Goal: Task Accomplishment & Management: Complete application form

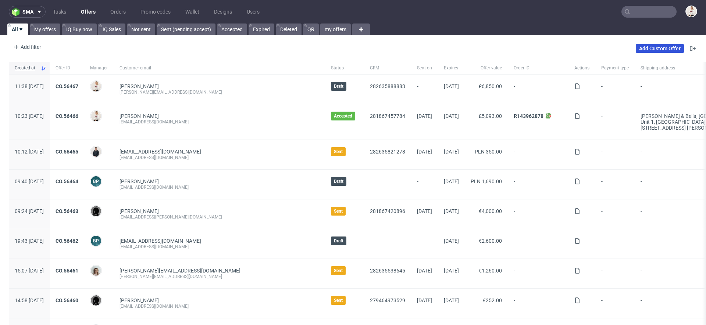
click at [647, 47] on link "Add Custom Offer" at bounding box center [659, 48] width 48 height 9
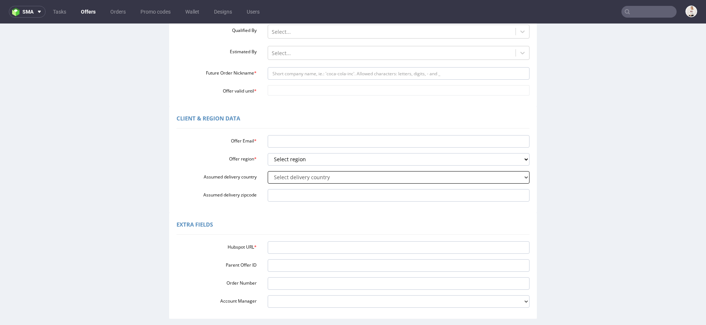
scroll to position [139, 0]
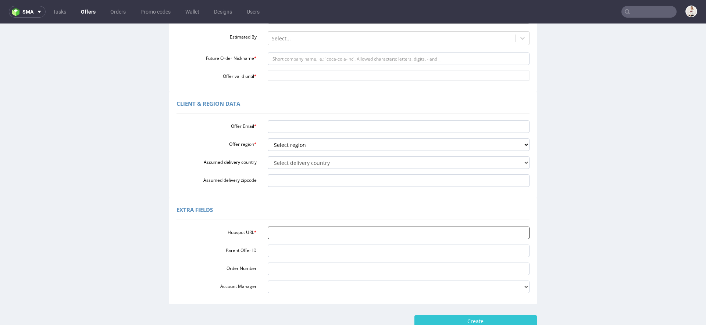
click at [335, 229] on input "Hubspot URL *" at bounding box center [399, 233] width 262 height 12
paste input "CAZZ"
type input "CAZZ"
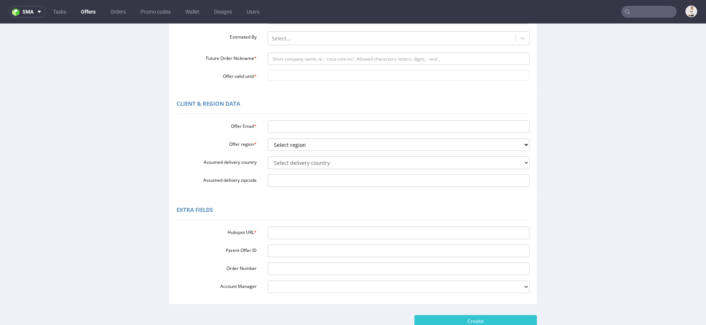
click at [320, 219] on div "Extra Fields" at bounding box center [352, 211] width 353 height 18
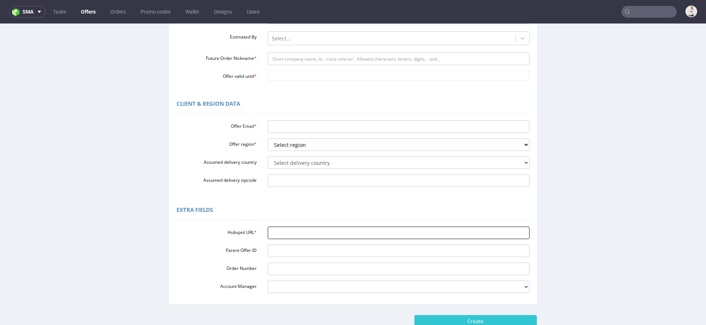
click at [306, 233] on input "Hubspot URL *" at bounding box center [399, 233] width 262 height 12
paste input "https://app-eu1.hubspot.com/contacts/25600958/record/0-3/281867578587/"
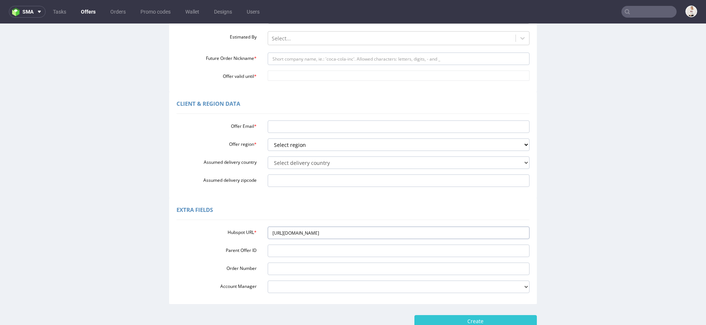
type input "https://app-eu1.hubspot.com/contacts/25600958/record/0-3/281867578587/"
click at [290, 202] on div "Extra Fields" at bounding box center [352, 211] width 353 height 18
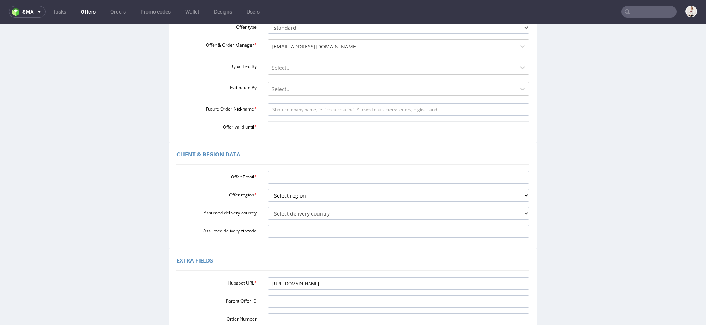
scroll to position [0, 0]
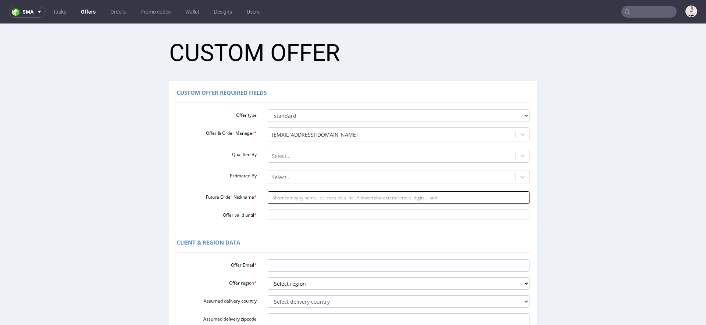
click at [295, 200] on input "Future Order Nickname *" at bounding box center [399, 197] width 262 height 12
click at [316, 198] on input "Future Order Nickname *" at bounding box center [399, 197] width 262 height 12
paste input "julianbladzinskipartnerspolpl"
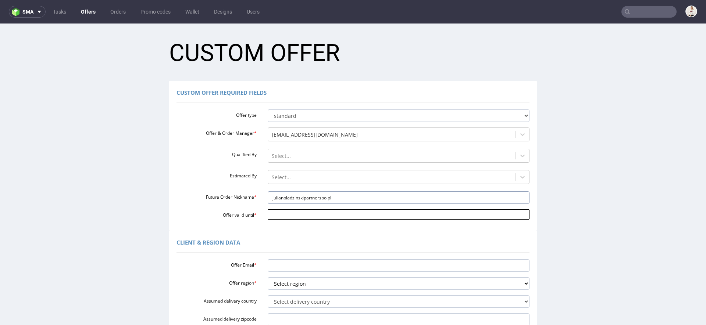
type input "julianbladzinskipartnerspolpl"
click at [291, 214] on input "Offer valid until *" at bounding box center [399, 214] width 262 height 10
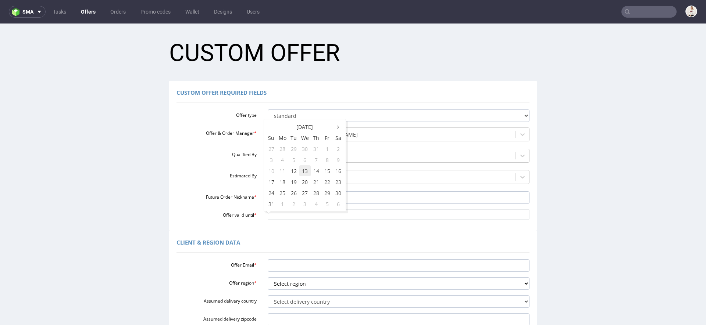
click at [305, 173] on td "13" at bounding box center [304, 170] width 11 height 11
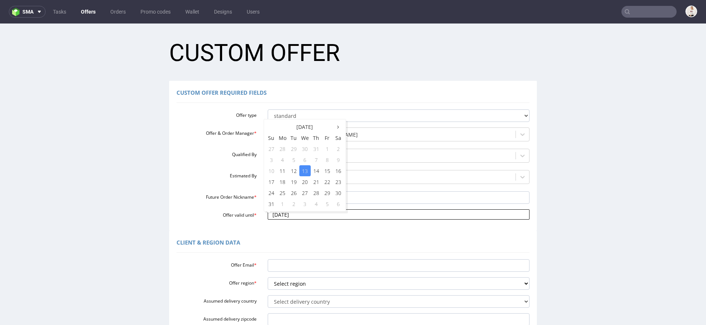
click at [304, 211] on body "Production Shipped DTP Orders Offers Shipments Designs Promotions Users Jobs Ad…" at bounding box center [353, 269] width 706 height 491
click at [338, 173] on td "16" at bounding box center [338, 170] width 11 height 11
type input "2025-08-16"
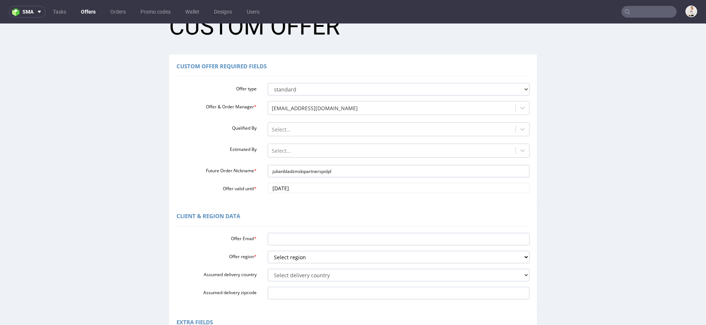
scroll to position [30, 0]
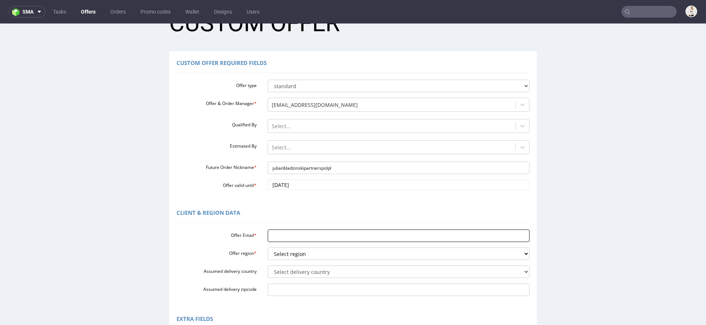
click at [311, 233] on input "Offer Email *" at bounding box center [399, 236] width 262 height 12
paste input "[PERSON_NAME][EMAIL_ADDRESS][DOMAIN_NAME]"
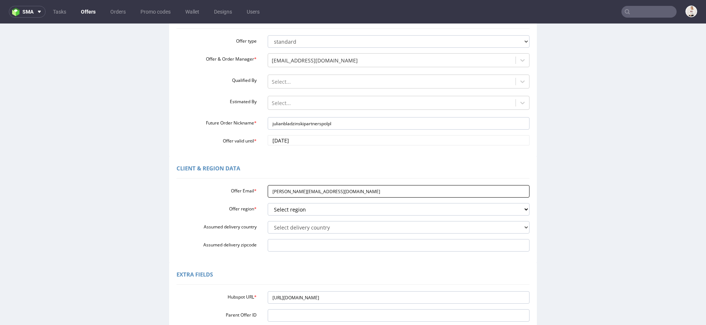
scroll to position [75, 0]
type input "[PERSON_NAME][EMAIL_ADDRESS][DOMAIN_NAME]"
click at [301, 215] on div "Offer Email * julian.bladzinski@partnerspol.pl Offer region * Select region eu …" at bounding box center [352, 216] width 353 height 69
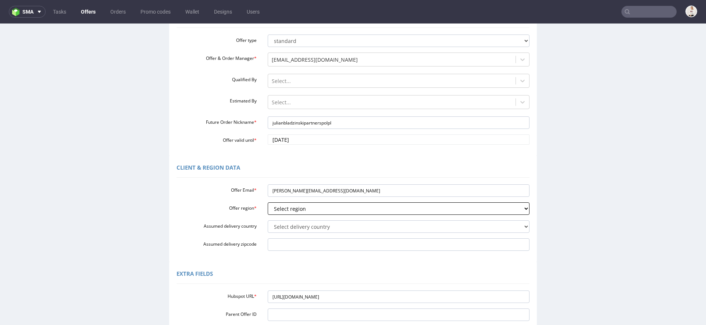
click at [295, 210] on select "Select region eu gb de pl fr it es" at bounding box center [399, 208] width 262 height 12
click at [268, 202] on select "Select region eu gb de pl fr it es" at bounding box center [399, 208] width 262 height 12
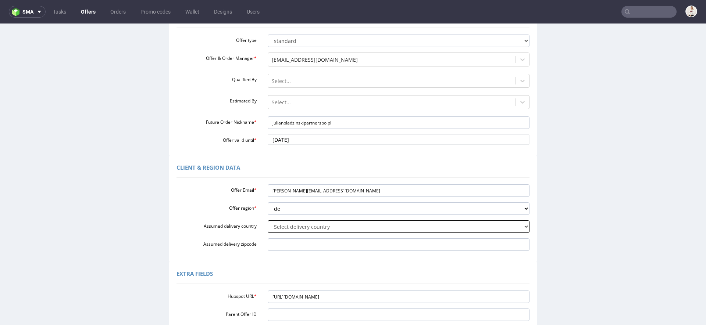
click at [287, 231] on select "Select delivery country Andorra Afghanistan Anguilla Albania Armenia Antarctica…" at bounding box center [399, 226] width 262 height 12
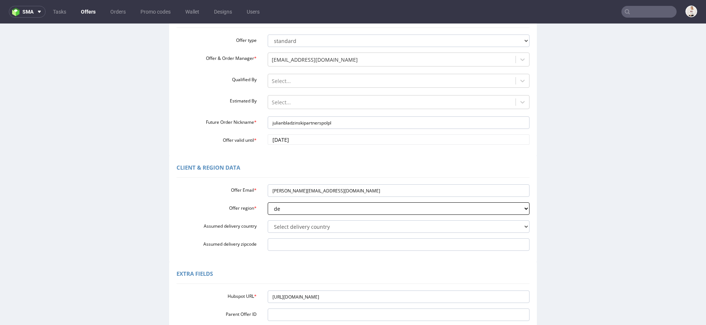
click at [296, 209] on select "Select region eu gb de pl fr it es" at bounding box center [399, 208] width 262 height 12
select select "pl"
click at [268, 202] on select "Select region eu gb de pl fr it es" at bounding box center [399, 208] width 262 height 12
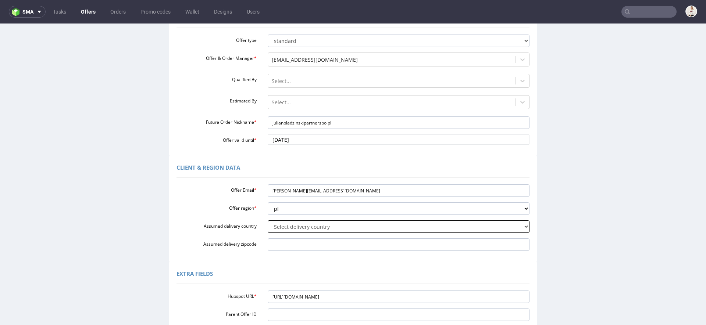
click at [290, 226] on select "Select delivery country Andorra Afghanistan Anguilla Albania Armenia Antarctica…" at bounding box center [399, 226] width 262 height 12
select select "179"
click at [268, 220] on select "Select delivery country Andorra Afghanistan Anguilla Albania Armenia Antarctica…" at bounding box center [399, 226] width 262 height 12
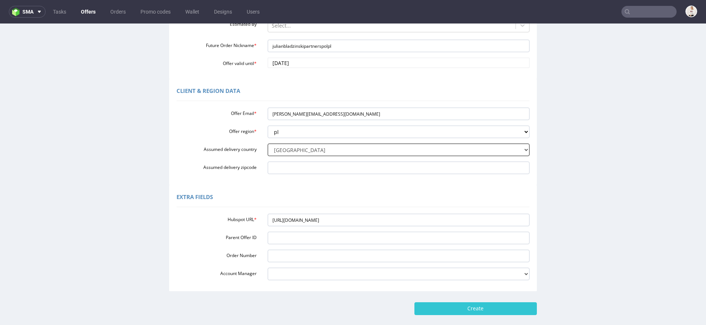
scroll to position [189, 0]
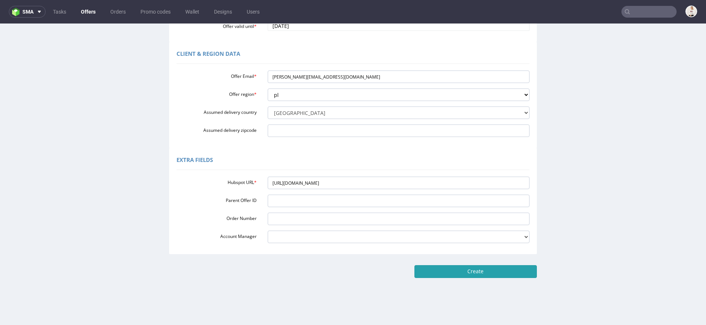
click at [494, 273] on input "Create" at bounding box center [475, 271] width 122 height 12
type input "Please wait..."
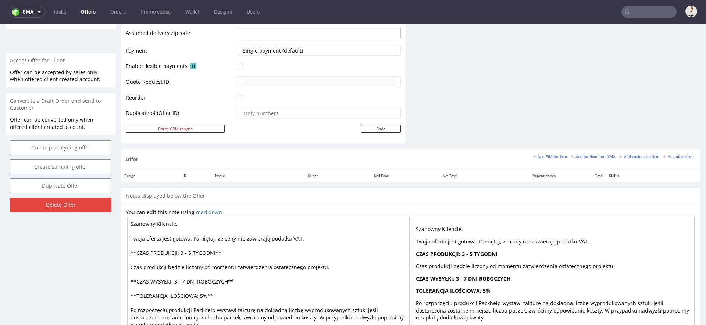
scroll to position [355, 0]
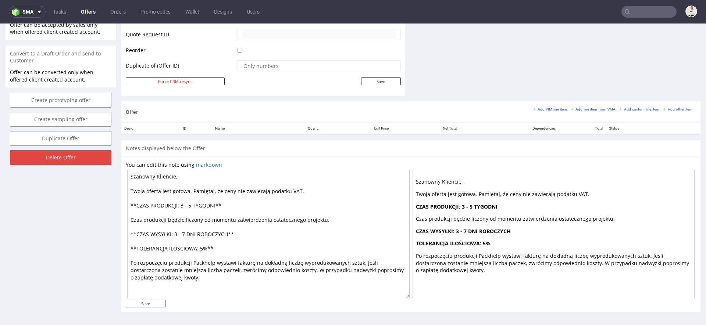
click at [577, 108] on small "Add line item from VMA" at bounding box center [592, 109] width 45 height 4
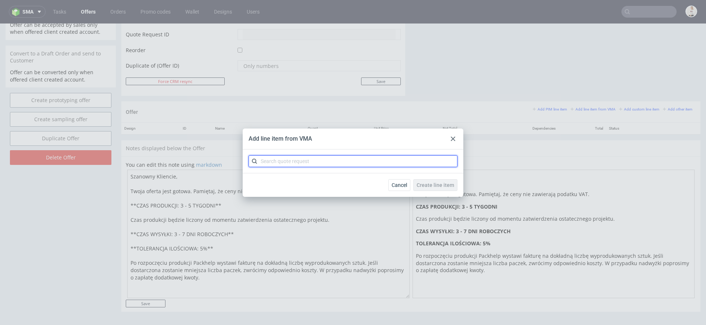
click at [374, 161] on input "text" at bounding box center [352, 161] width 209 height 12
paste input "CAZZ"
type input "CAZZ"
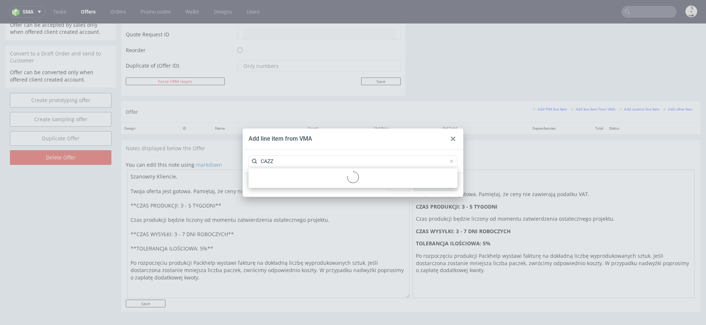
click at [322, 182] on div at bounding box center [352, 179] width 203 height 14
click at [322, 182] on div "CAZZ 1 variant" at bounding box center [352, 178] width 203 height 13
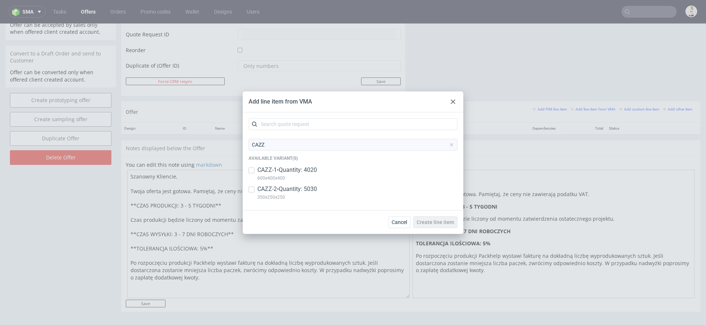
click at [312, 170] on p "CAZZ-1 • Quantity: 4020" at bounding box center [287, 170] width 60 height 8
checkbox input "true"
click at [316, 204] on div "CAZZ Available variant(s) CAZZ-1 • Quantity: 4020 600x400x400 CAZZ-2 • Quantity…" at bounding box center [353, 161] width 220 height 98
click at [306, 195] on p "350x250x250" at bounding box center [287, 197] width 60 height 8
checkbox input "true"
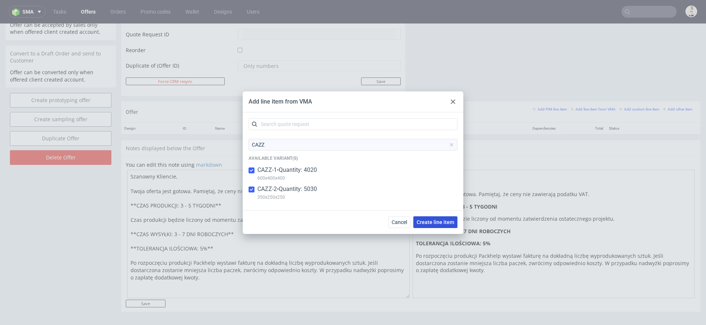
click at [436, 225] on button "Create line item" at bounding box center [435, 222] width 44 height 12
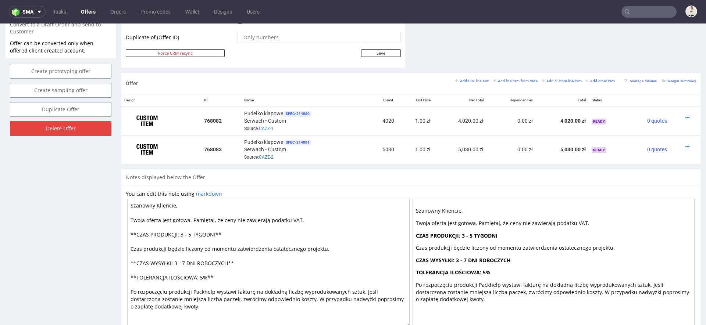
scroll to position [384, 0]
click at [685, 115] on icon at bounding box center [687, 117] width 4 height 5
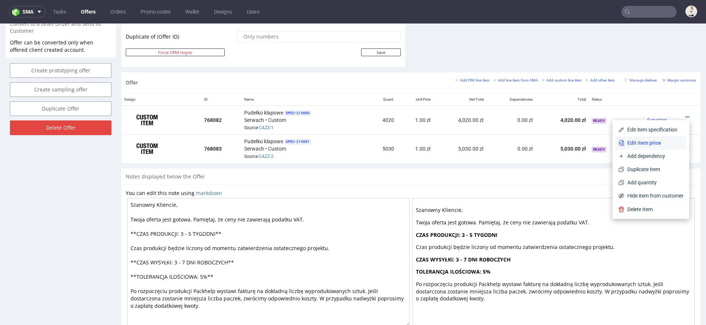
click at [644, 140] on span "Edit item price" at bounding box center [653, 142] width 59 height 7
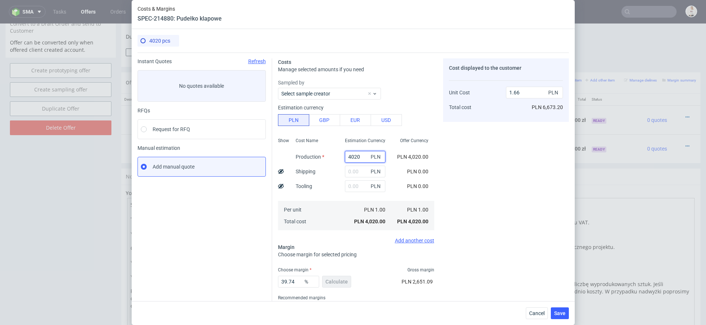
click at [358, 153] on input "4020" at bounding box center [365, 157] width 40 height 12
paste input "9728"
type input "9728"
type input "4.02"
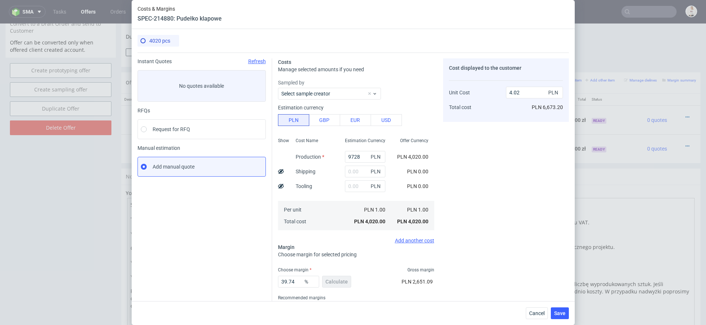
click at [448, 160] on div "Cost displayed to the customer Unit Cost Total cost 4.02 PLN PLN 6,673.20" at bounding box center [506, 192] width 126 height 269
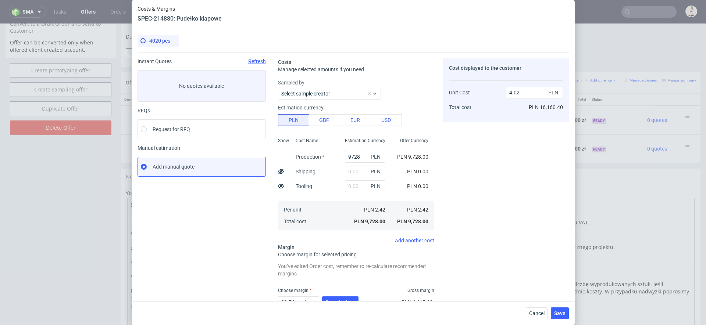
click at [446, 180] on div "Cost displayed to the customer Unit Cost Total cost 4.02 PLN PLN 16,160.40" at bounding box center [506, 203] width 126 height 290
click at [281, 170] on use at bounding box center [281, 171] width 6 height 5
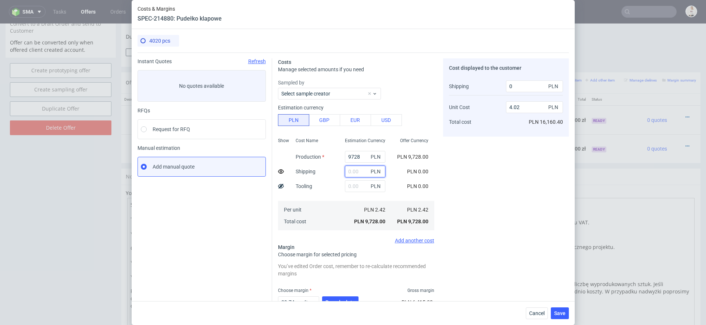
click at [358, 172] on input "text" at bounding box center [365, 172] width 40 height 12
type input "1500"
type input "4.26"
type input "1487.4"
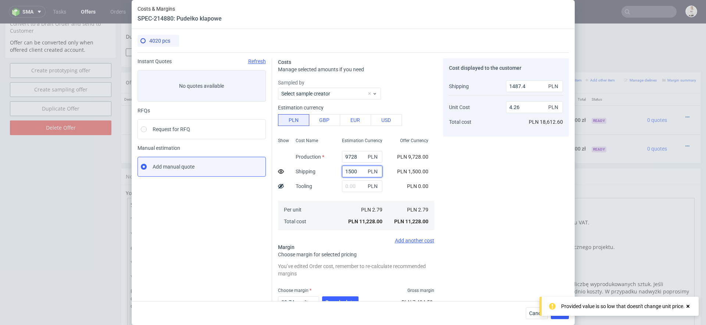
type input "1500"
click at [478, 203] on div "Cost displayed to the customer Shipping Unit Cost Total cost 1487.4 PLN 4.26 PL…" at bounding box center [506, 203] width 126 height 290
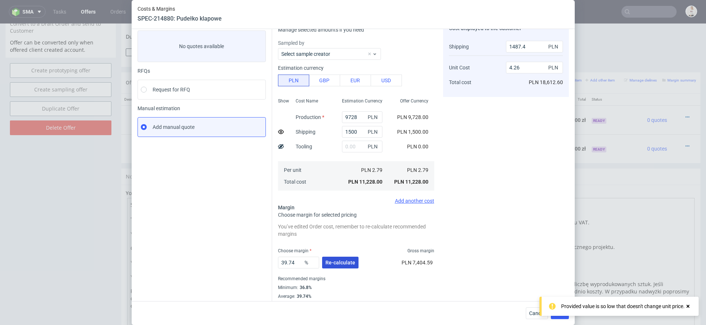
click at [342, 262] on span "Re-calculate" at bounding box center [340, 262] width 30 height 5
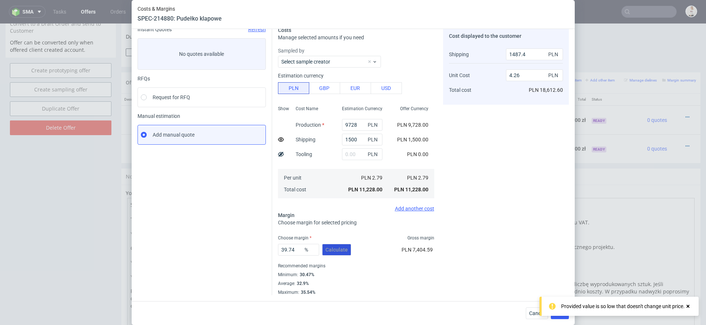
scroll to position [32, 0]
drag, startPoint x: 295, startPoint y: 252, endPoint x: 241, endPoint y: 253, distance: 53.7
click at [268, 252] on div "Instant Quotes Refresh No quotes available RFQs Request for RFQ Manual estimati…" at bounding box center [352, 158] width 431 height 275
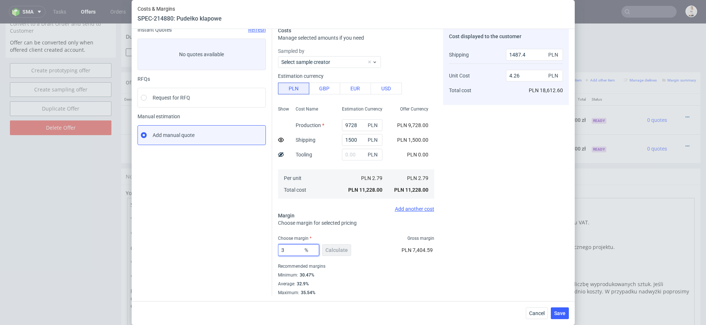
type input "36"
type input "3.99"
type input "36"
click at [550, 253] on div "Cost displayed to the customer Shipping Unit Cost Total cost 1487.4 PLN 3.99 PL…" at bounding box center [506, 161] width 126 height 269
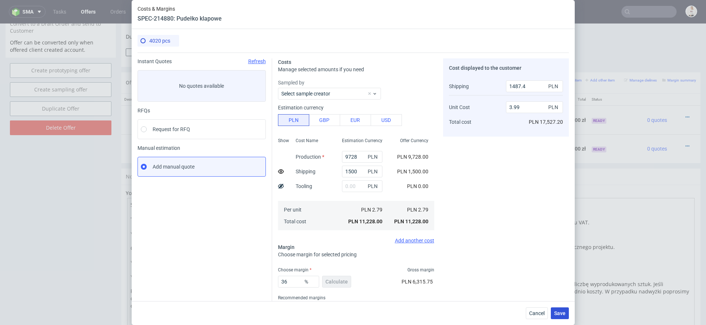
click at [560, 314] on span "Save" at bounding box center [559, 313] width 11 height 5
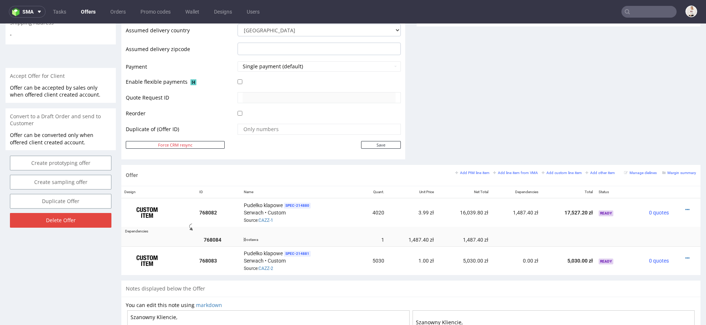
scroll to position [325, 0]
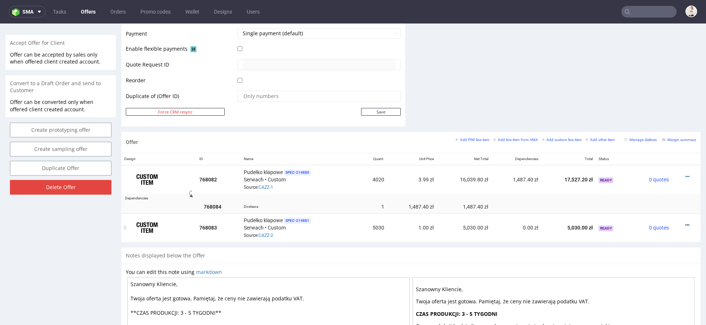
click at [685, 223] on icon at bounding box center [687, 225] width 4 height 5
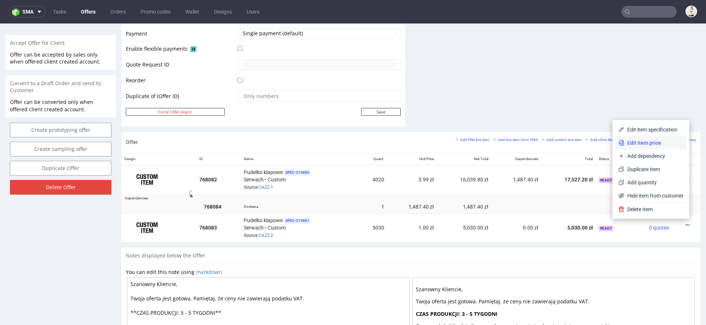
click at [646, 146] on span "Edit item price" at bounding box center [653, 142] width 59 height 7
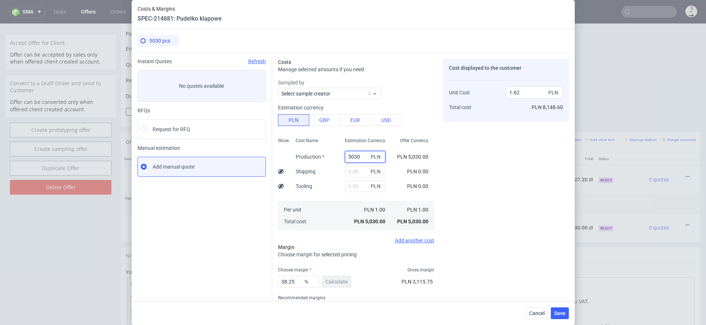
click at [349, 156] on input "5030" at bounding box center [365, 157] width 40 height 12
paste input "4627"
type input "4627"
click at [415, 169] on span "PLN 0.00" at bounding box center [417, 172] width 21 height 6
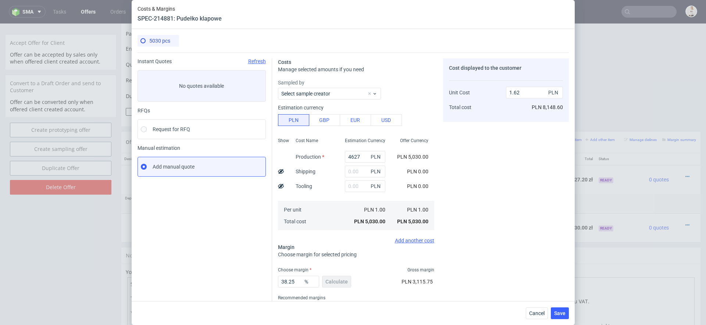
type input "1.49"
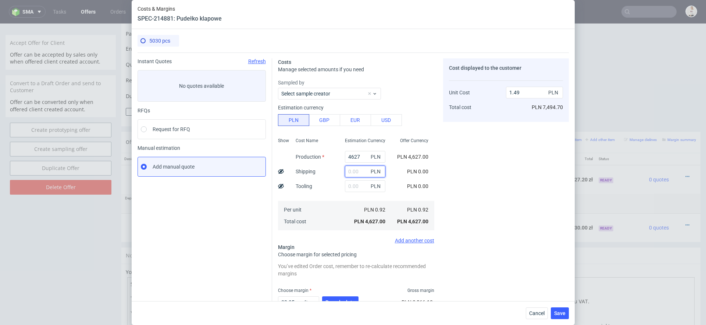
click at [357, 173] on input "text" at bounding box center [365, 172] width 40 height 12
type input "500"
type input "1.65"
type input "500"
click at [279, 169] on icon at bounding box center [281, 172] width 6 height 6
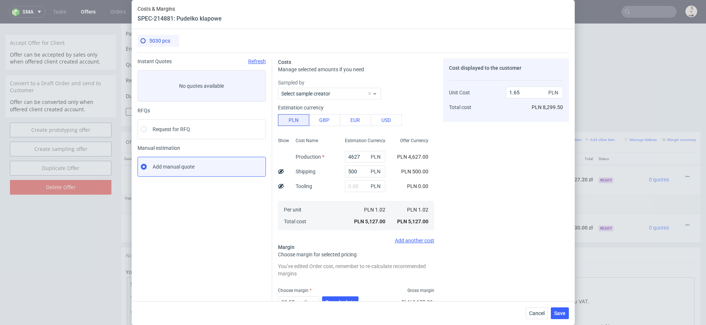
type input "1.55"
click at [484, 230] on div "Cost displayed to the customer Shipping Unit Cost Total cost 503 PLN 1.55 PLN P…" at bounding box center [506, 203] width 126 height 290
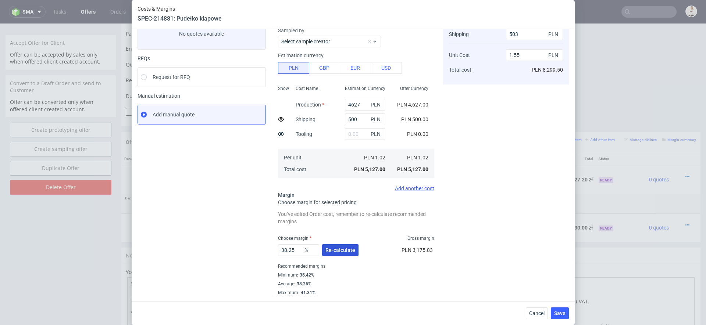
click at [328, 249] on span "Re-calculate" at bounding box center [340, 250] width 30 height 5
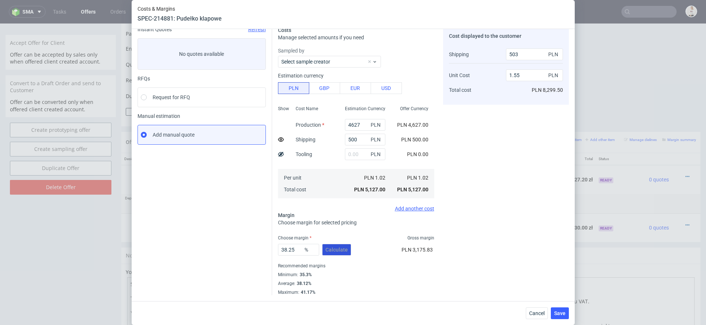
scroll to position [32, 0]
drag, startPoint x: 301, startPoint y: 251, endPoint x: 231, endPoint y: 247, distance: 70.3
click at [231, 247] on div "Instant Quotes Refresh No quotes available RFQs Request for RFQ Manual estimati…" at bounding box center [352, 158] width 431 height 275
type input "42"
type input "1.66"
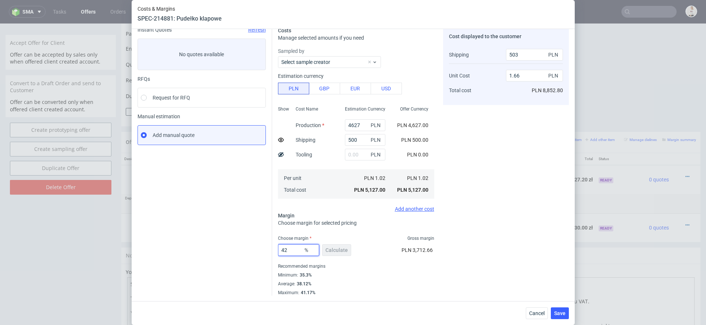
type input "42"
click at [393, 280] on div "Average : 38.12%" at bounding box center [356, 284] width 156 height 9
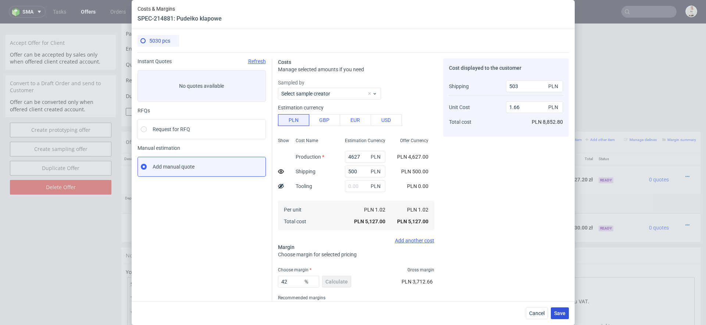
click at [560, 311] on span "Save" at bounding box center [559, 313] width 11 height 5
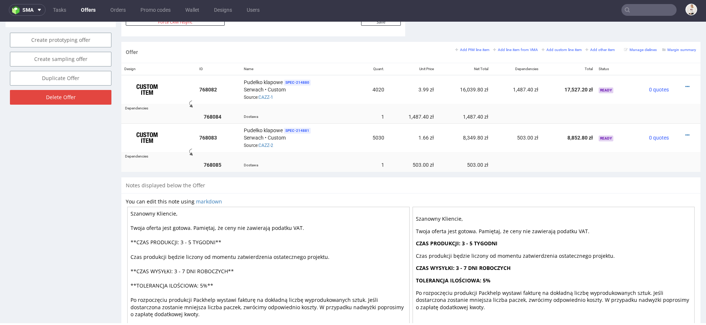
scroll to position [412, 0]
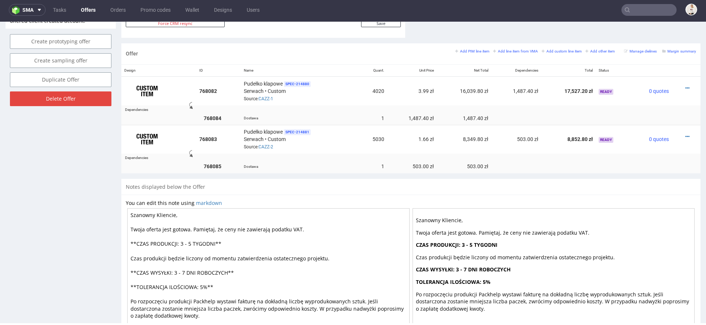
click at [195, 240] on textarea "Szanowny Kliencie, Twoja oferta jest gotowa. Pamiętaj, że ceny nie zawierają po…" at bounding box center [268, 272] width 282 height 129
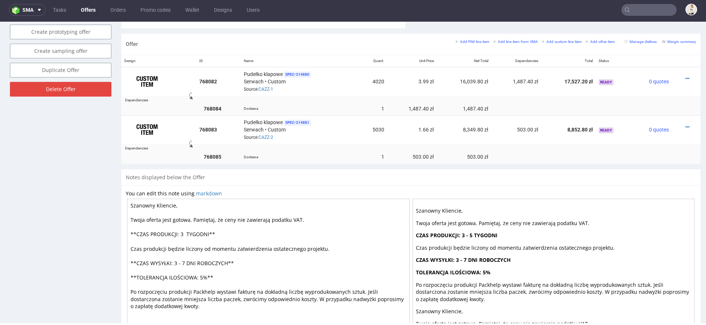
click at [187, 258] on textarea "Szanowny Kliencie, Twoja oferta jest gotowa. Pamiętaj, że ceny nie zawierają po…" at bounding box center [268, 263] width 282 height 129
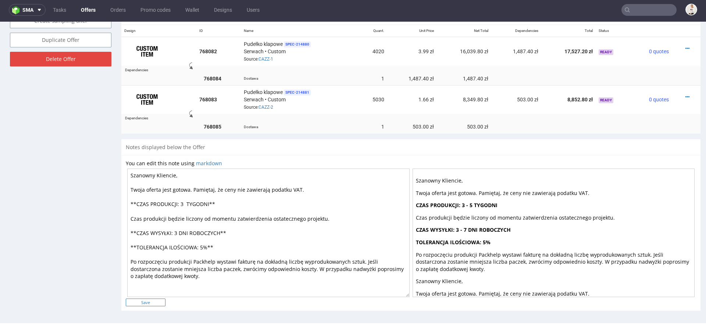
type textarea "Szanowny Kliencie, Twoja oferta jest gotowa. Pamiętaj, że ceny nie zawierają po…"
click at [155, 301] on input "Save" at bounding box center [146, 303] width 40 height 8
type input "In progress..."
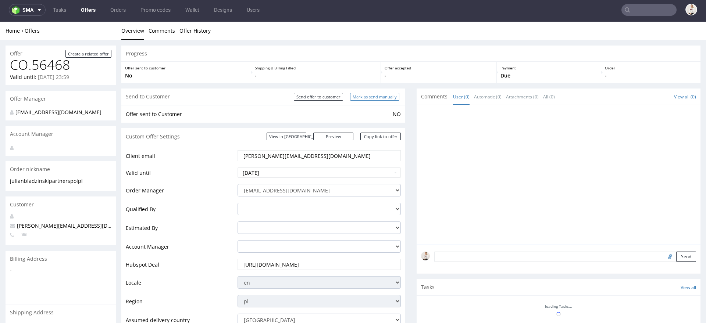
scroll to position [0, 0]
click at [388, 98] on input "Mark as send manually" at bounding box center [374, 97] width 49 height 8
type input "In progress..."
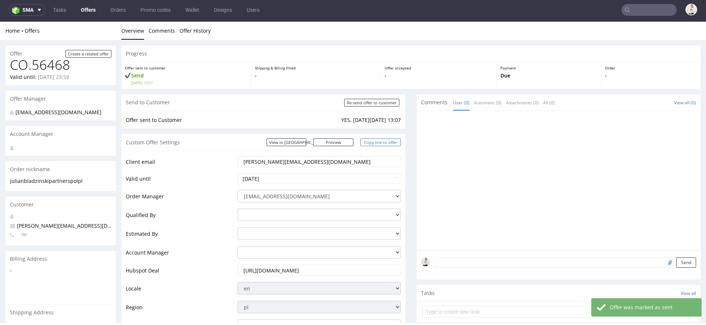
click at [387, 141] on link "Copy link to offer" at bounding box center [380, 143] width 40 height 8
click at [89, 11] on link "Offers" at bounding box center [88, 10] width 24 height 12
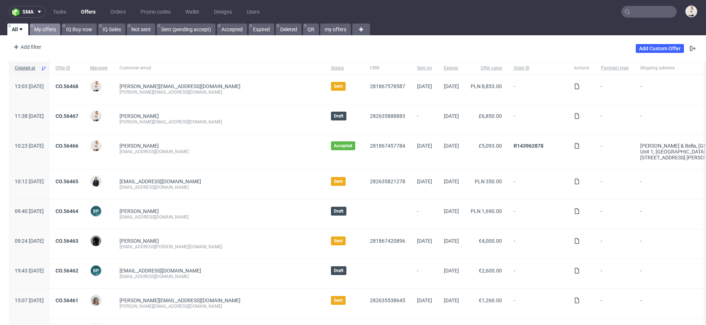
click at [52, 31] on link "My offers" at bounding box center [45, 30] width 30 height 12
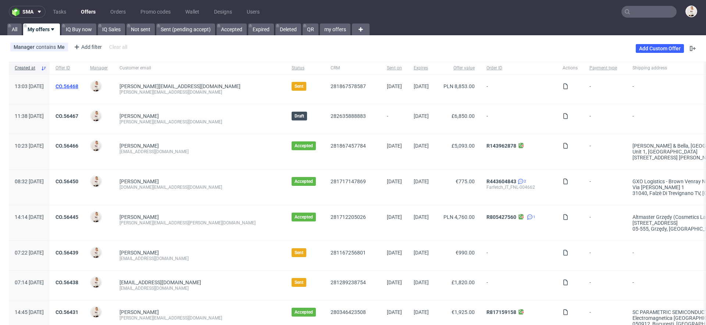
click at [78, 86] on link "CO.56468" at bounding box center [66, 86] width 23 height 6
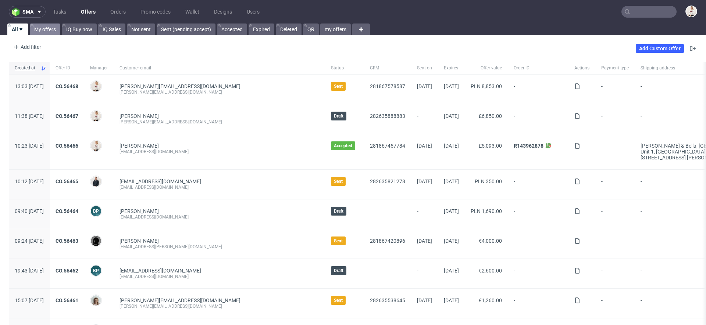
click at [40, 29] on link "My offers" at bounding box center [45, 30] width 30 height 12
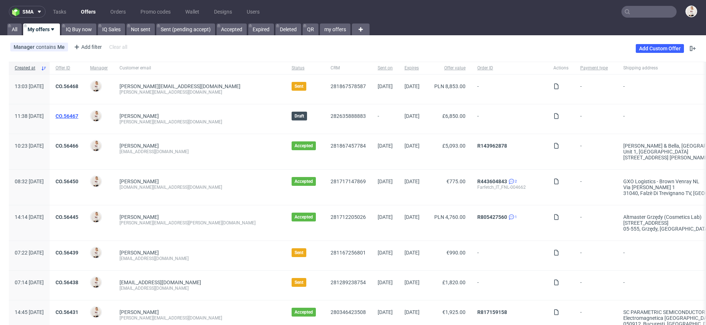
click at [78, 115] on link "CO.56467" at bounding box center [66, 116] width 23 height 6
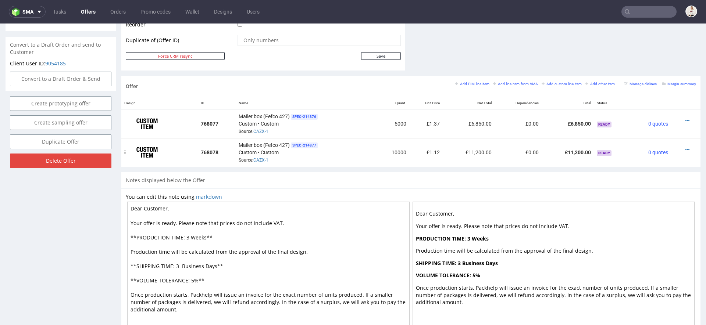
scroll to position [372, 0]
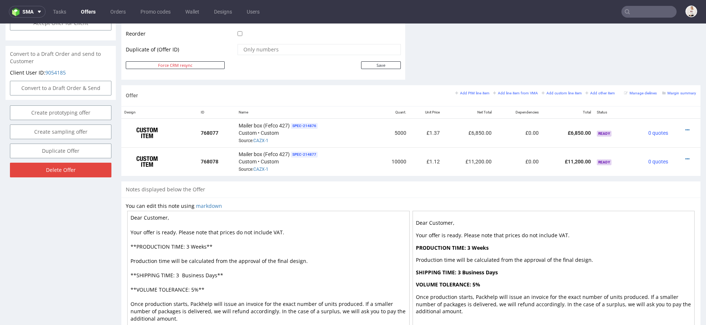
click at [507, 94] on div "Add PIM line item Add line item from VMA Add custom line item Add other item" at bounding box center [536, 93] width 163 height 7
click at [506, 90] on link "Add line item from VMA" at bounding box center [515, 92] width 45 height 5
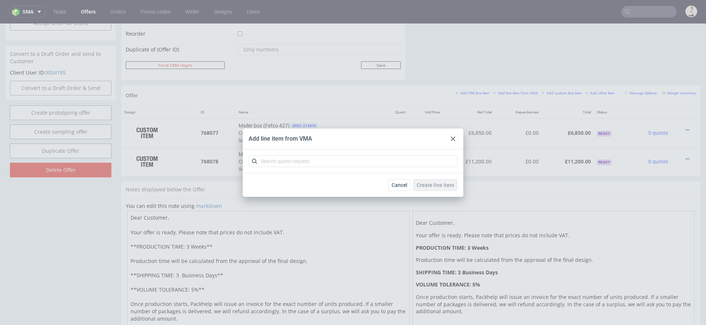
click at [399, 148] on div "Add line item from VMA" at bounding box center [353, 139] width 220 height 21
click at [399, 160] on input "text" at bounding box center [352, 161] width 209 height 12
paste input "CAZY"
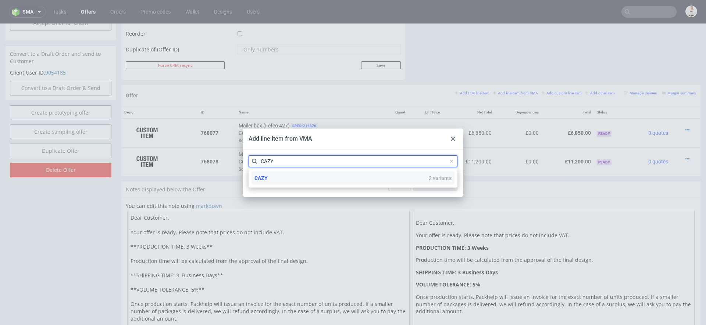
type input "CAZY"
click at [371, 179] on div "CAZY 2 variants" at bounding box center [352, 178] width 203 height 13
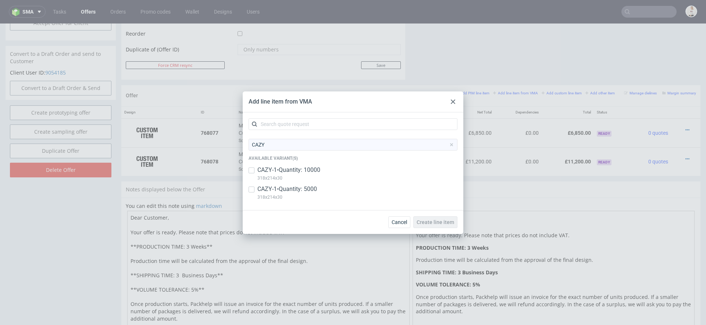
click at [371, 179] on div "CAZY-1 • Quantity: 10000 318x214x30" at bounding box center [352, 175] width 209 height 19
checkbox input "true"
click at [362, 192] on div "CAZY-1 • Quantity: 5000 318x214x30" at bounding box center [352, 194] width 209 height 19
checkbox input "true"
click at [429, 220] on span "Create line item" at bounding box center [434, 222] width 37 height 5
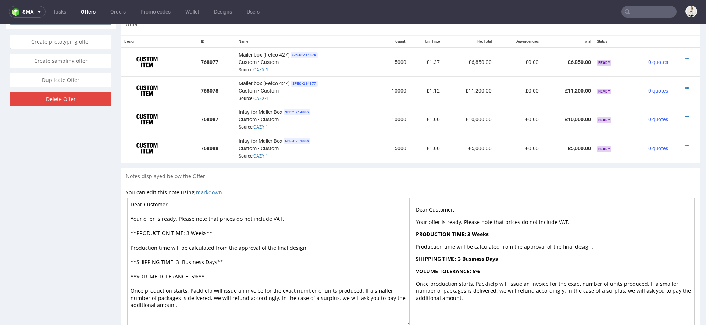
scroll to position [442, 0]
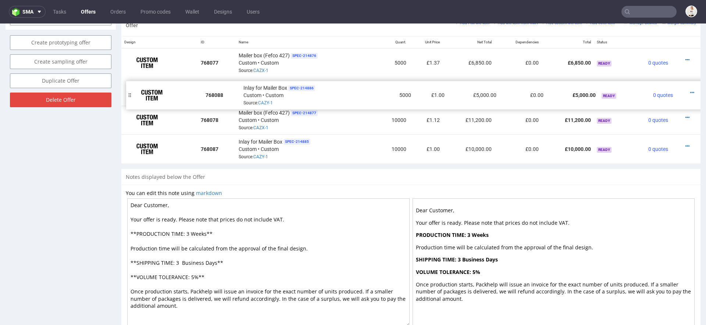
drag, startPoint x: 125, startPoint y: 149, endPoint x: 131, endPoint y: 96, distance: 52.8
click at [685, 86] on icon at bounding box center [687, 88] width 4 height 5
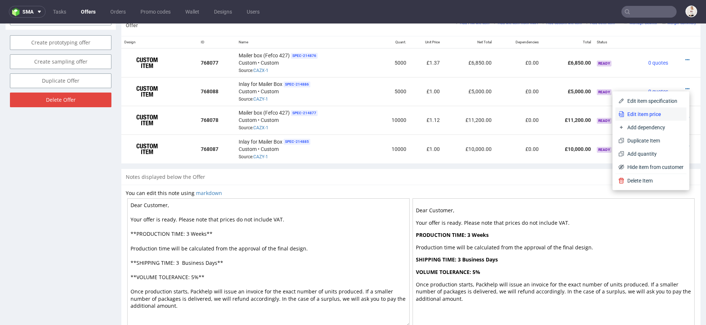
click at [634, 111] on span "Edit item price" at bounding box center [653, 114] width 59 height 7
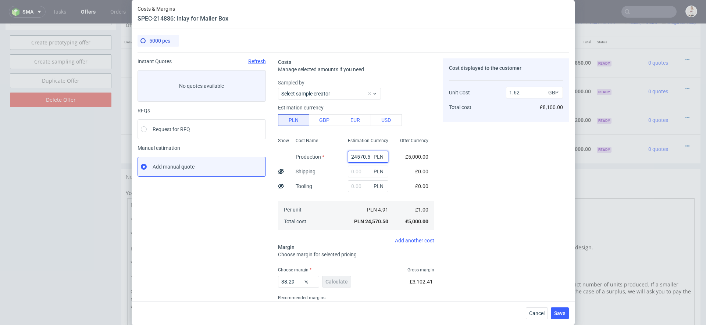
click at [362, 157] on input "24570.5" at bounding box center [368, 157] width 40 height 12
click at [536, 310] on button "Cancel" at bounding box center [536, 314] width 22 height 12
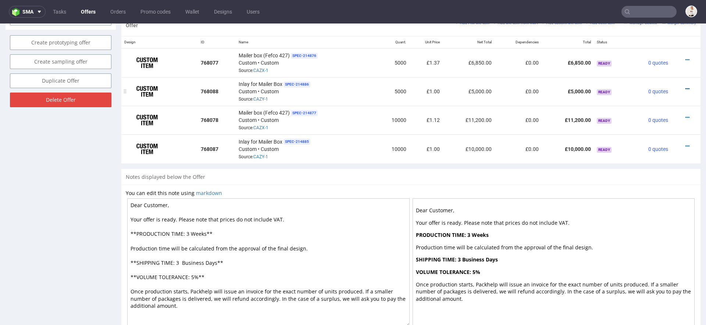
click at [685, 86] on icon at bounding box center [687, 88] width 4 height 5
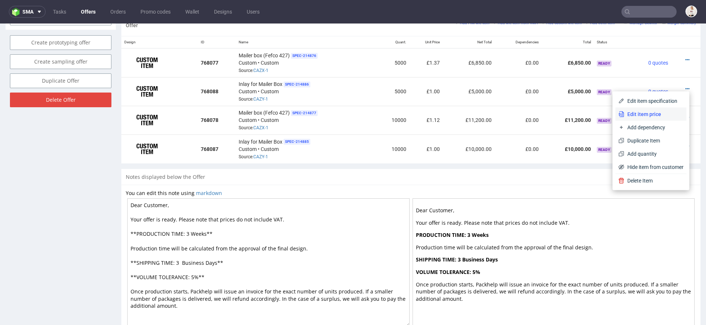
click at [647, 112] on span "Edit item price" at bounding box center [653, 114] width 59 height 7
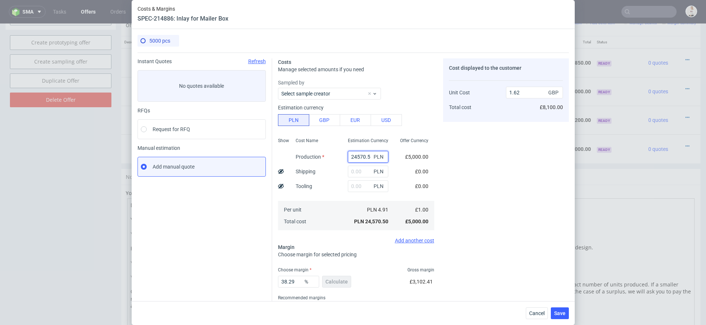
click at [362, 156] on input "24570.5" at bounding box center [368, 157] width 40 height 12
click at [446, 220] on div "Cost displayed to the customer Unit Cost Total cost 1.62 GBP £8,100.00" at bounding box center [506, 192] width 126 height 269
click at [539, 312] on span "Cancel" at bounding box center [536, 313] width 15 height 5
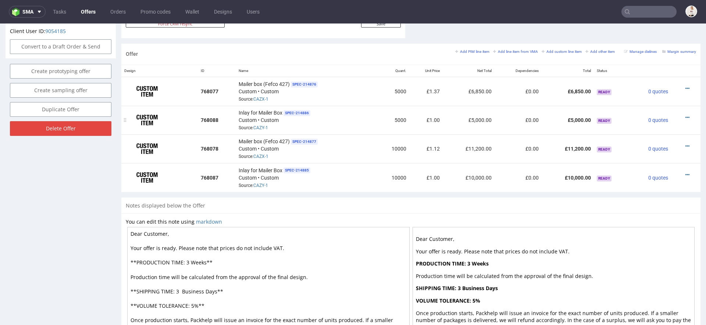
scroll to position [412, 0]
click at [494, 111] on td "£0.00" at bounding box center [517, 121] width 47 height 29
click at [685, 116] on icon at bounding box center [687, 118] width 4 height 5
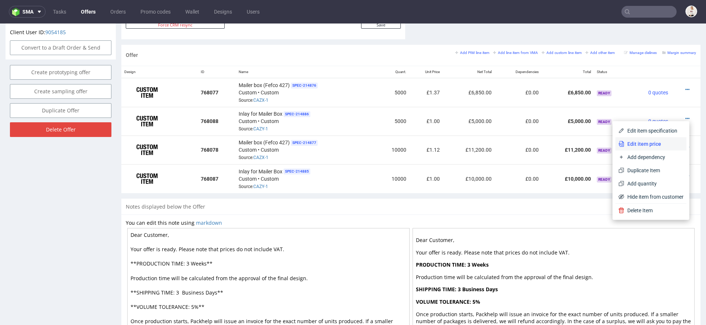
click at [634, 142] on span "Edit item price" at bounding box center [653, 143] width 59 height 7
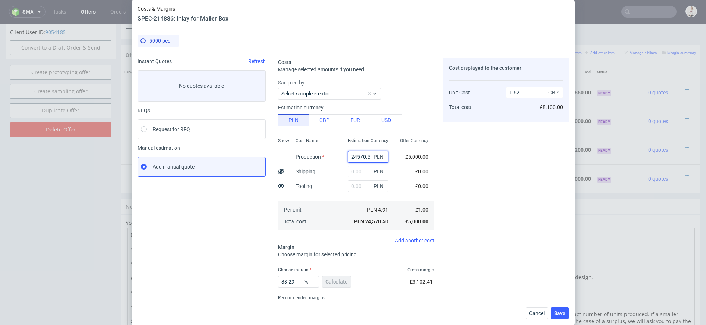
click at [358, 152] on input "24570.5" at bounding box center [368, 157] width 40 height 12
paste input "6950"
type input "6950"
type input "0.46"
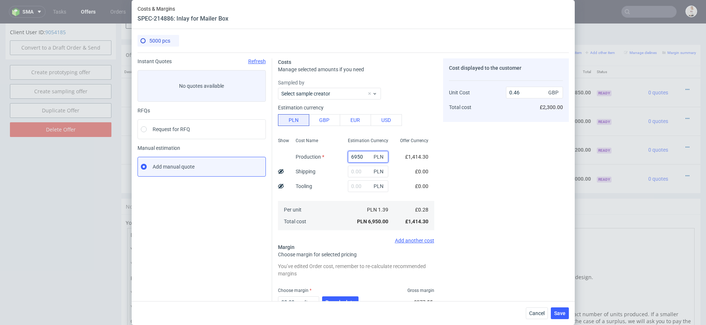
type input "6950"
click at [423, 169] on span "£0.00" at bounding box center [421, 172] width 13 height 6
click at [356, 170] on input "text" at bounding box center [368, 172] width 40 height 12
type input "1300"
type input "0.54"
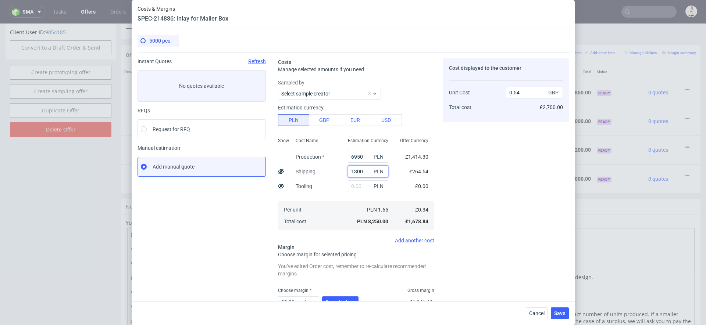
type input "1300"
click at [471, 155] on div "Cost displayed to the customer Unit Cost Total cost 0.54 GBP £2,700.00" at bounding box center [506, 203] width 126 height 290
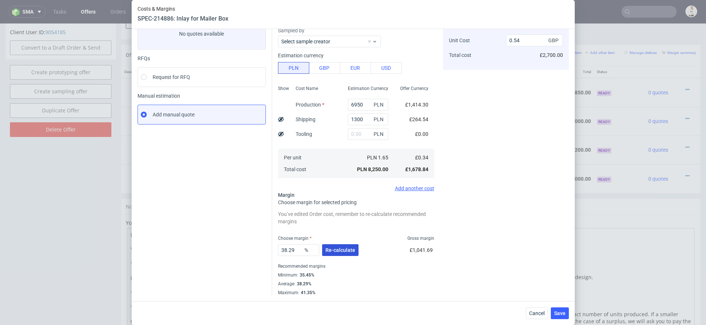
click at [349, 247] on button "Re-calculate" at bounding box center [340, 250] width 36 height 12
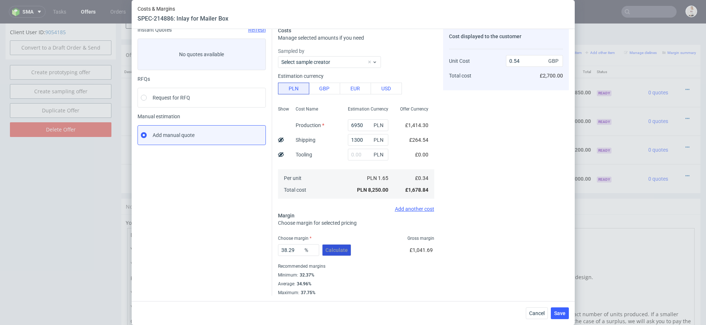
scroll to position [0, 0]
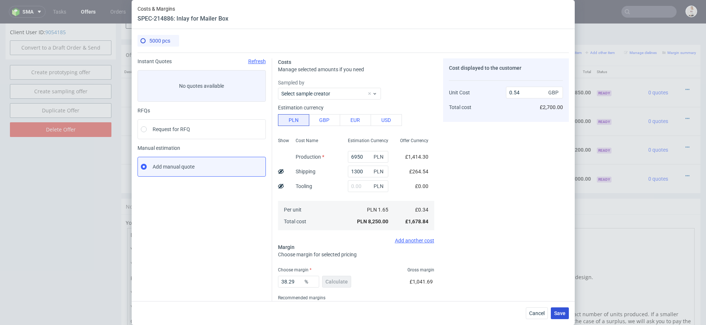
click at [567, 314] on button "Save" at bounding box center [559, 314] width 18 height 12
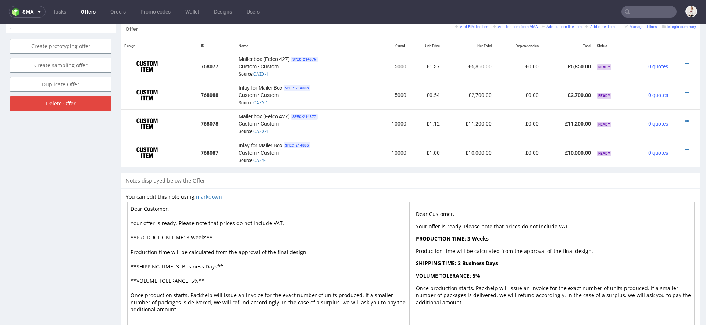
scroll to position [426, 0]
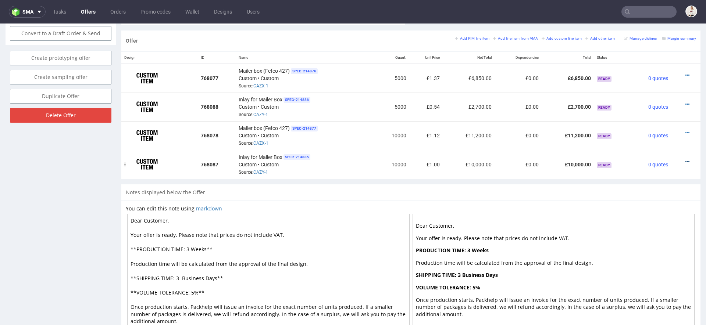
click at [685, 159] on icon at bounding box center [687, 161] width 4 height 5
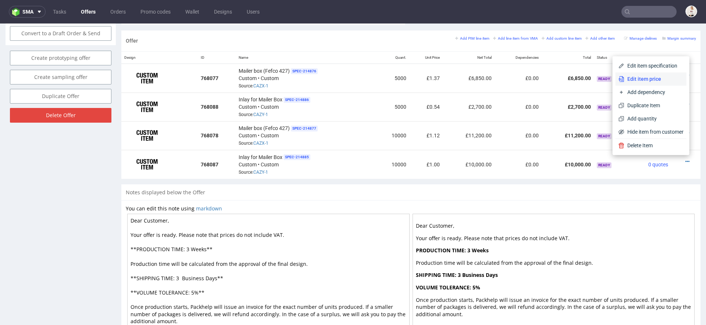
click at [634, 79] on span "Edit item price" at bounding box center [653, 78] width 59 height 7
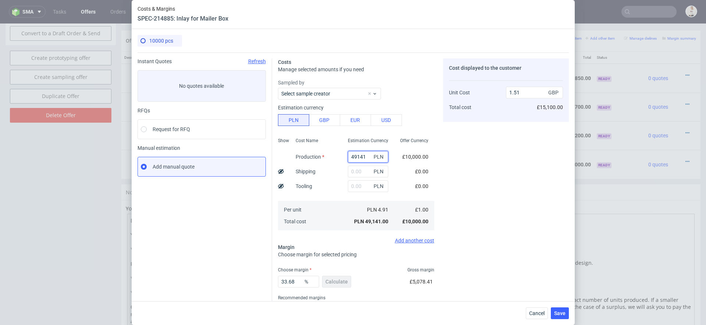
click at [358, 159] on input "49141" at bounding box center [368, 157] width 40 height 12
paste input "10100"
type input "10100"
click at [422, 168] on div "£0.00" at bounding box center [421, 171] width 25 height 15
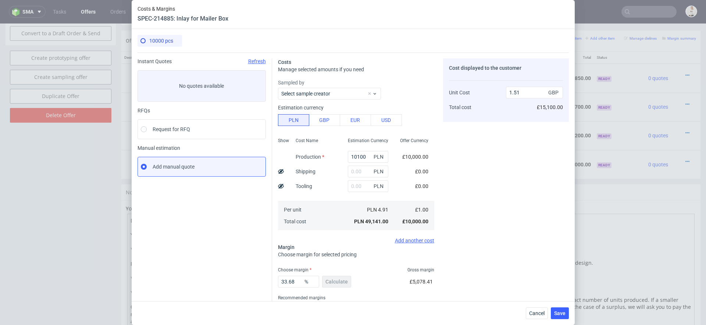
type input "0.31"
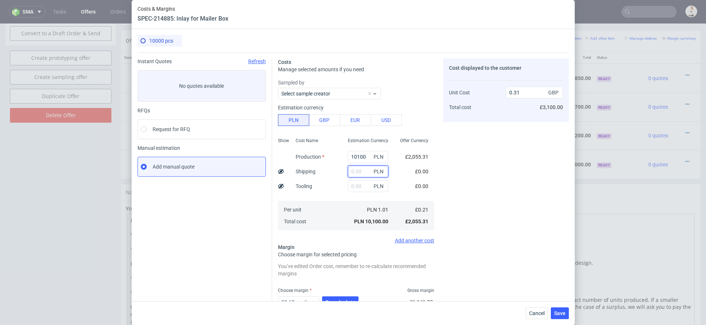
click at [361, 167] on input "text" at bounding box center [368, 172] width 40 height 12
type input "2000"
type input "0.37"
type input "2000"
click at [473, 180] on div "Cost displayed to the customer Unit Cost Total cost 0.37 GBP £3,700.00" at bounding box center [506, 203] width 126 height 290
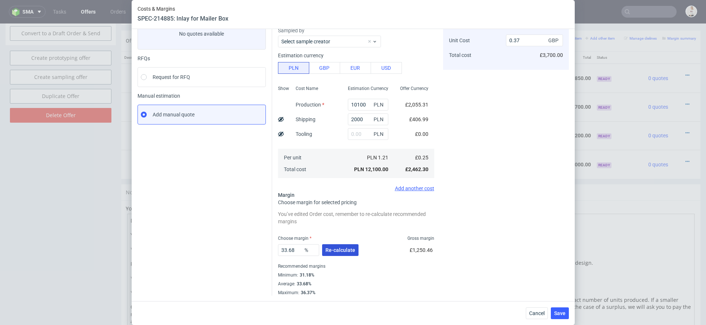
click at [349, 249] on span "Re-calculate" at bounding box center [340, 250] width 30 height 5
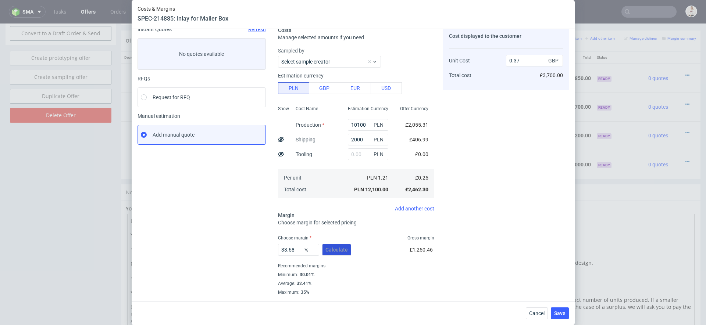
scroll to position [32, 0]
drag, startPoint x: 291, startPoint y: 246, endPoint x: 265, endPoint y: 247, distance: 26.5
click at [265, 247] on div "Instant Quotes Refresh No quotes available RFQs Request for RFQ Manual estimati…" at bounding box center [352, 158] width 431 height 275
drag, startPoint x: 302, startPoint y: 247, endPoint x: 227, endPoint y: 241, distance: 75.9
click at [227, 241] on div "Instant Quotes Refresh No quotes available RFQs Request for RFQ Manual estimati…" at bounding box center [352, 158] width 431 height 275
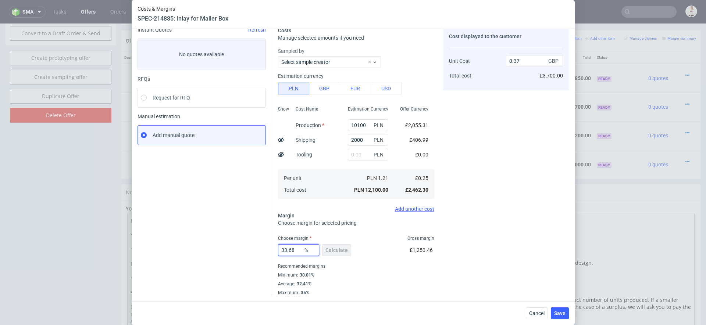
click at [289, 250] on input "33.68" at bounding box center [298, 250] width 41 height 12
type input "35"
type input "0.38"
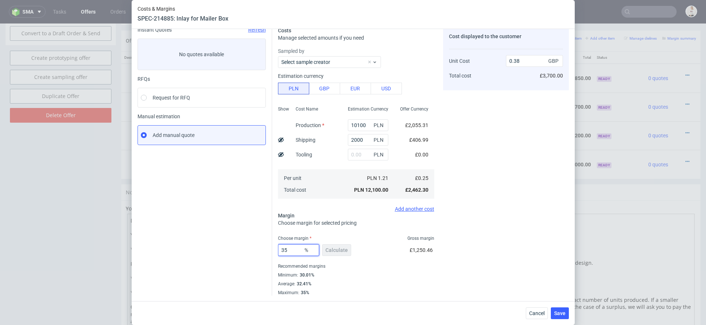
type input "35"
click at [507, 244] on div "Cost displayed to the customer Unit Cost Total cost 0.38 GBP £3,700.00" at bounding box center [506, 161] width 126 height 269
click at [560, 313] on span "Save" at bounding box center [559, 313] width 11 height 5
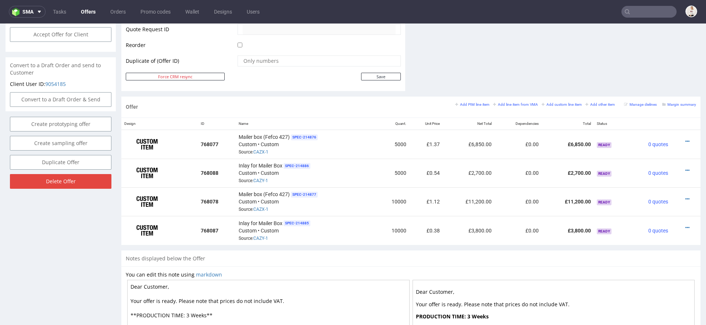
scroll to position [458, 0]
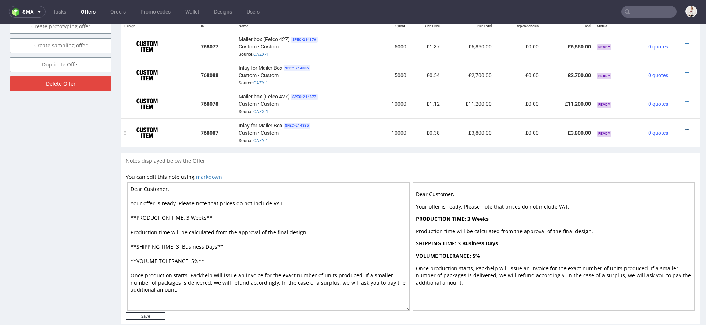
click at [685, 128] on icon at bounding box center [687, 130] width 4 height 5
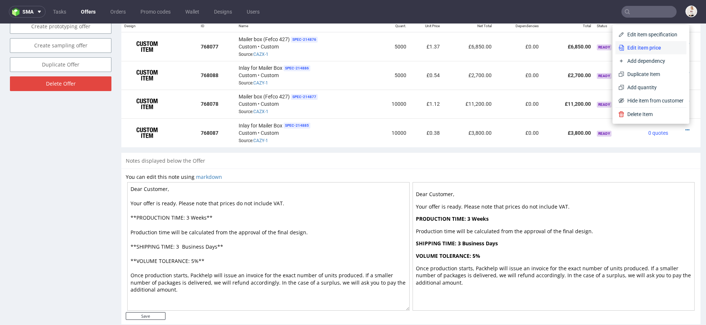
click at [644, 44] on span "Edit item price" at bounding box center [653, 47] width 59 height 7
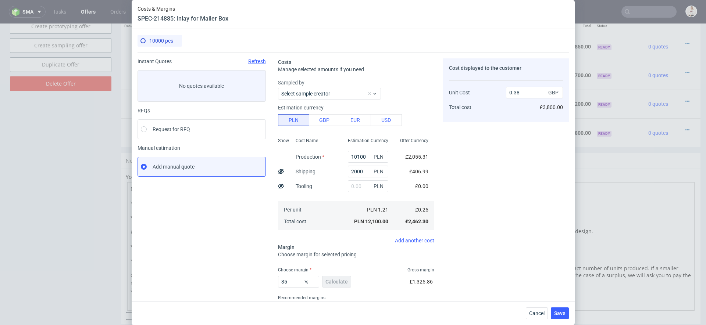
scroll to position [32, 0]
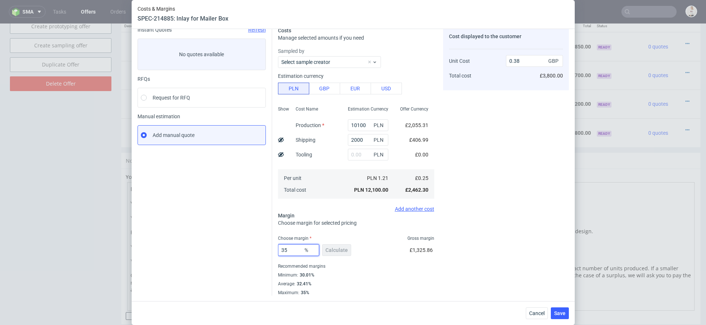
drag, startPoint x: 295, startPoint y: 249, endPoint x: 247, endPoint y: 246, distance: 48.3
click at [254, 247] on div "Instant Quotes Refresh No quotes available RFQs Request for RFQ Manual estimati…" at bounding box center [352, 158] width 431 height 275
type input "30"
type input "0.35"
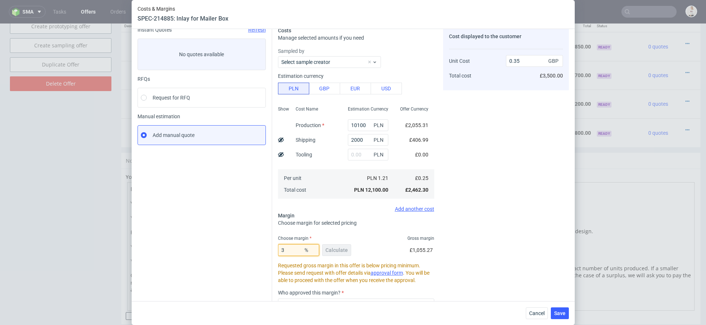
type input "31"
type input "0.36"
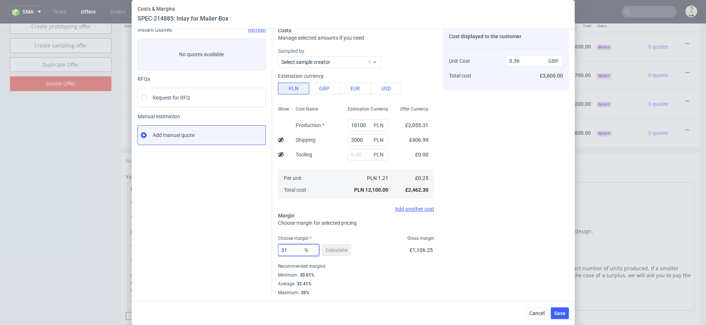
type input "31"
click at [392, 257] on div "31 % Calculate £1,106.25" at bounding box center [356, 251] width 156 height 21
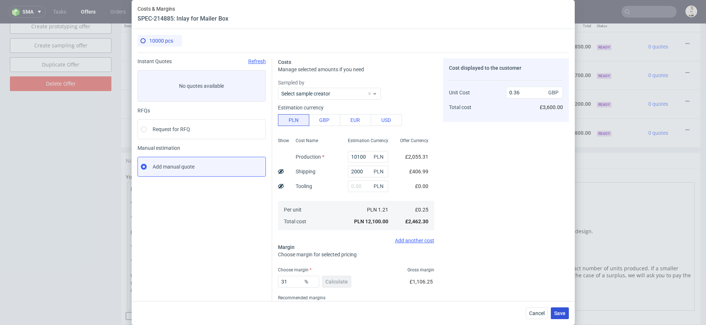
click at [557, 312] on span "Save" at bounding box center [559, 313] width 11 height 5
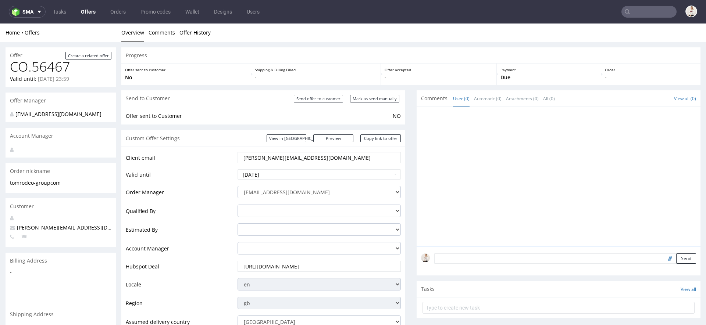
scroll to position [469, 0]
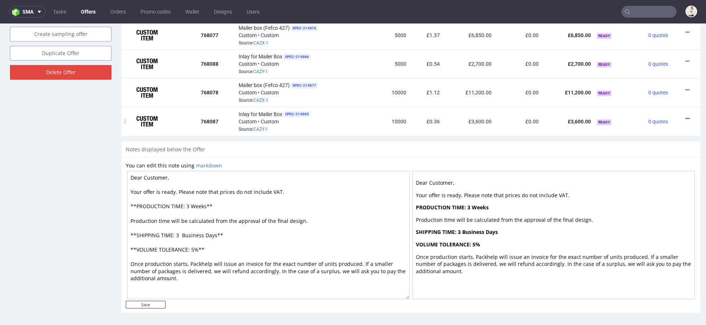
click at [685, 116] on icon at bounding box center [687, 118] width 4 height 5
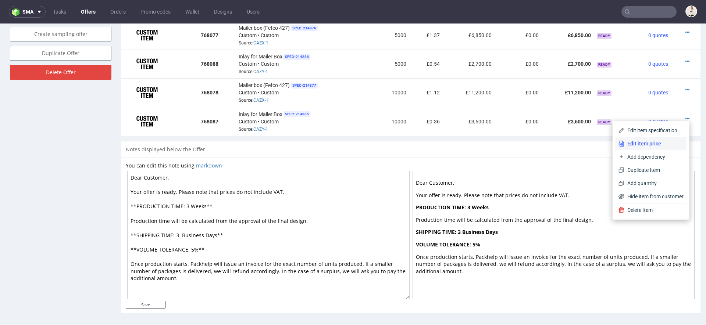
click at [640, 144] on span "Edit item price" at bounding box center [653, 143] width 59 height 7
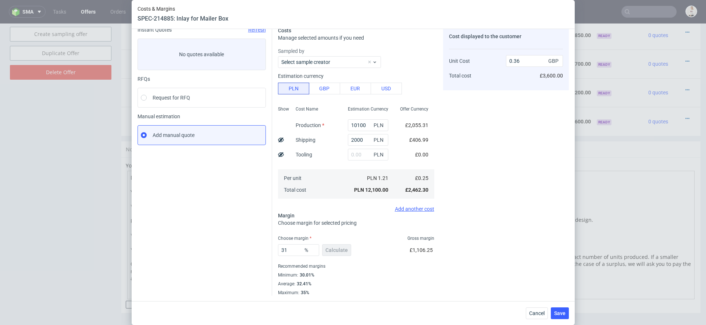
scroll to position [0, 0]
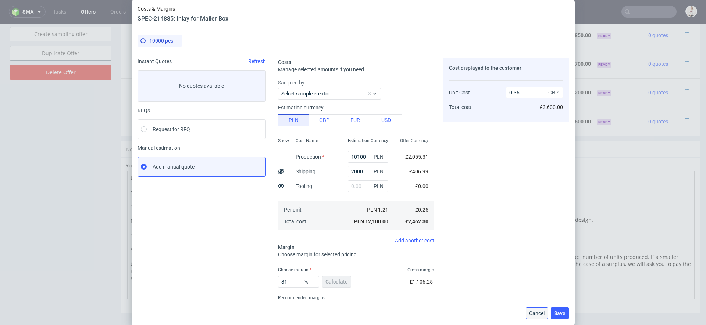
click at [536, 313] on span "Cancel" at bounding box center [536, 313] width 15 height 5
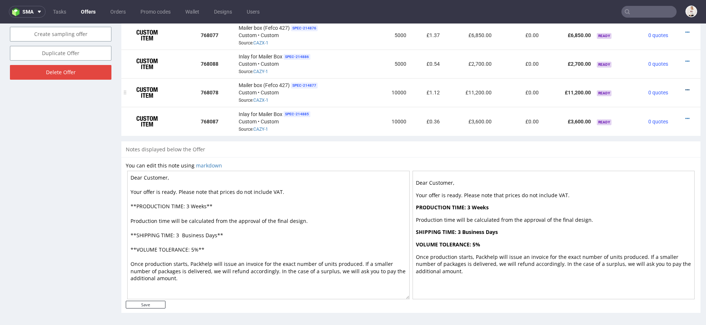
click at [685, 88] on icon at bounding box center [687, 89] width 4 height 5
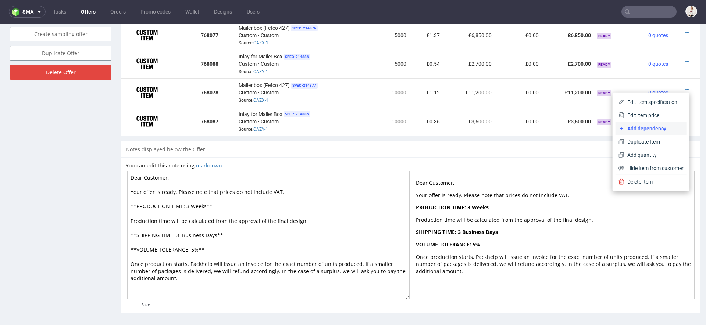
click at [632, 122] on li "Add dependency" at bounding box center [650, 128] width 71 height 13
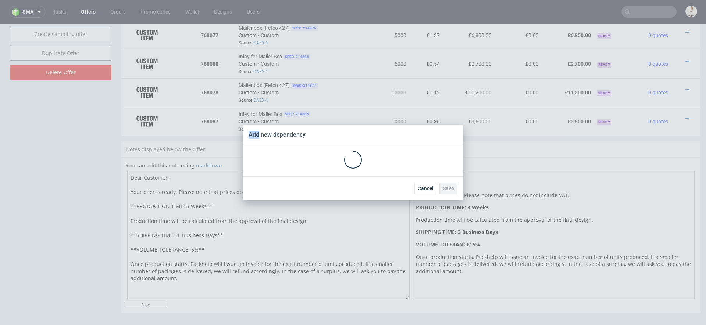
click at [632, 122] on div "Add new dependency Cancel Save" at bounding box center [353, 162] width 706 height 325
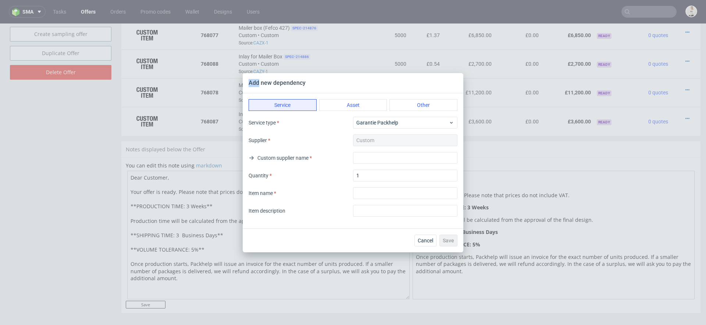
click at [418, 249] on div "Cancel Save" at bounding box center [353, 241] width 220 height 24
click at [427, 242] on span "Cancel" at bounding box center [424, 240] width 15 height 5
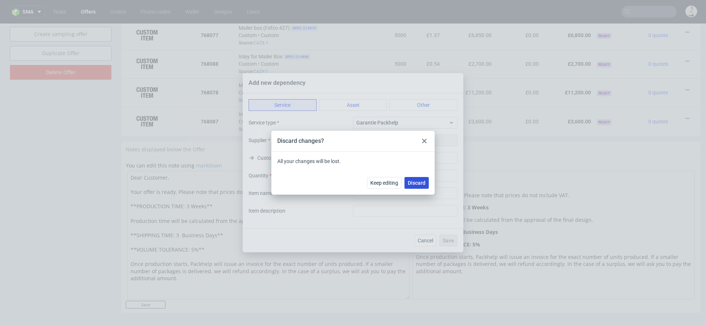
click at [421, 182] on span "Discard" at bounding box center [417, 182] width 18 height 5
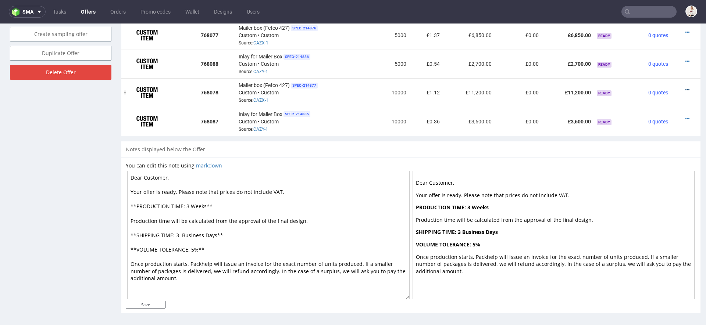
click at [685, 87] on icon at bounding box center [687, 89] width 4 height 5
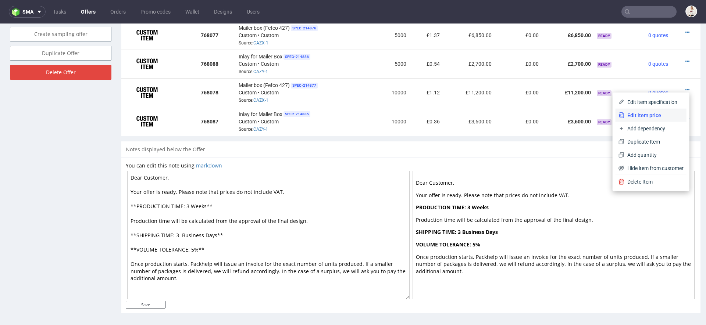
click at [627, 111] on li "Edit item price" at bounding box center [650, 115] width 71 height 13
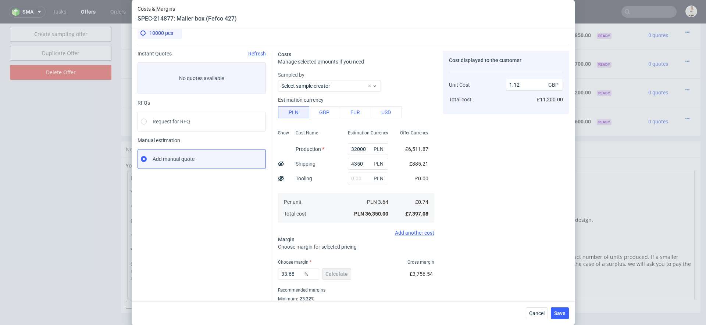
scroll to position [32, 0]
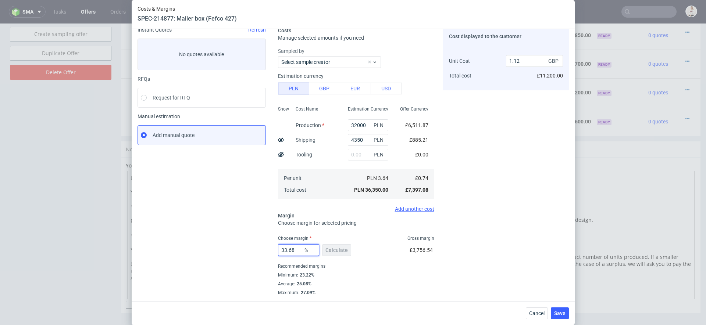
drag, startPoint x: 296, startPoint y: 251, endPoint x: 238, endPoint y: 249, distance: 58.5
click at [238, 249] on div "Instant Quotes Refresh No quotes available RFQs Request for RFQ Manual estimati…" at bounding box center [352, 158] width 431 height 275
type input "25"
type input "0.99"
type input "25"
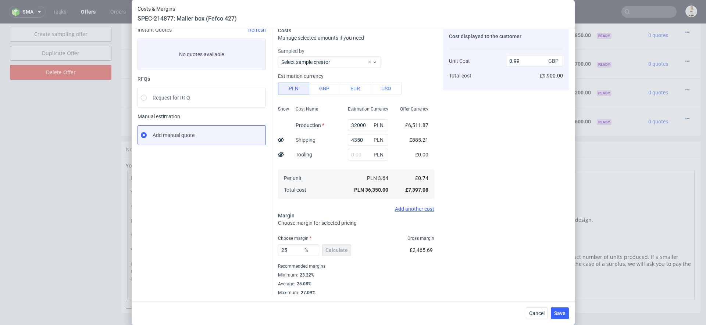
click at [528, 223] on div "Cost displayed to the customer Unit Cost Total cost 0.99 GBP £9,900.00" at bounding box center [506, 161] width 126 height 269
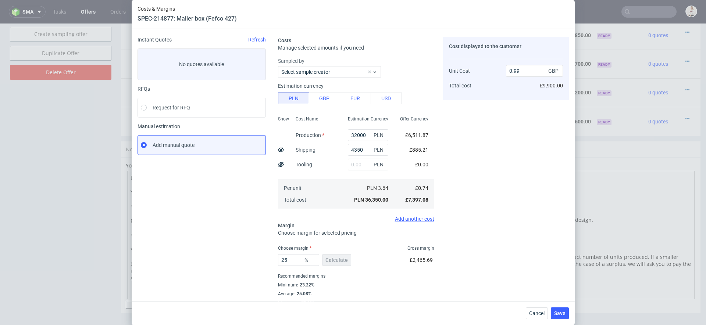
scroll to position [0, 0]
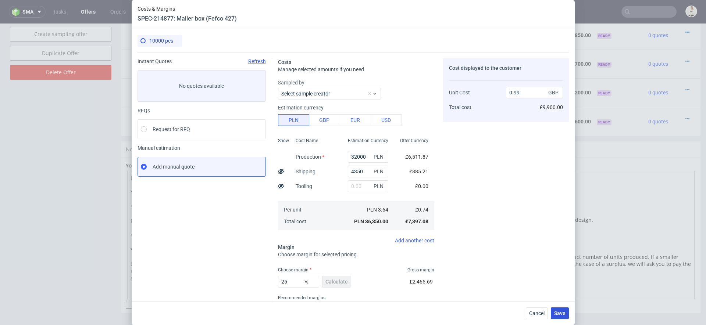
click at [560, 310] on button "Save" at bounding box center [559, 314] width 18 height 12
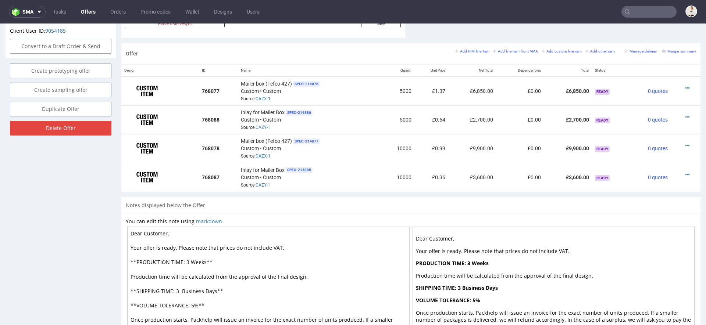
scroll to position [409, 0]
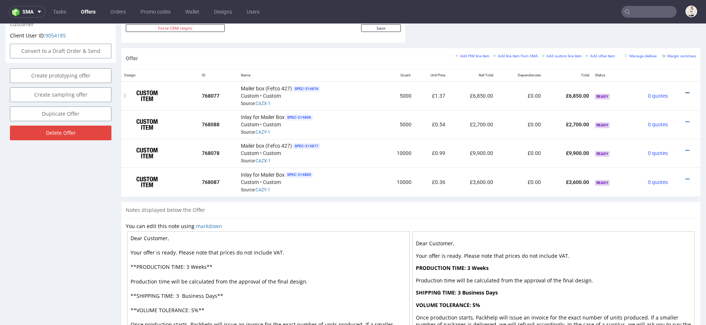
click at [685, 90] on icon at bounding box center [687, 92] width 4 height 5
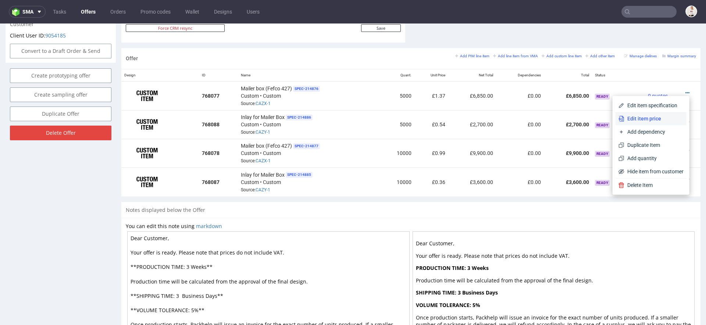
click at [649, 116] on span "Edit item price" at bounding box center [653, 118] width 59 height 7
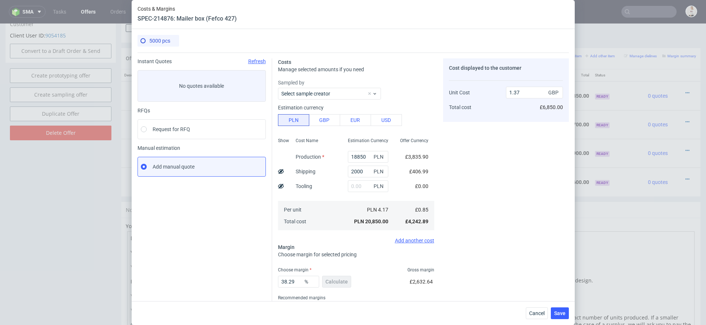
scroll to position [32, 0]
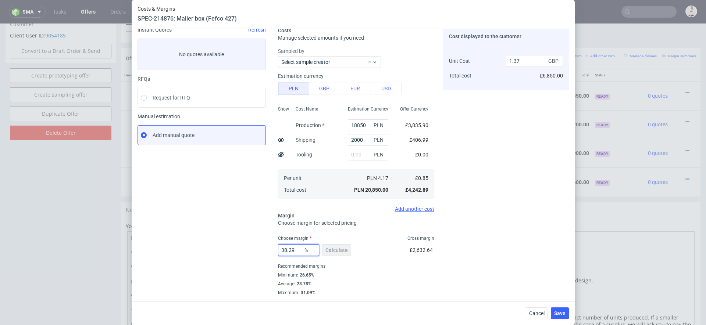
drag, startPoint x: 297, startPoint y: 250, endPoint x: 232, endPoint y: 250, distance: 65.0
click at [232, 250] on div "Instant Quotes Refresh No quotes available RFQs Request for RFQ Manual estimati…" at bounding box center [352, 158] width 431 height 275
type input "33"
type input "1.27"
type input "33"
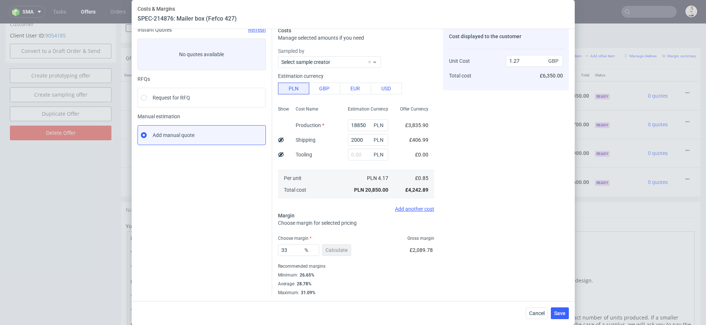
click at [484, 214] on div "Cost displayed to the customer Unit Cost Total cost 1.27 GBP £6,350.00" at bounding box center [506, 161] width 126 height 269
click at [560, 314] on span "Save" at bounding box center [559, 313] width 11 height 5
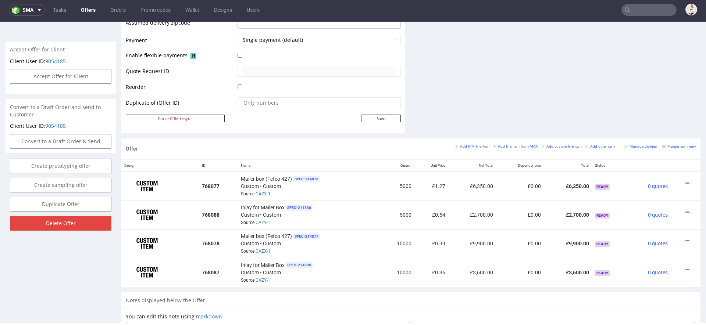
scroll to position [331, 0]
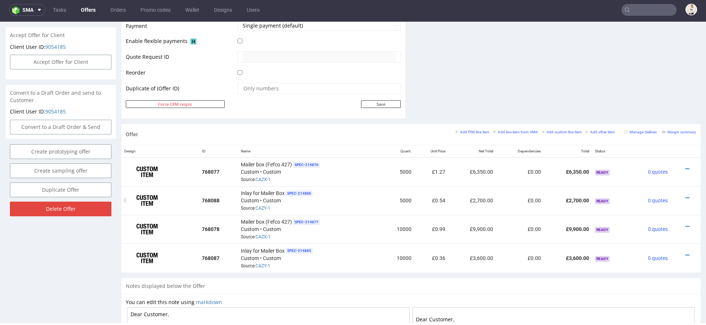
click at [675, 194] on div at bounding box center [682, 197] width 19 height 7
click at [685, 197] on icon at bounding box center [687, 197] width 4 height 5
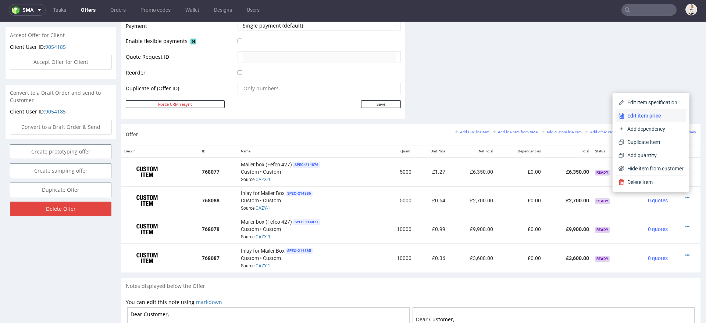
click at [644, 119] on span "Edit item price" at bounding box center [653, 115] width 59 height 7
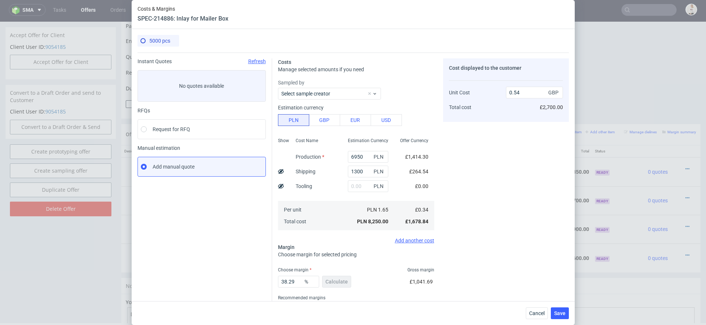
scroll to position [32, 0]
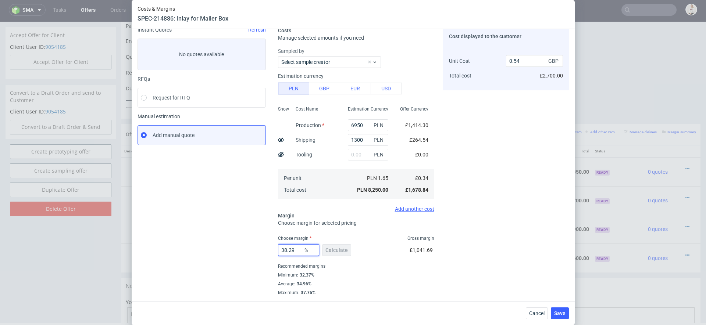
drag, startPoint x: 297, startPoint y: 251, endPoint x: 204, endPoint y: 251, distance: 93.3
click at [204, 251] on div "Instant Quotes Refresh No quotes available RFQs Request for RFQ Manual estimati…" at bounding box center [352, 158] width 431 height 275
type input "3"
type input "0.34"
type input "37"
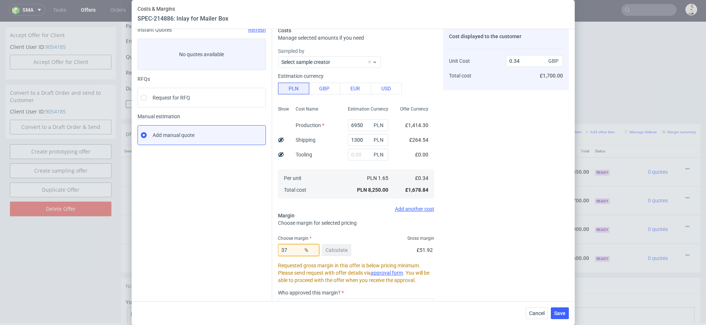
type input "0.53"
type input "37"
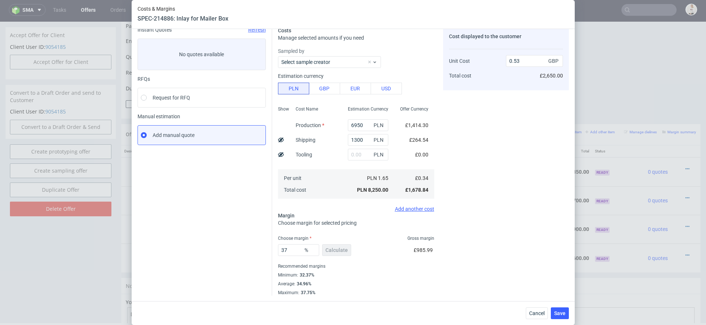
click at [474, 243] on div "Cost displayed to the customer Unit Cost Total cost 0.53 GBP £2,650.00" at bounding box center [506, 161] width 126 height 269
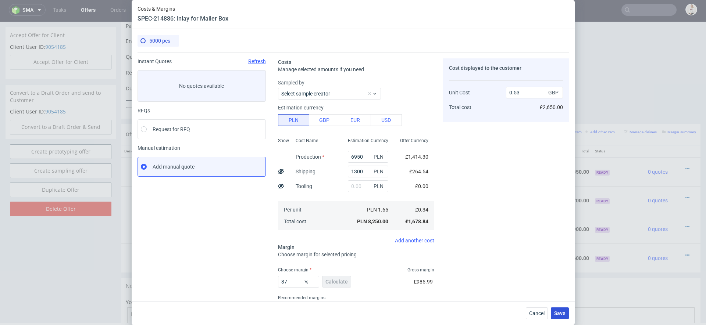
click at [564, 313] on span "Save" at bounding box center [559, 313] width 11 height 5
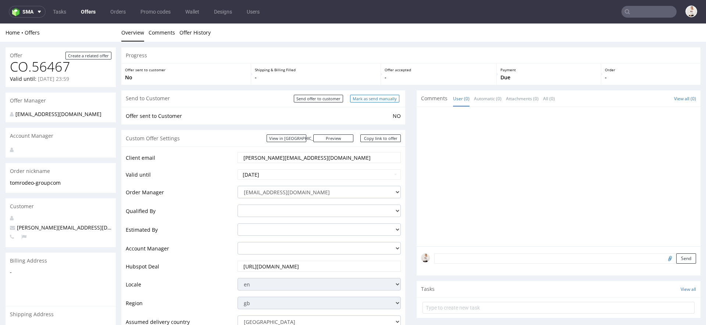
click at [379, 95] on input "Mark as send manually" at bounding box center [374, 99] width 49 height 8
type input "In progress..."
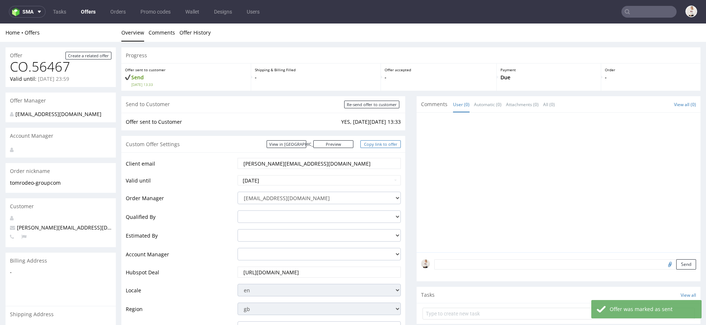
click at [379, 144] on link "Copy link to offer" at bounding box center [380, 144] width 40 height 8
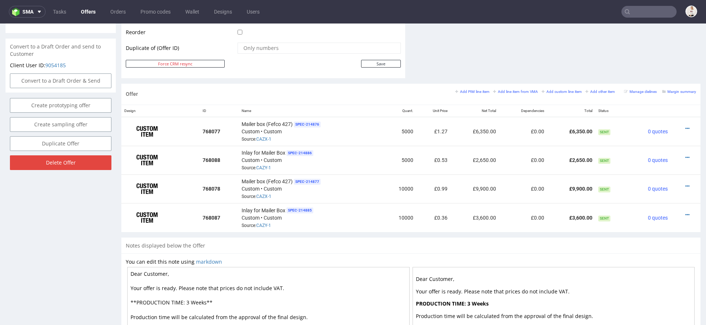
scroll to position [380, 0]
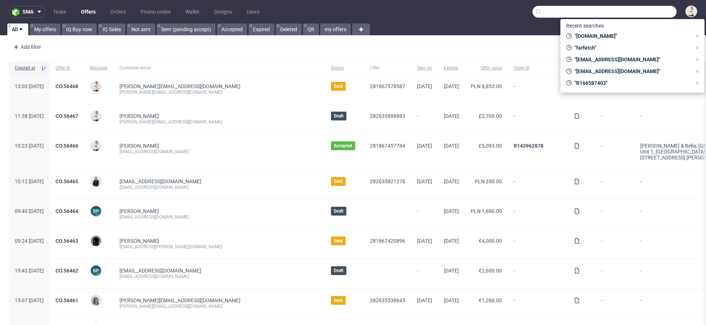
click at [637, 17] on input "text" at bounding box center [604, 12] width 144 height 12
paste input "[PERSON_NAME][EMAIL_ADDRESS][DOMAIN_NAME]"
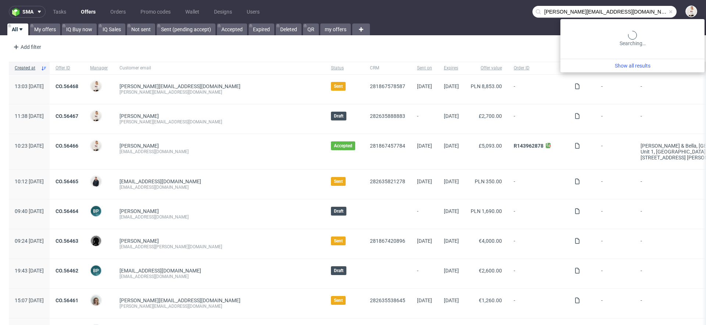
type input "[PERSON_NAME][EMAIL_ADDRESS][DOMAIN_NAME]"
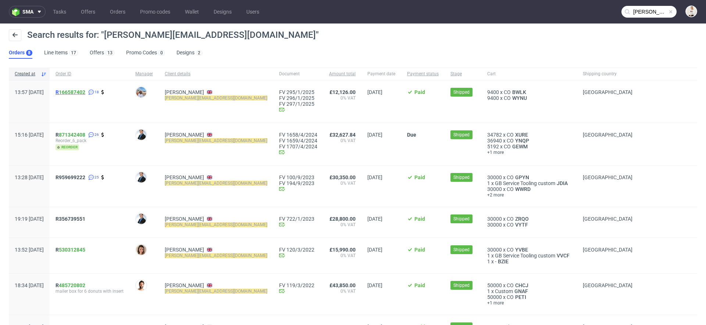
click at [85, 90] on link "166587402" at bounding box center [72, 92] width 26 height 6
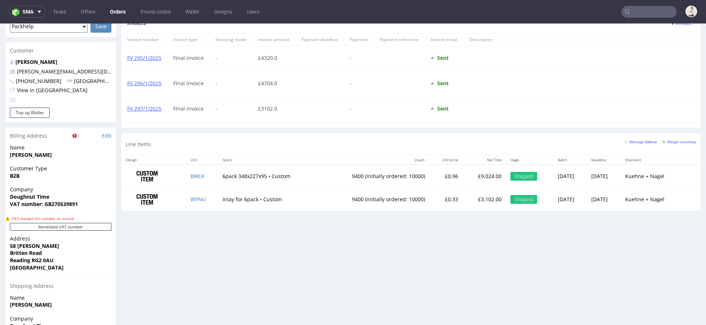
scroll to position [343, 0]
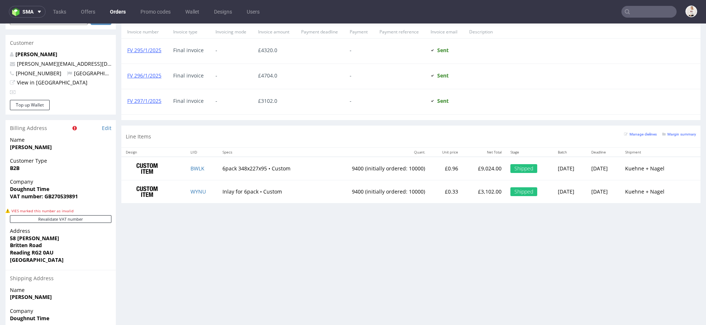
type input "[PERSON_NAME][EMAIL_ADDRESS][DOMAIN_NAME]"
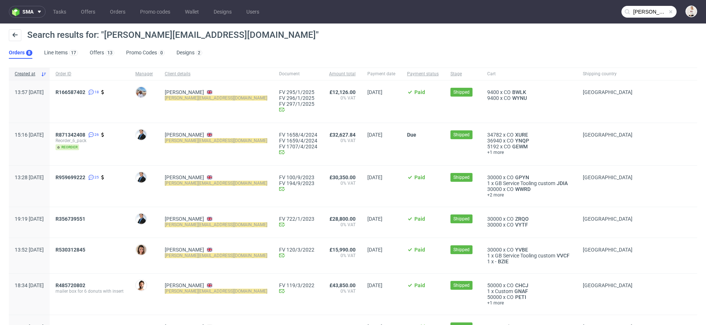
click at [100, 46] on div "Search results for: "tom@rodeo-group.com"" at bounding box center [353, 38] width 688 height 18
click at [102, 53] on link "Offers 13" at bounding box center [102, 53] width 25 height 12
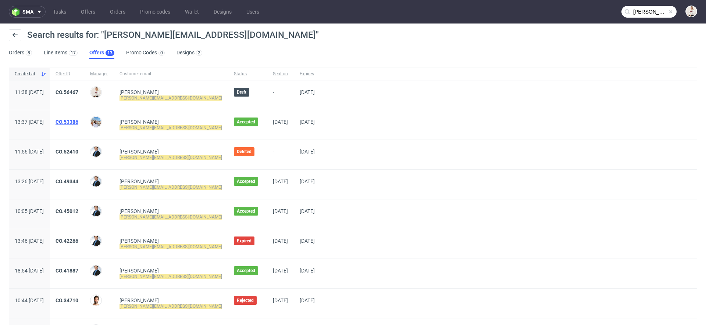
click at [78, 121] on link "CO.53386" at bounding box center [66, 122] width 23 height 6
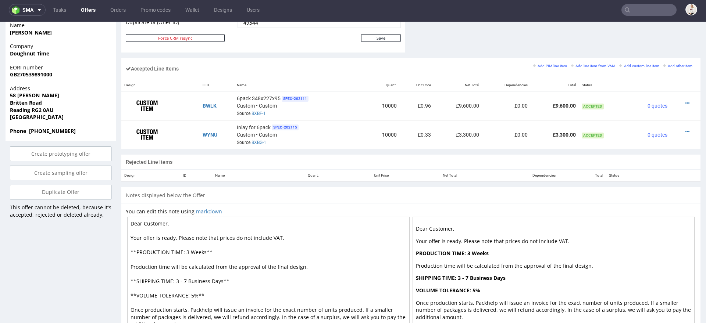
scroll to position [419, 0]
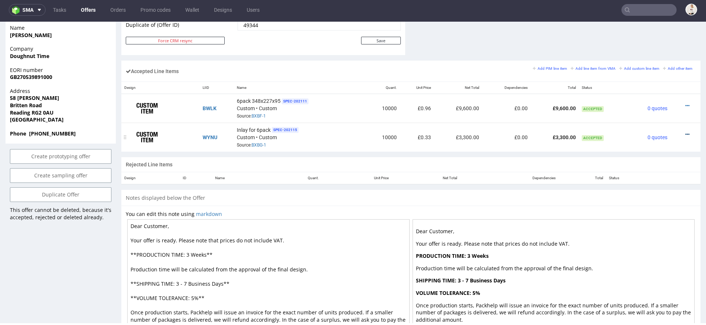
click at [685, 132] on icon at bounding box center [687, 134] width 4 height 5
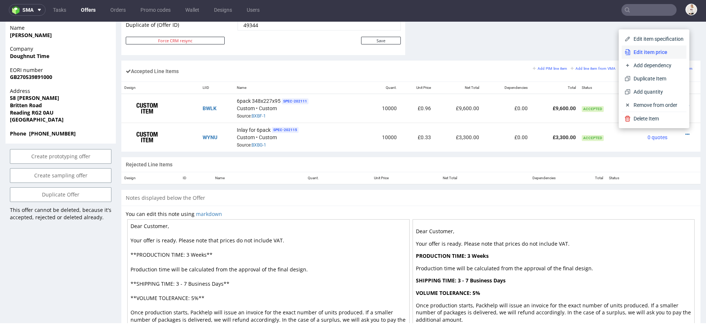
click at [654, 55] on span "Edit item price" at bounding box center [656, 52] width 53 height 7
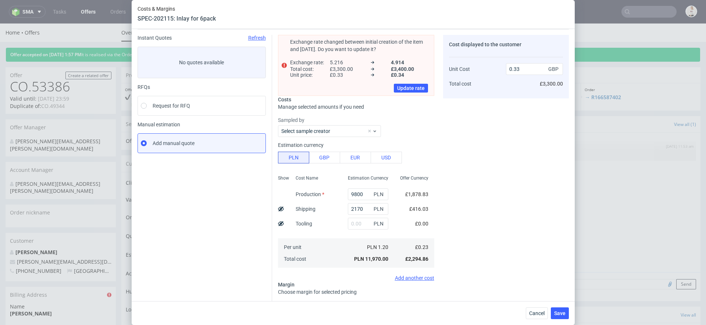
scroll to position [27, 0]
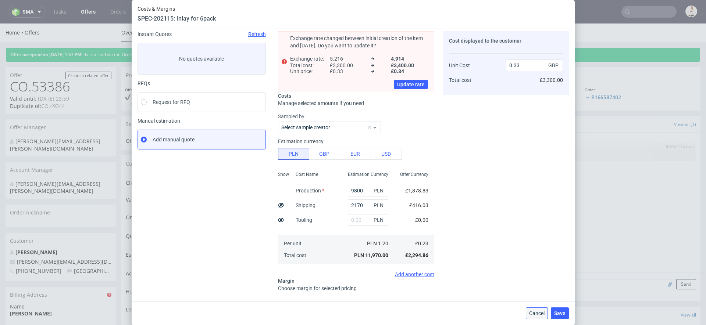
click at [538, 316] on span "Cancel" at bounding box center [536, 313] width 15 height 5
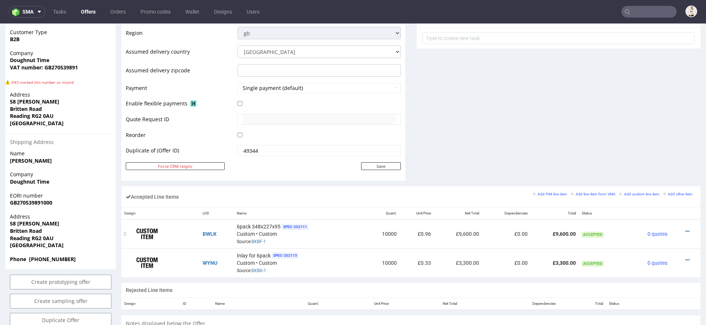
scroll to position [308, 0]
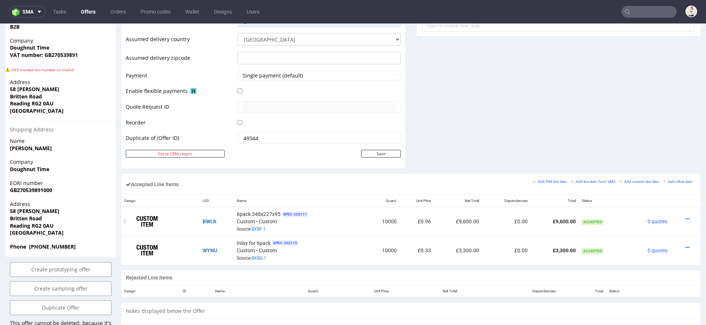
click at [679, 212] on td at bounding box center [685, 221] width 30 height 29
click at [685, 218] on icon at bounding box center [687, 218] width 4 height 5
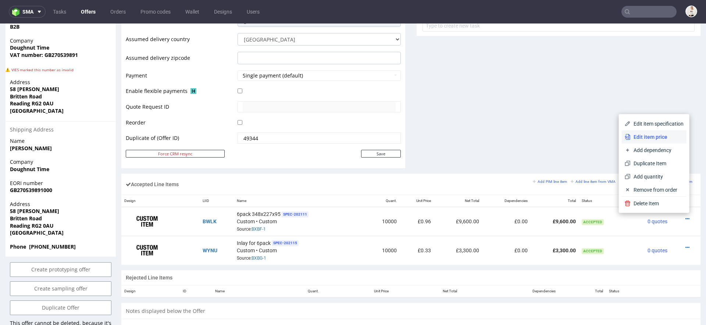
click at [650, 140] on span "Edit item price" at bounding box center [656, 136] width 53 height 7
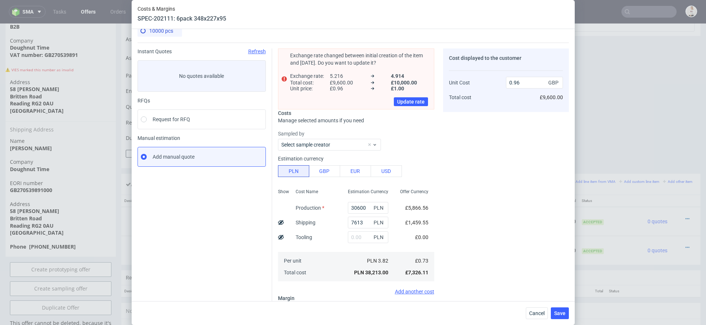
scroll to position [0, 0]
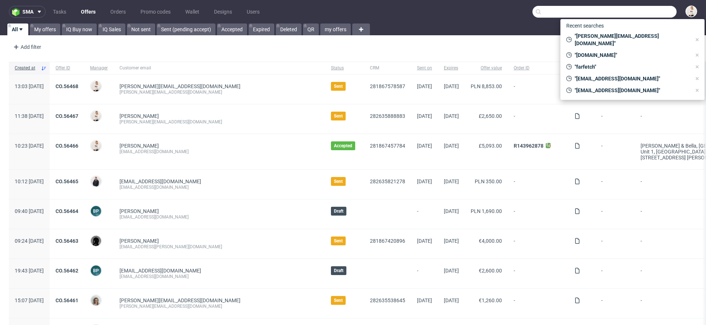
click at [625, 9] on input "text" at bounding box center [604, 12] width 144 height 12
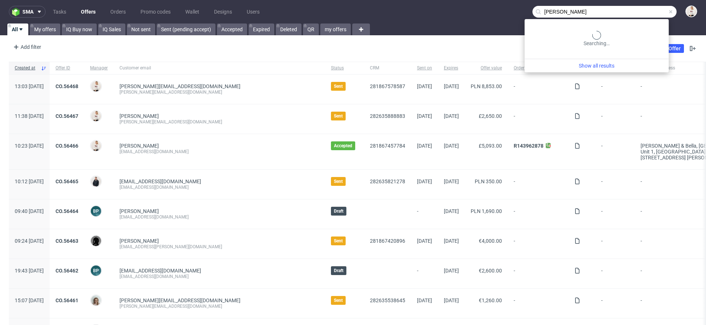
type input "[PERSON_NAME]"
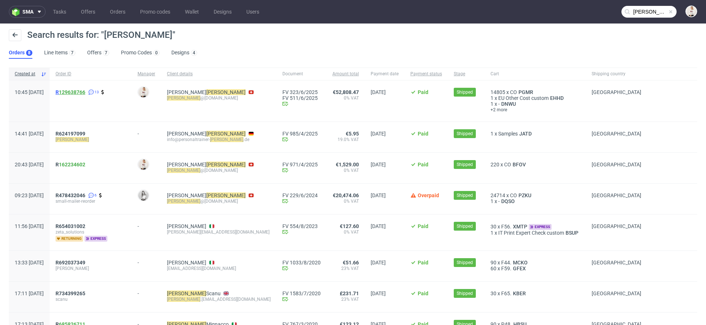
click at [85, 94] on link "129638766" at bounding box center [72, 92] width 26 height 6
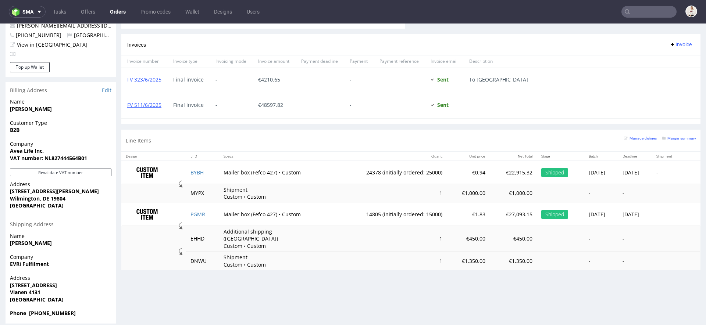
scroll to position [2, 0]
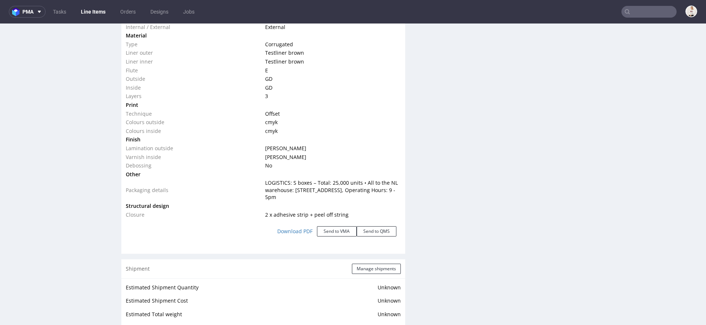
scroll to position [800, 0]
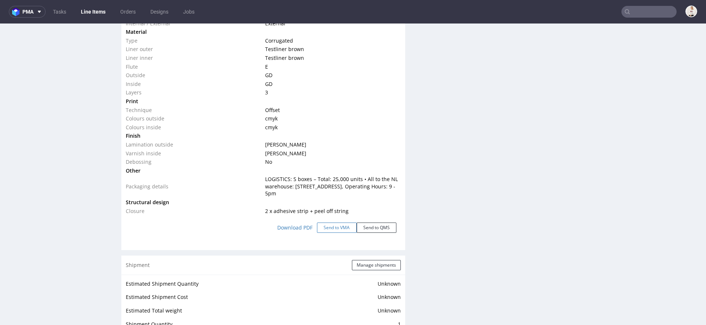
click at [331, 225] on button "Send to VMA" at bounding box center [337, 228] width 40 height 10
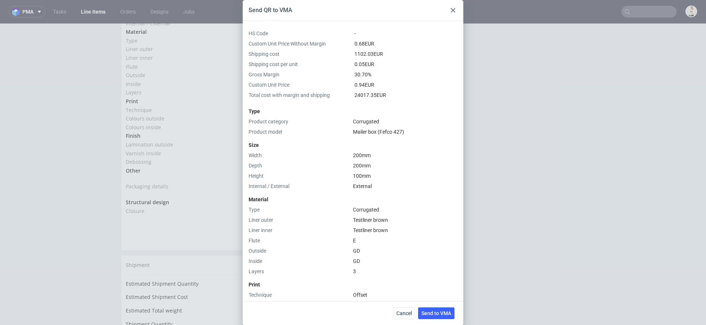
click at [452, 8] on icon at bounding box center [453, 10] width 4 height 4
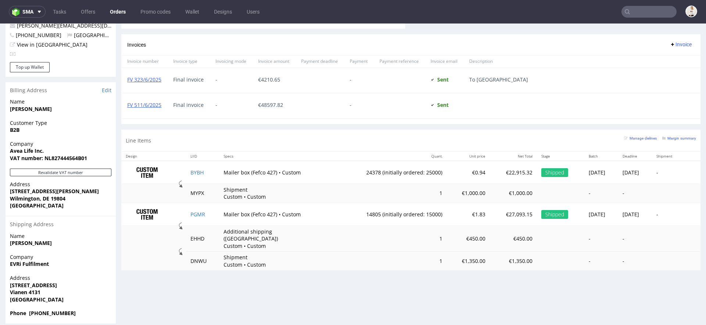
scroll to position [2, 0]
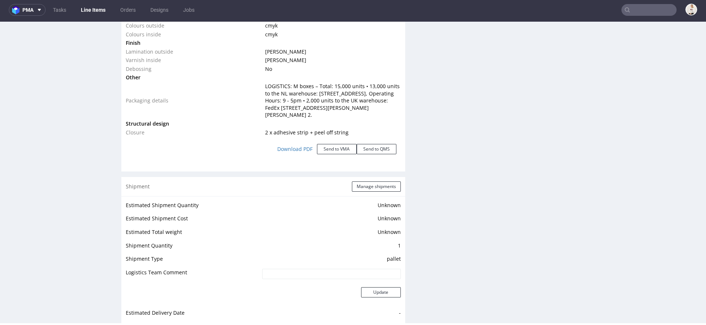
scroll to position [919, 0]
click at [338, 144] on button "Send to VMA" at bounding box center [337, 147] width 40 height 10
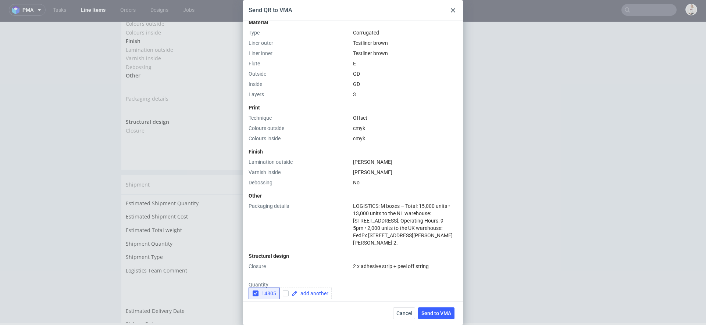
scroll to position [279, 0]
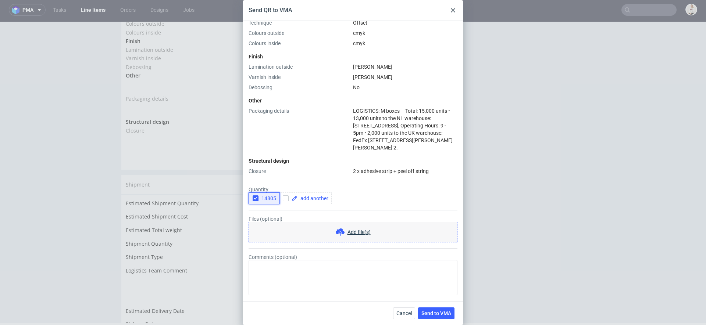
click at [252, 200] on div "button" at bounding box center [255, 198] width 6 height 6
click at [317, 201] on span at bounding box center [312, 198] width 31 height 5
checkbox input "true"
click at [439, 314] on span "Send to VMA" at bounding box center [436, 313] width 30 height 5
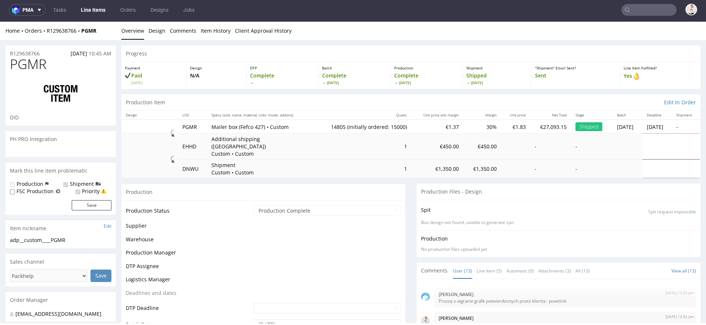
scroll to position [243, 0]
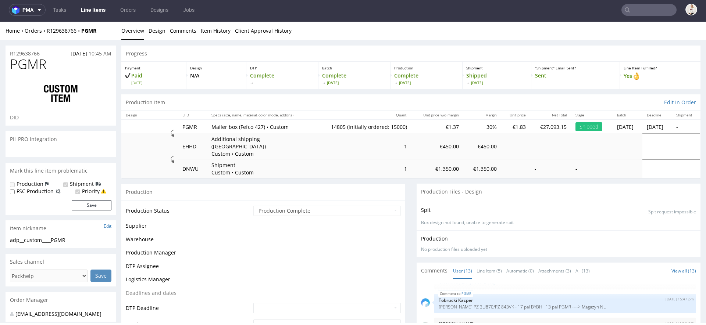
select select "in_progress"
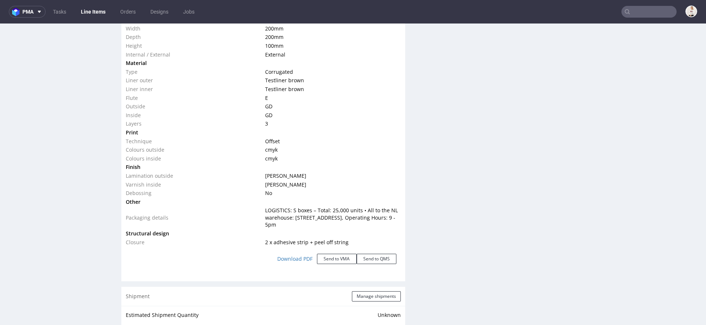
scroll to position [883, 0]
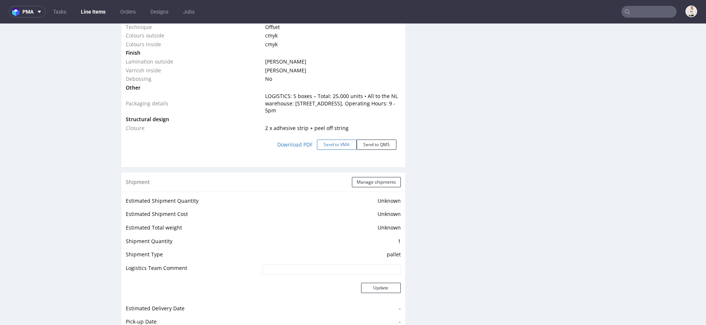
click at [344, 140] on button "Send to VMA" at bounding box center [337, 145] width 40 height 10
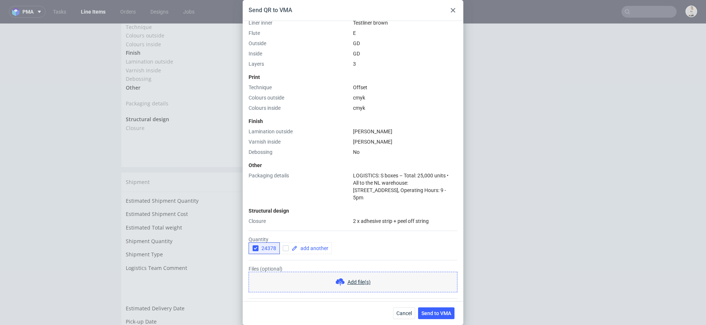
scroll to position [257, 0]
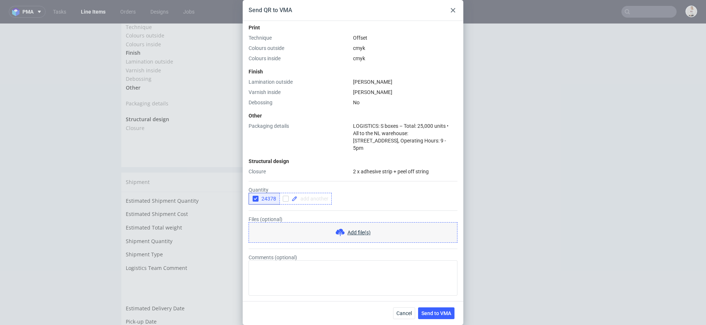
click at [307, 198] on span at bounding box center [312, 198] width 31 height 5
checkbox input "true"
click at [254, 198] on use "button" at bounding box center [255, 199] width 3 height 3
click at [353, 197] on span at bounding box center [351, 198] width 31 height 5
checkbox input "true"
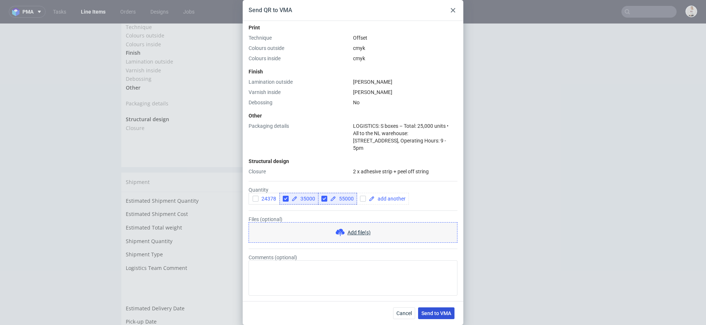
click at [442, 309] on button "Send to VMA" at bounding box center [436, 314] width 36 height 12
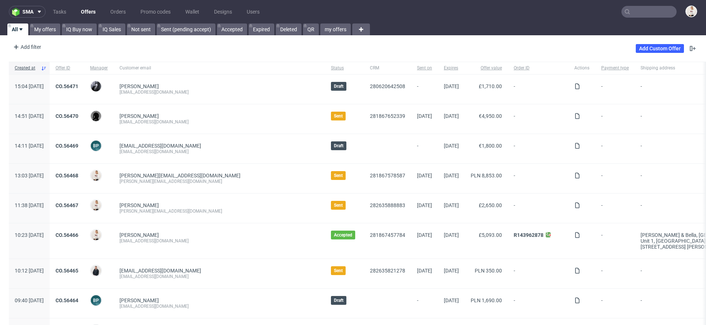
click at [626, 11] on input "text" at bounding box center [648, 12] width 55 height 12
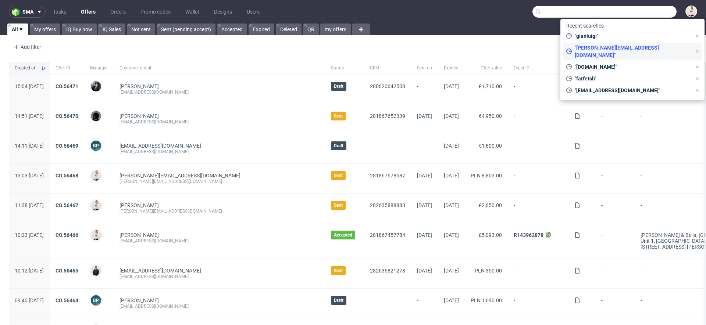
click at [631, 49] on span ""[PERSON_NAME][EMAIL_ADDRESS][DOMAIN_NAME]"" at bounding box center [630, 51] width 119 height 15
type input "[PERSON_NAME][EMAIL_ADDRESS][DOMAIN_NAME]"
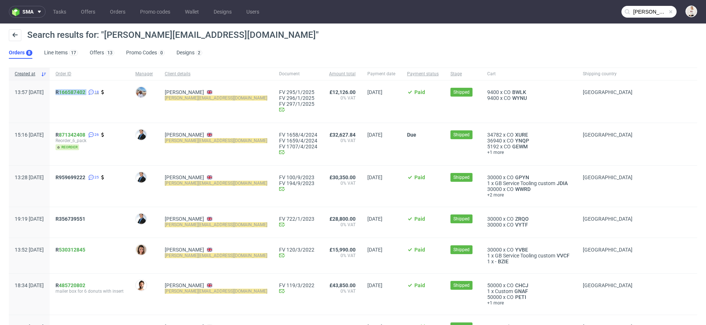
drag, startPoint x: 74, startPoint y: 91, endPoint x: 109, endPoint y: 91, distance: 34.9
click at [109, 91] on div "R 166587402 18" at bounding box center [90, 101] width 80 height 42
copy div "R 166587402"
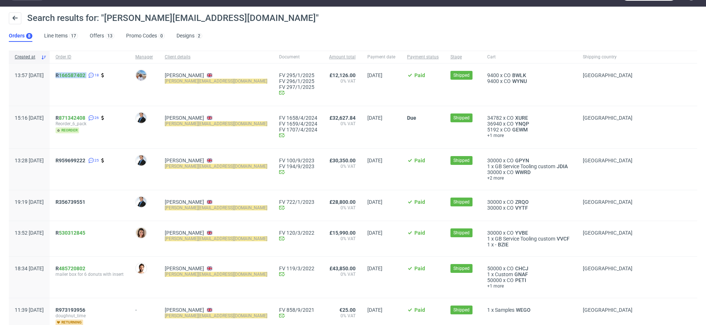
scroll to position [15, 0]
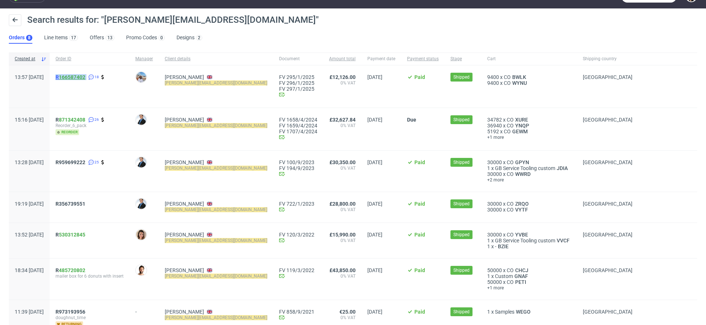
click at [79, 77] on span "R 166587402" at bounding box center [70, 77] width 30 height 6
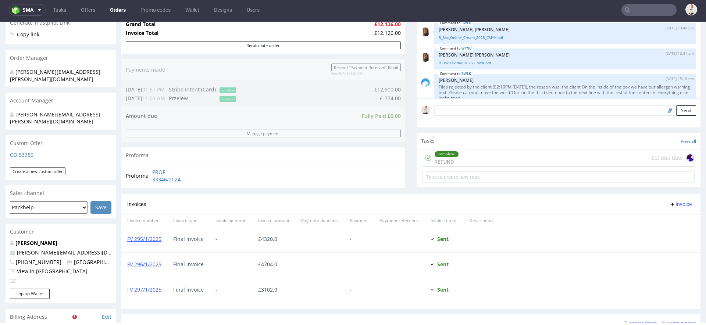
scroll to position [166, 0]
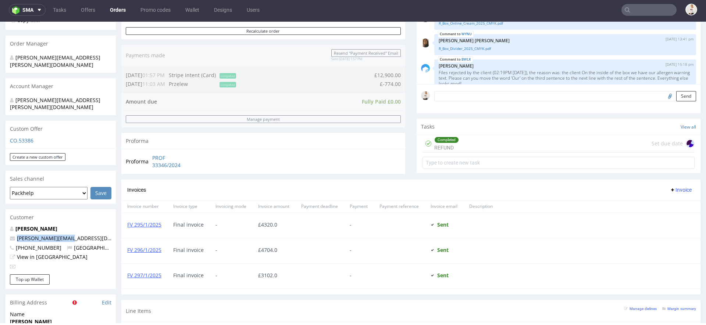
drag, startPoint x: 76, startPoint y: 225, endPoint x: 0, endPoint y: 225, distance: 76.1
click at [0, 225] on div "Order via Offer R166587402 18.11.2024 01:57 PM Mark this order as problematic I…" at bounding box center [353, 230] width 706 height 713
copy span "[PERSON_NAME][EMAIL_ADDRESS][DOMAIN_NAME]"
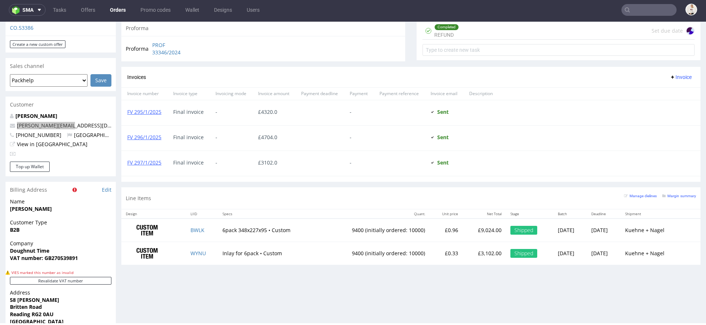
scroll to position [281, 0]
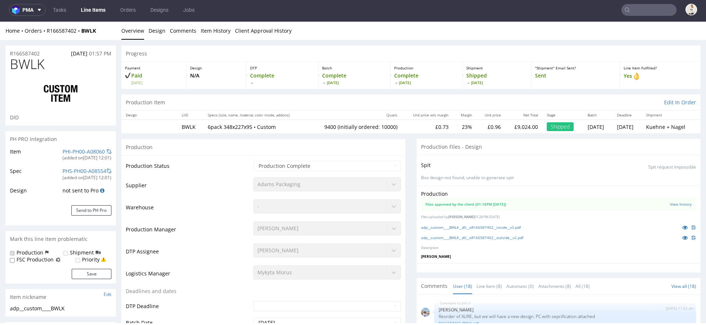
scroll to position [441, 0]
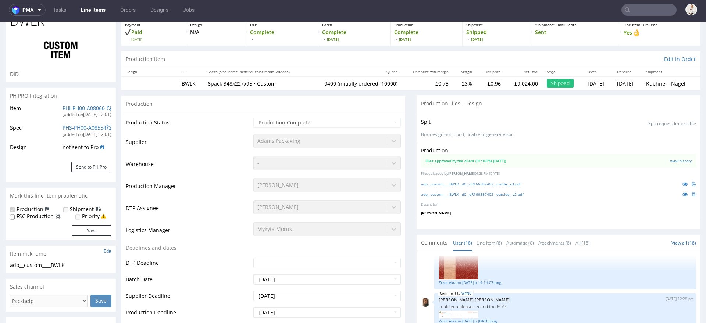
select select "in_progress"
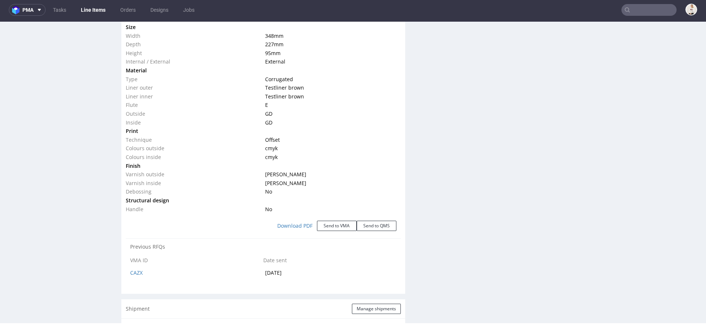
scroll to position [639, 0]
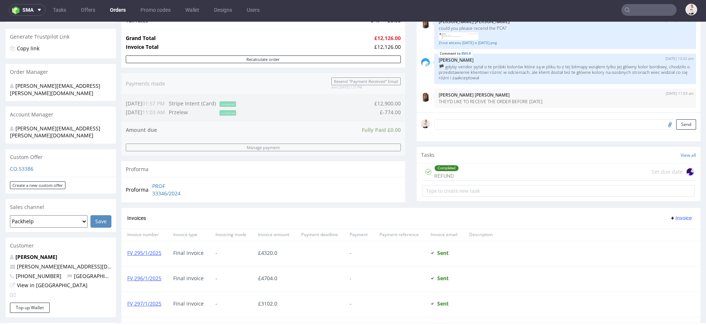
scroll to position [418, 0]
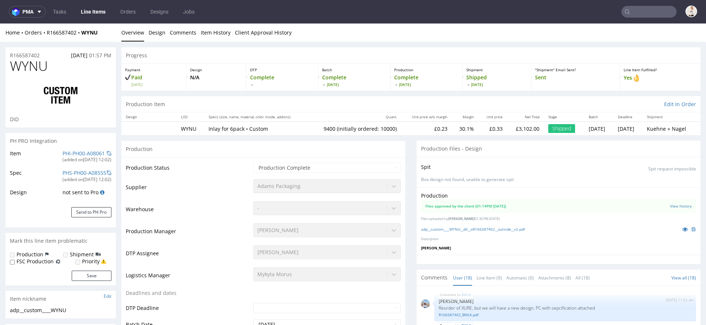
scroll to position [441, 0]
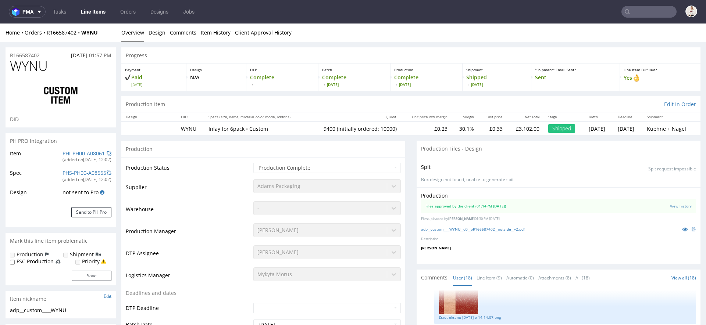
select select "in_progress"
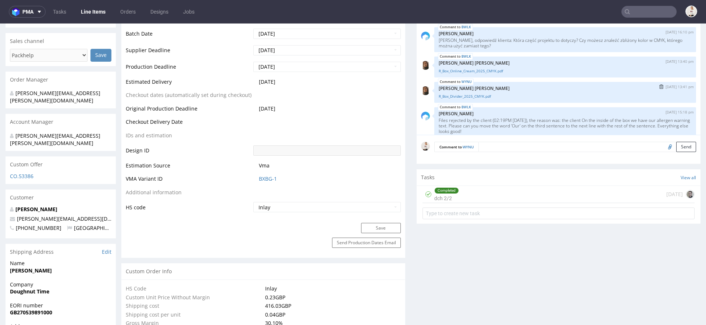
scroll to position [212, 0]
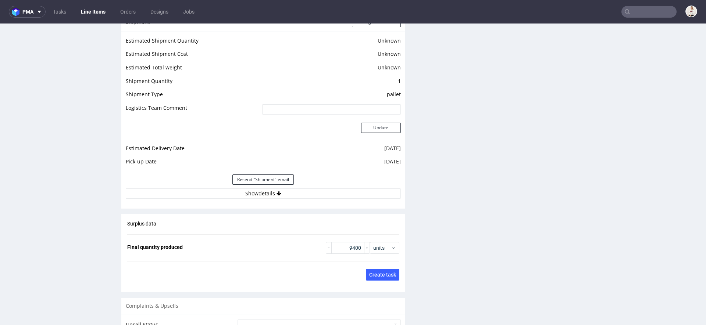
scroll to position [1115, 0]
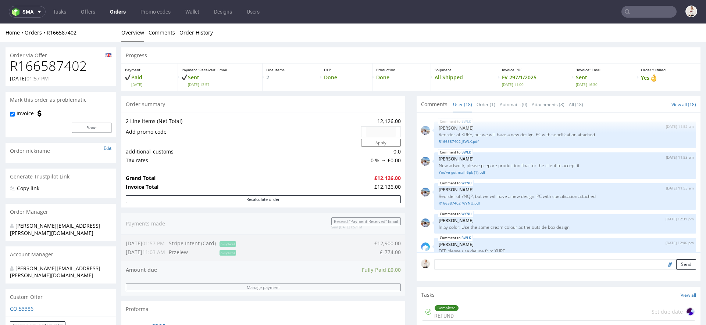
scroll to position [441, 0]
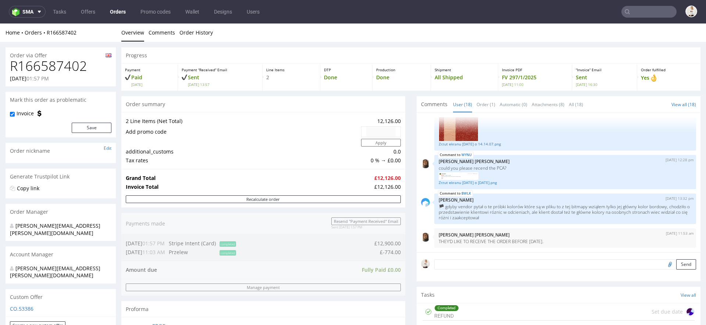
click at [631, 10] on input "text" at bounding box center [648, 12] width 55 height 12
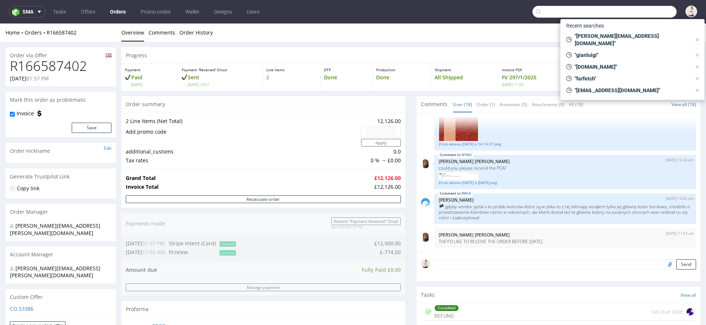
paste input "marco.camplese@leaeflo.com"
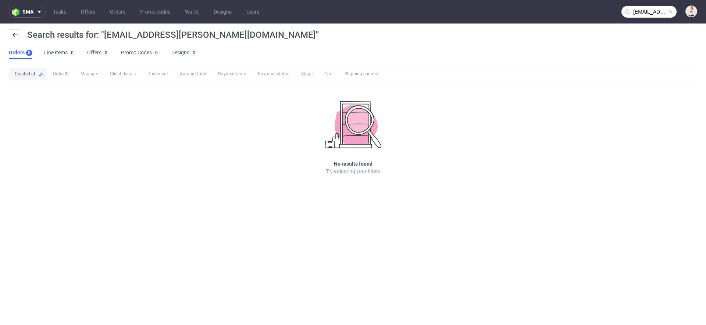
click at [647, 8] on input "marco.camplese@leaeflo.com" at bounding box center [648, 12] width 55 height 12
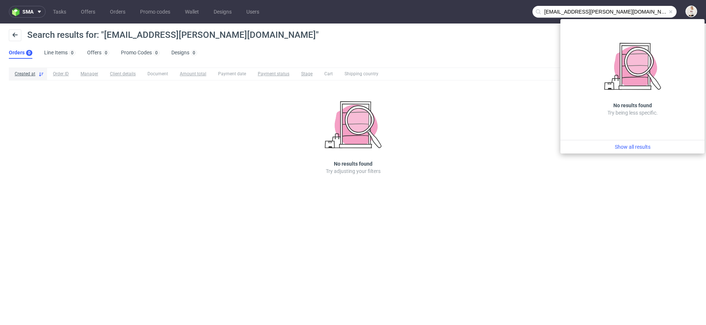
drag, startPoint x: 586, startPoint y: 12, endPoint x: 406, endPoint y: 13, distance: 180.1
click at [406, 13] on nav "sma Tasks Offers Orders Promo codes Wallet Designs Users marco.camplese@leaeflo…" at bounding box center [353, 12] width 706 height 24
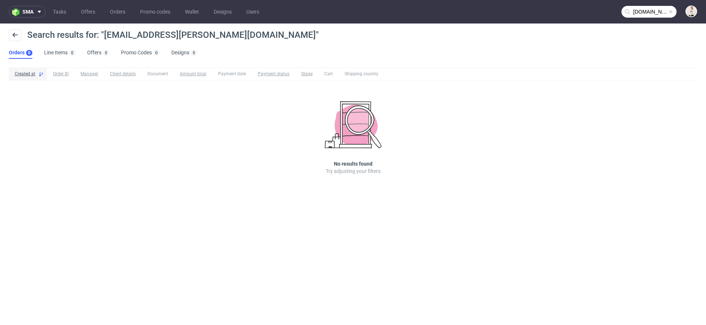
type input "leaeflo.com"
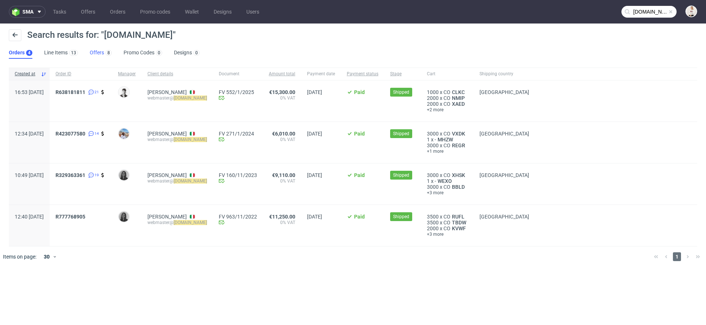
click at [102, 52] on link "Offers 8" at bounding box center [101, 53] width 22 height 12
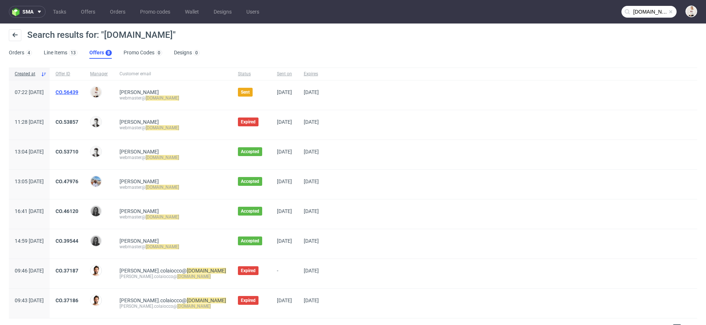
click at [78, 89] on link "CO.56439" at bounding box center [66, 92] width 23 height 6
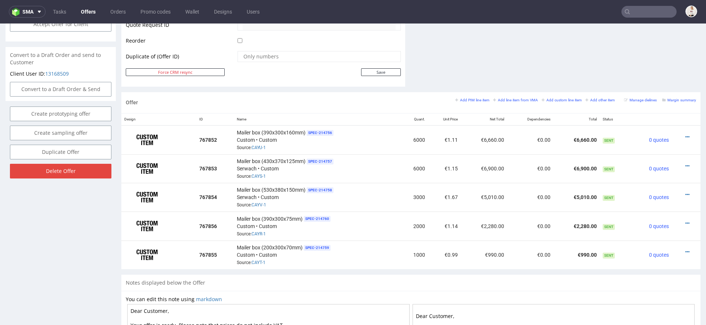
scroll to position [371, 0]
click at [685, 220] on icon at bounding box center [687, 222] width 4 height 5
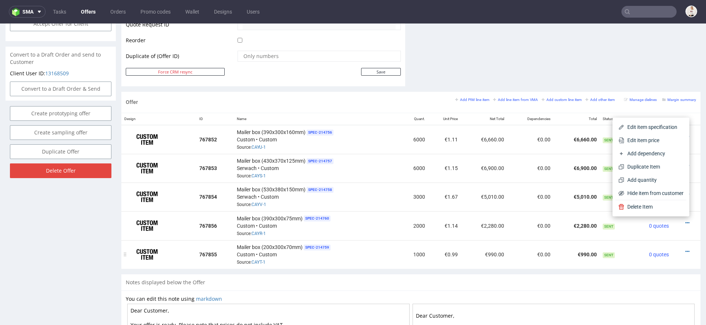
click at [291, 263] on div "Mailer box (200x300x70mm) SPEC- 214759 Custom • Custom Source: CAYT-1" at bounding box center [317, 254] width 160 height 23
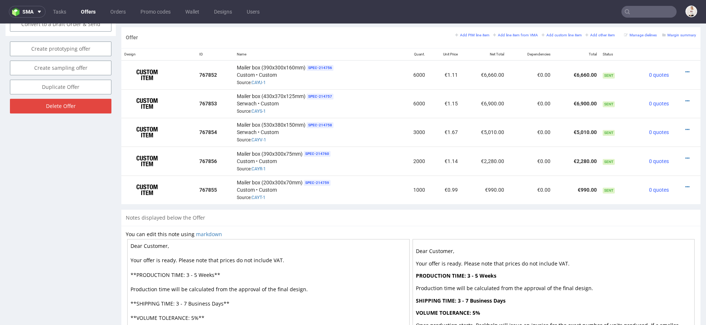
scroll to position [427, 0]
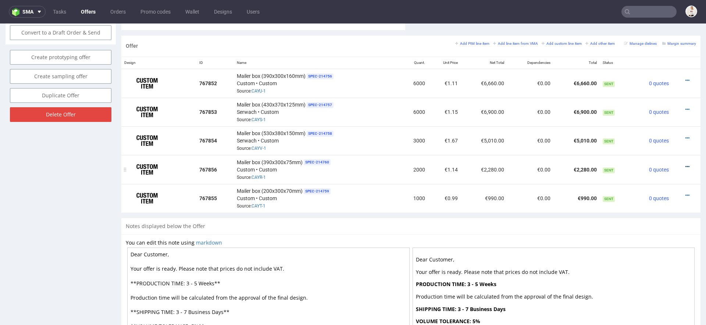
click at [685, 164] on icon at bounding box center [687, 166] width 4 height 5
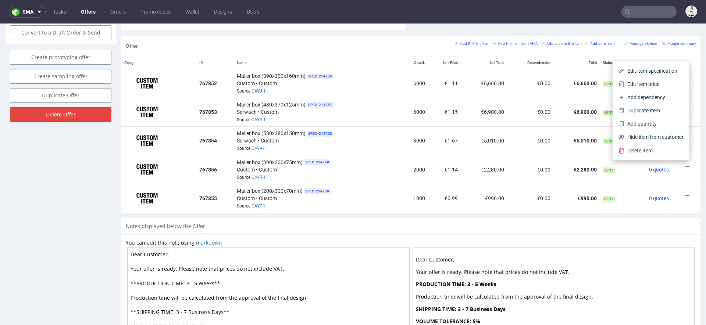
click at [499, 214] on div "Offer Add PIM line item Add line item from VMA Add custom line item Add other i…" at bounding box center [410, 127] width 579 height 183
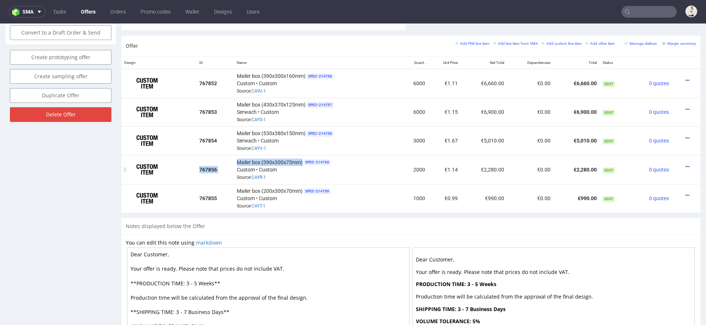
drag, startPoint x: 301, startPoint y: 160, endPoint x: 232, endPoint y: 160, distance: 69.8
click at [232, 160] on tr "767856 Mailer box (390x300x75mm) SPEC- 214760 Custom • Custom Source: CAYR-1 20…" at bounding box center [410, 169] width 579 height 29
click at [288, 162] on span "Mailer box (390x300x75mm)" at bounding box center [270, 162] width 66 height 7
drag, startPoint x: 302, startPoint y: 161, endPoint x: 260, endPoint y: 161, distance: 41.9
click at [260, 161] on div "Mailer box (390x300x75mm) SPEC- 214760 Custom • Custom Source: CAYR-1" at bounding box center [317, 169] width 160 height 23
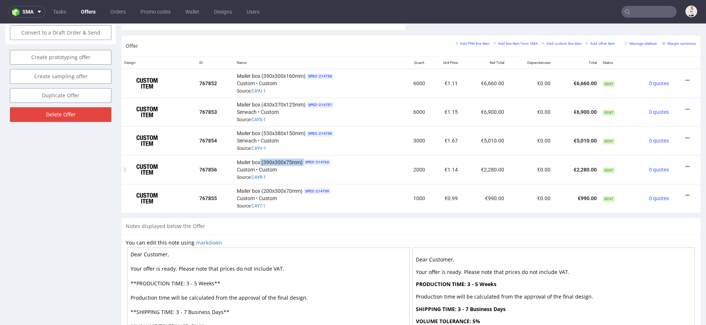
copy div "(390x300x75mm)"
click at [298, 212] on div "Offer Add PIM line item Add line item from VMA Add custom line item Add other i…" at bounding box center [410, 127] width 579 height 183
click at [260, 175] on link "CAYR-1" at bounding box center [258, 177] width 14 height 5
click at [262, 117] on link "CAYS-1" at bounding box center [258, 119] width 14 height 5
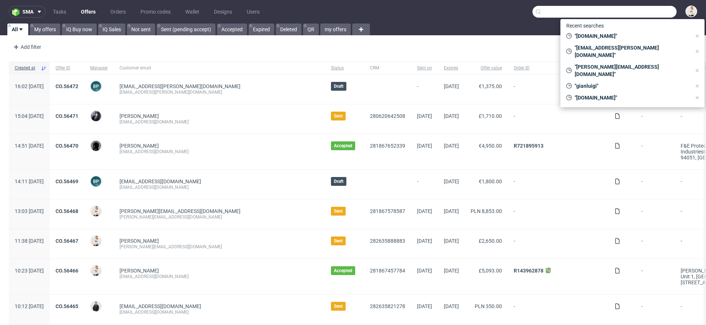
click at [646, 12] on input "text" at bounding box center [604, 12] width 144 height 12
paste input "R708645354"
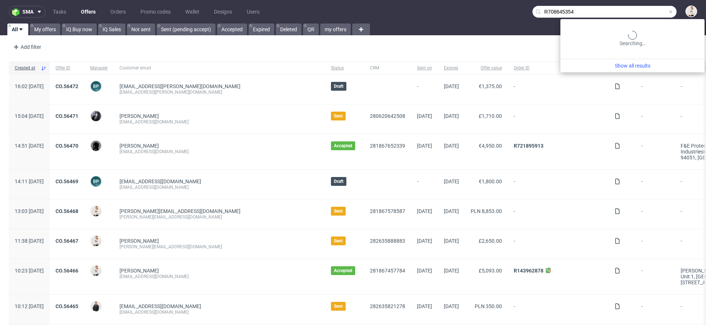
type input "R708645354"
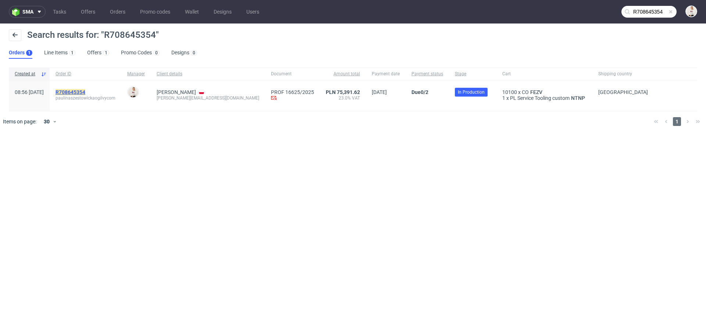
click at [85, 92] on mark "R708645354" at bounding box center [70, 92] width 30 height 6
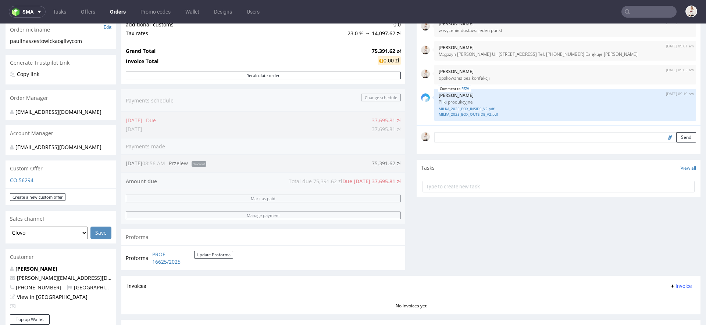
scroll to position [121, 0]
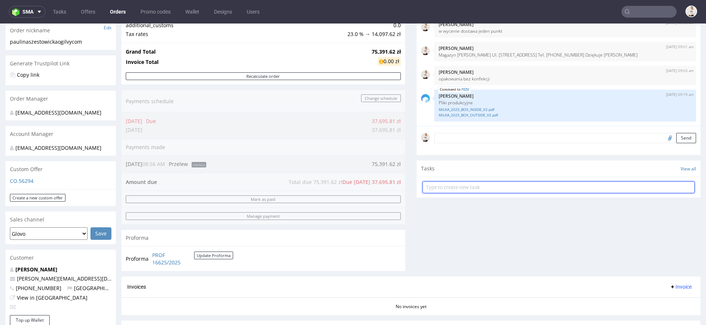
click at [618, 189] on input "text" at bounding box center [558, 188] width 272 height 12
type input "a"
type input "finance"
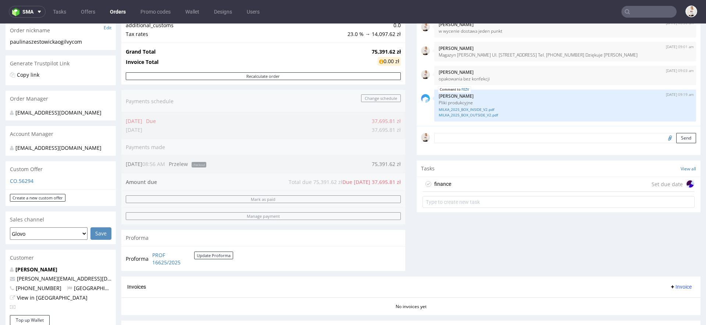
click at [570, 181] on div "finance Set due date" at bounding box center [558, 184] width 272 height 15
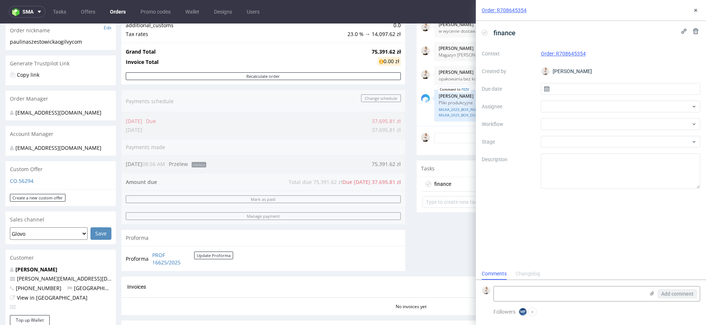
scroll to position [6, 0]
click at [593, 105] on div at bounding box center [620, 107] width 159 height 12
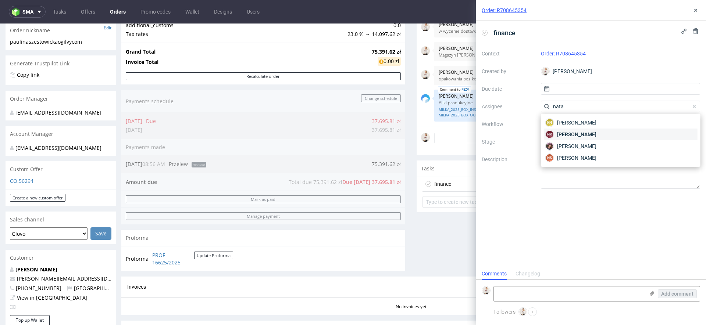
type input "nata"
click at [626, 132] on div "NK Natalia Kaczorowska" at bounding box center [620, 135] width 154 height 12
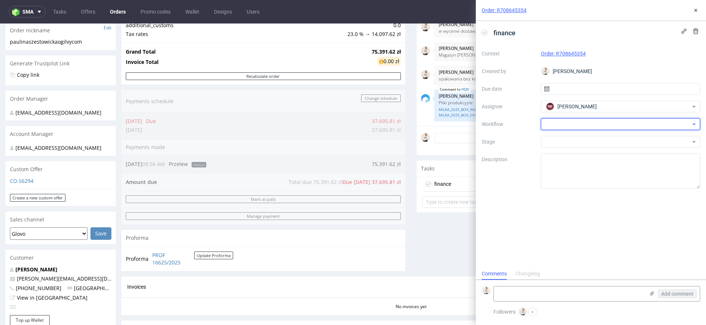
click at [587, 125] on div at bounding box center [620, 124] width 159 height 12
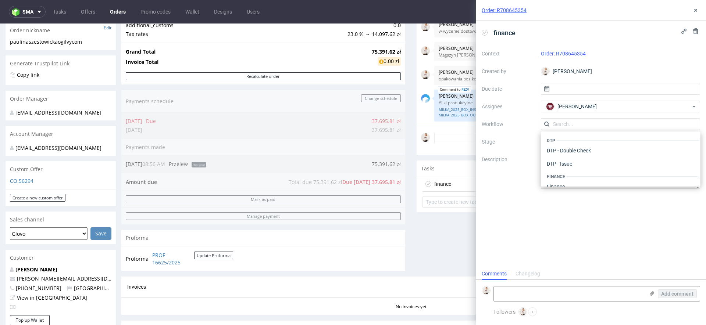
scroll to position [452, 0]
type input "f"
type input "inv"
click at [629, 147] on div "Finance - Invoice - Proforma" at bounding box center [620, 150] width 154 height 13
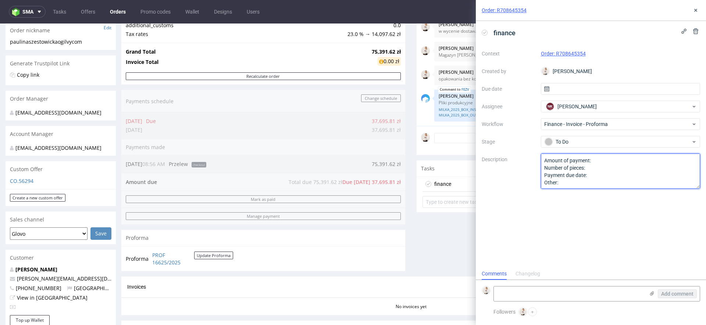
drag, startPoint x: 567, startPoint y: 184, endPoint x: 508, endPoint y: 142, distance: 72.5
click at [508, 142] on div "Context Order: R708645354 Created by Mari Fok Due date Assignee NK Natalia Kacz…" at bounding box center [590, 118] width 218 height 141
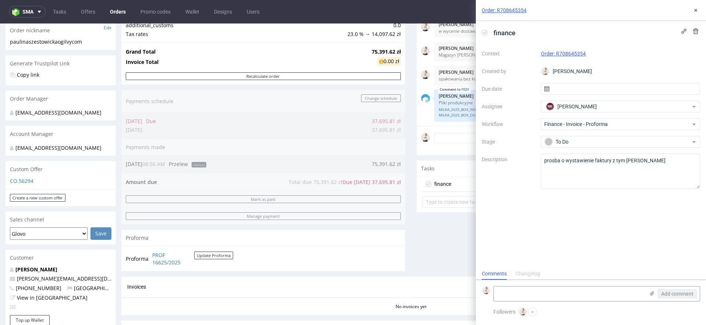
click at [561, 214] on div "finance Context Order: R708645354 Created by Mari Fok Due date Assignee NK Nata…" at bounding box center [591, 144] width 230 height 247
click at [650, 293] on icon at bounding box center [652, 294] width 6 height 6
click at [0, 0] on input "file" at bounding box center [0, 0] width 0 height 0
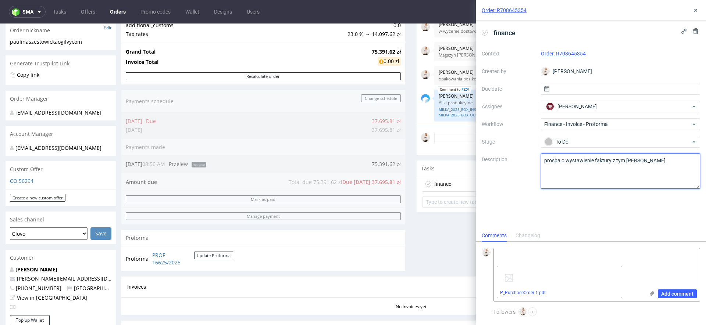
click at [655, 159] on textarea "prosba o wystawienie faktury z tym PO" at bounding box center [620, 171] width 159 height 35
drag, startPoint x: 645, startPoint y: 162, endPoint x: 640, endPoint y: 162, distance: 4.4
click at [640, 162] on textarea "prosba o wystawienie faktury z tym PO na" at bounding box center [620, 171] width 159 height 35
type textarea "prosba o wystawienie faktury z tym PO na 60 dni termin"
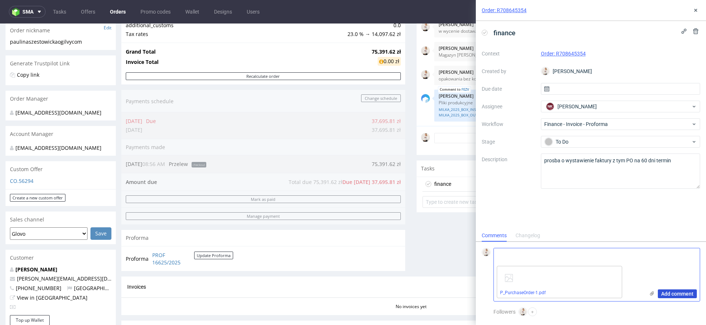
click at [683, 293] on span "Add comment" at bounding box center [677, 293] width 32 height 5
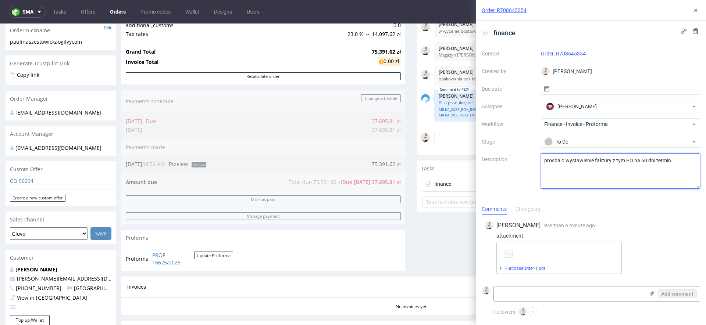
click at [673, 165] on textarea "prosba o wystawienie faktury z tym PO na 60 dni termin" at bounding box center [620, 171] width 159 height 35
click at [658, 199] on div "finance Context Order: R708645354 Created by Mari Fok Due date Assignee NK Nata…" at bounding box center [591, 112] width 230 height 182
click at [696, 7] on icon at bounding box center [695, 10] width 6 height 6
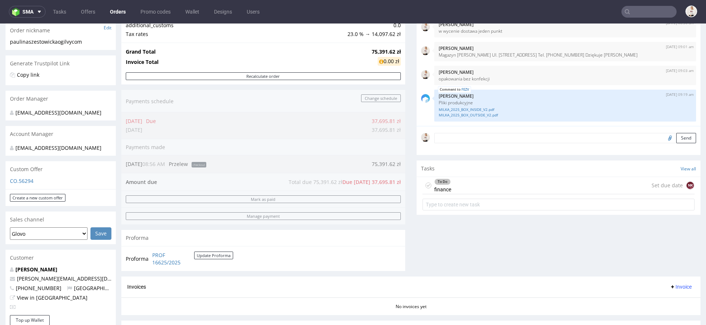
click at [553, 181] on div "To Do finance Set due date NK" at bounding box center [558, 185] width 272 height 17
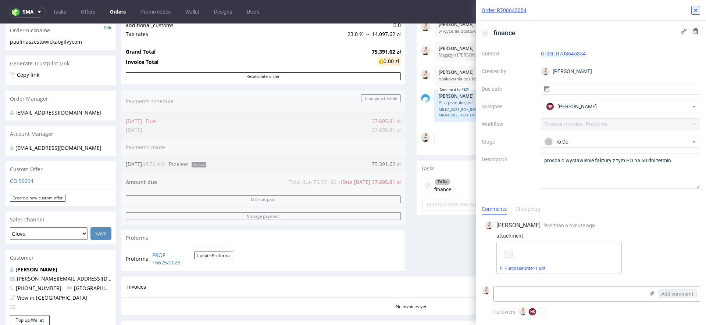
click at [692, 9] on icon at bounding box center [695, 10] width 6 height 6
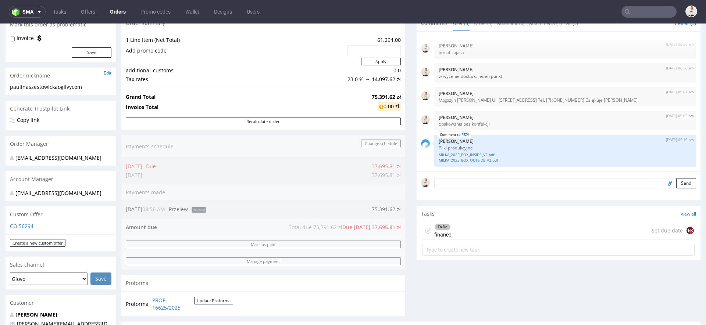
scroll to position [77, 0]
click at [438, 278] on div "Comments User (5) Order (4) Automatic (0) Attachments (1) All (5) View all (5) …" at bounding box center [558, 167] width 284 height 307
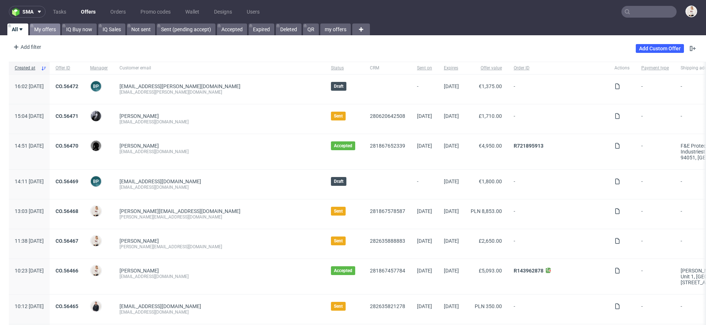
click at [36, 30] on link "My offers" at bounding box center [45, 30] width 30 height 12
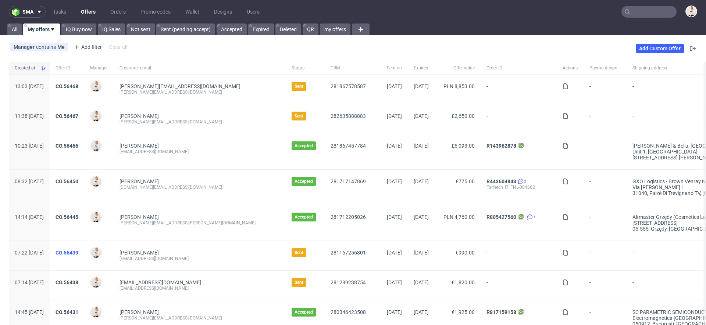
click at [78, 252] on link "CO.56439" at bounding box center [66, 253] width 23 height 6
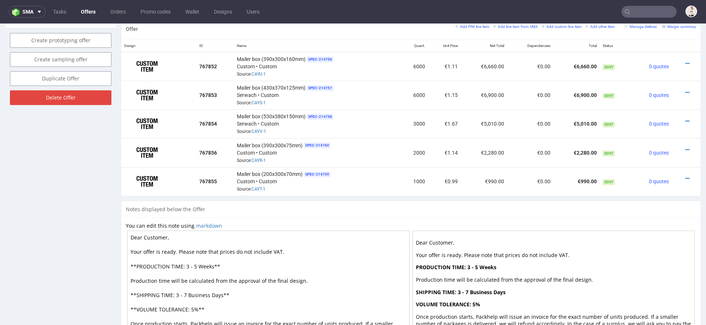
scroll to position [442, 0]
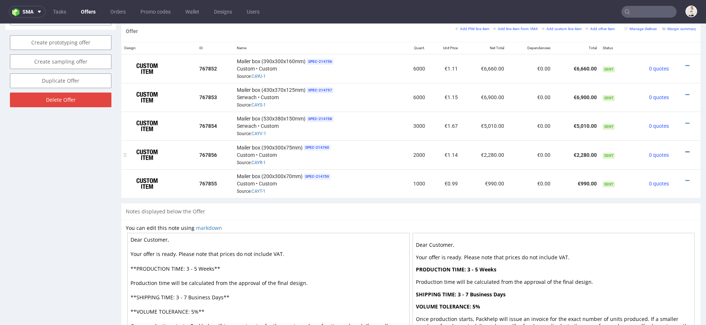
click at [685, 150] on icon at bounding box center [687, 152] width 4 height 5
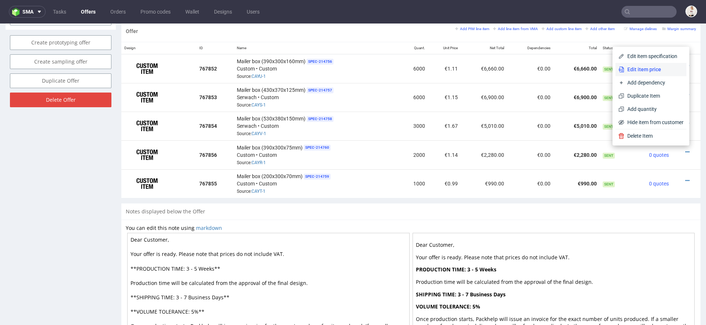
click at [658, 72] on span "Edit item price" at bounding box center [653, 69] width 59 height 7
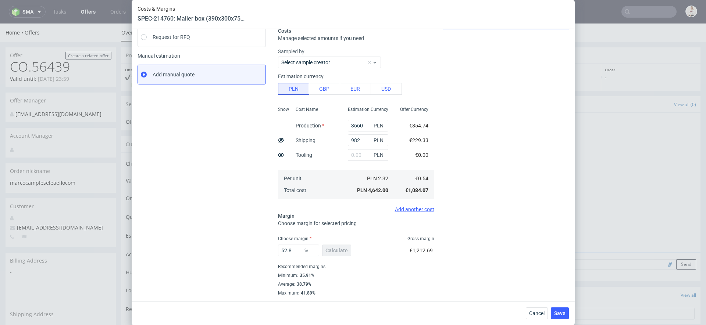
scroll to position [0, 0]
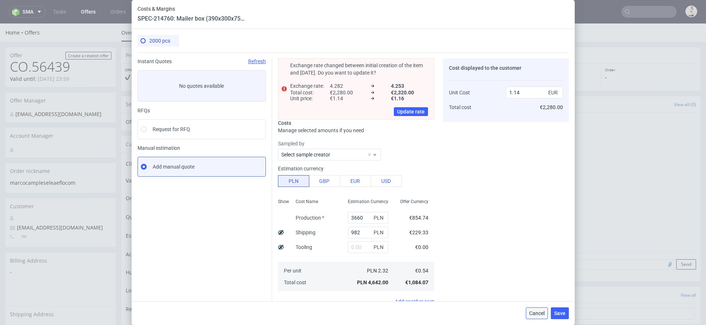
click at [538, 312] on span "Cancel" at bounding box center [536, 313] width 15 height 5
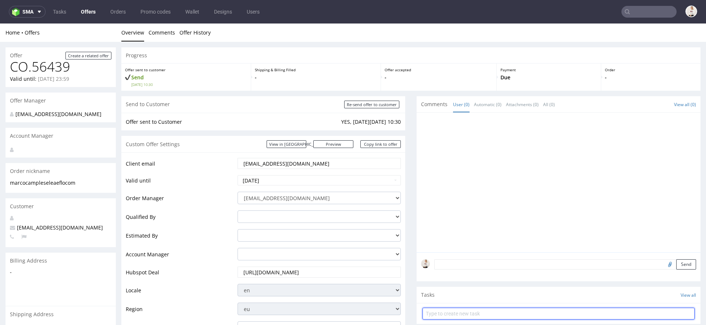
click at [538, 312] on input "text" at bounding box center [558, 314] width 272 height 12
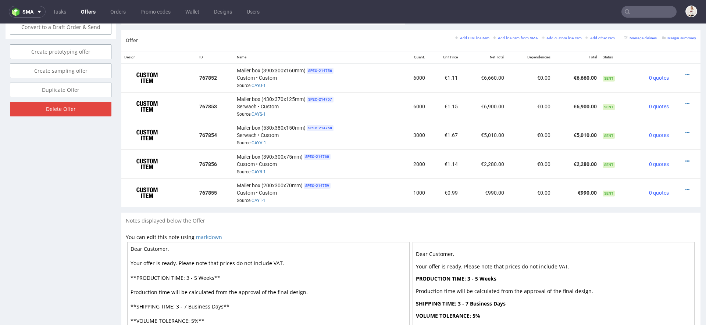
scroll to position [415, 0]
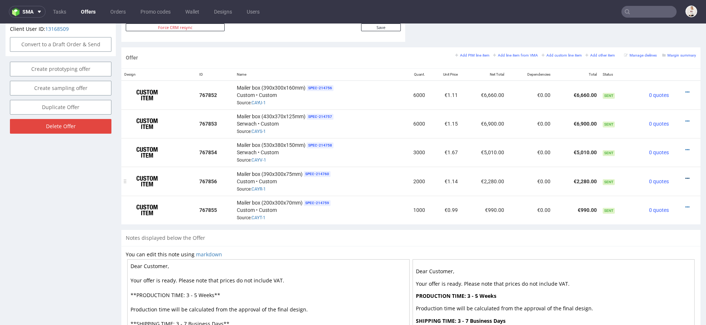
click at [685, 176] on icon at bounding box center [687, 178] width 4 height 5
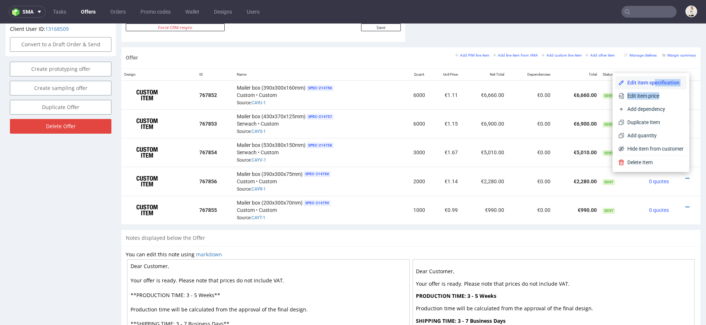
drag, startPoint x: 650, startPoint y: 96, endPoint x: 645, endPoint y: 81, distance: 15.5
click at [645, 81] on div "Edit item specification Edit item price Add dependency Duplicate Item Add quant…" at bounding box center [650, 115] width 71 height 79
click at [639, 81] on span "Edit item specification" at bounding box center [653, 82] width 59 height 7
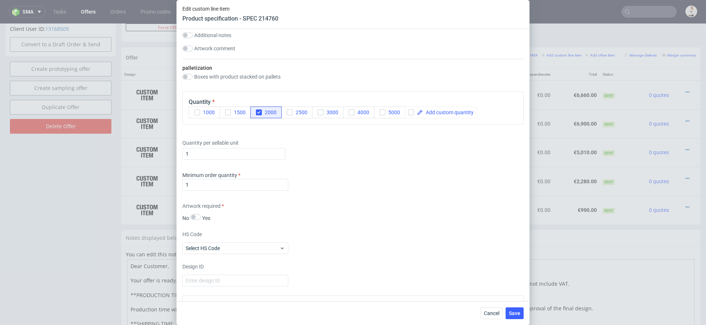
scroll to position [852, 0]
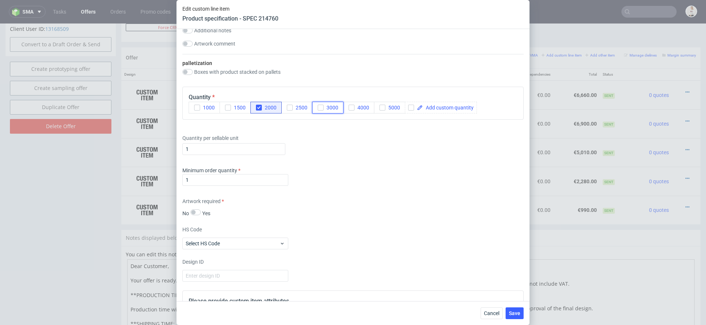
click at [329, 108] on span "3000" at bounding box center [330, 108] width 15 height 6
click at [257, 105] on icon "button" at bounding box center [258, 107] width 5 height 5
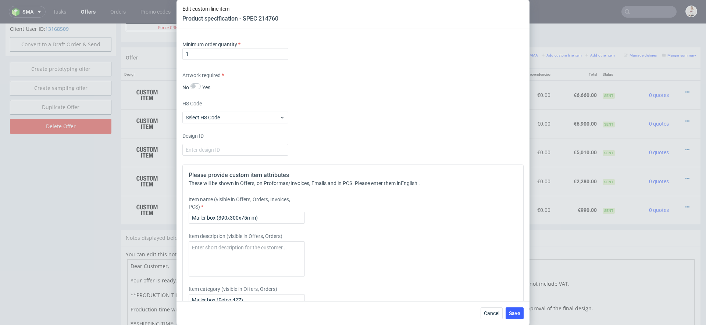
scroll to position [979, 0]
click at [510, 312] on span "Save" at bounding box center [514, 313] width 11 height 5
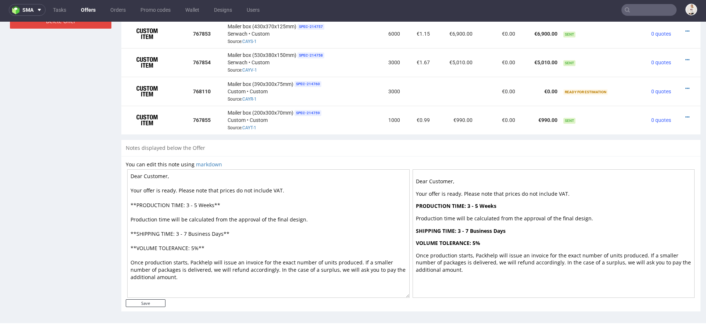
scroll to position [0, 0]
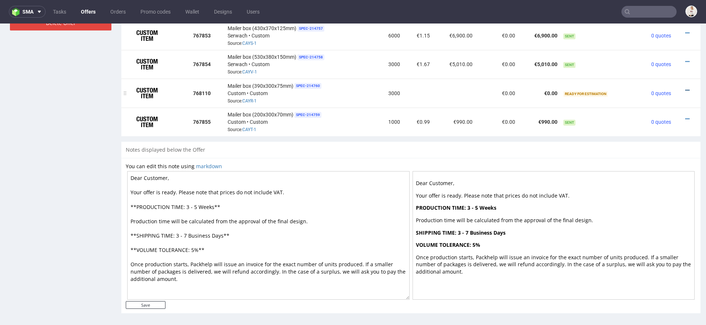
click at [685, 89] on icon at bounding box center [687, 90] width 4 height 5
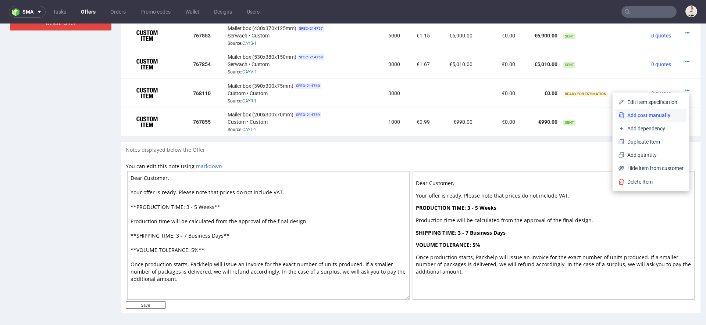
click at [646, 117] on span "Add cost manually" at bounding box center [653, 115] width 59 height 7
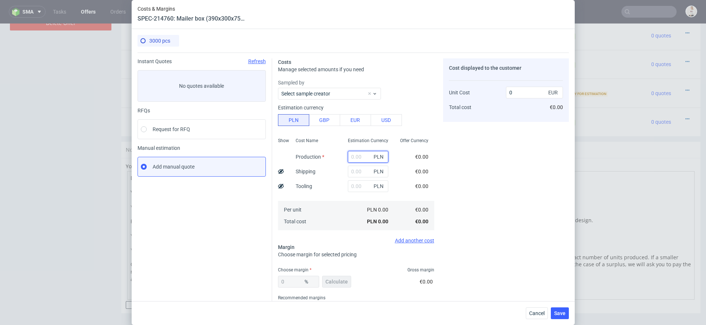
click at [363, 157] on input "text" at bounding box center [368, 157] width 40 height 12
paste input "5280"
type input "5280"
type input "0.41"
type input "5280"
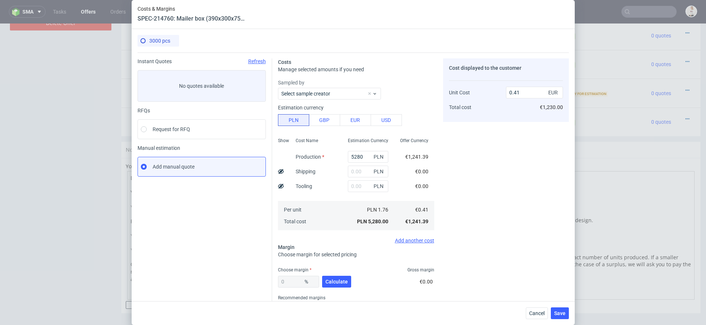
click at [517, 173] on div "Cost displayed to the customer Unit Cost Total cost 0.41 EUR €1,230.00" at bounding box center [506, 192] width 126 height 269
click at [359, 171] on input "text" at bounding box center [368, 172] width 40 height 12
type input "98"
type input "0.42"
type input "982"
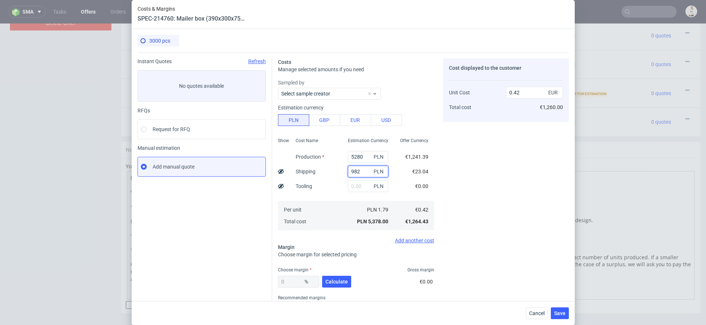
type input "0.49"
type input "982"
click at [480, 180] on div "Cost displayed to the customer Unit Cost Total cost 0.49 EUR €1,470.00" at bounding box center [506, 192] width 126 height 269
click at [336, 287] on div "0 % Calculate" at bounding box center [315, 283] width 75 height 21
click at [338, 279] on span "Calculate" at bounding box center [336, 281] width 22 height 5
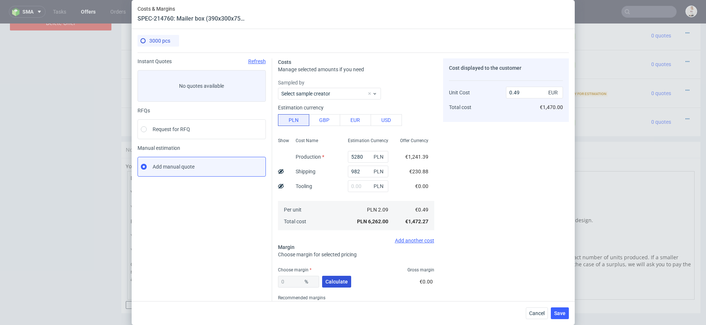
type input "36.79"
type input "0.78"
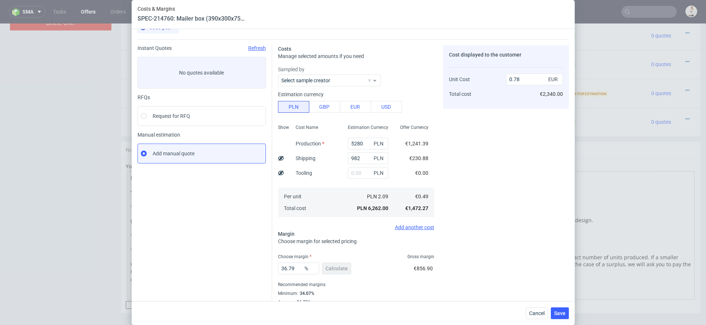
scroll to position [32, 0]
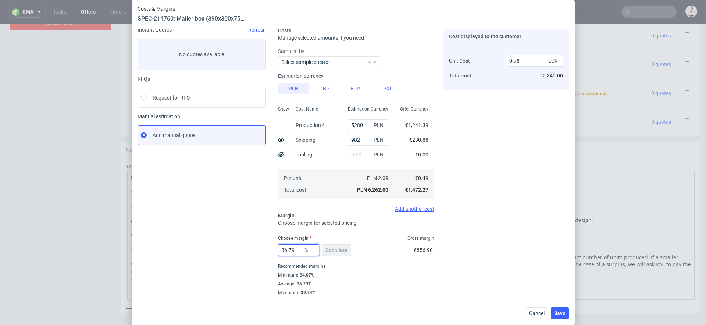
click at [294, 249] on input "36.79" at bounding box center [298, 250] width 41 height 12
type input "52"
type input "1.03"
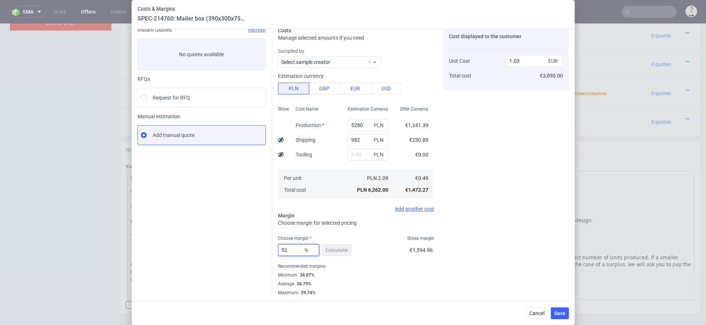
type input "52.8"
type input "1.04"
click at [378, 269] on div "Recommended margins" at bounding box center [356, 266] width 156 height 9
click at [294, 251] on input "52.8" at bounding box center [298, 250] width 41 height 12
type input "5"
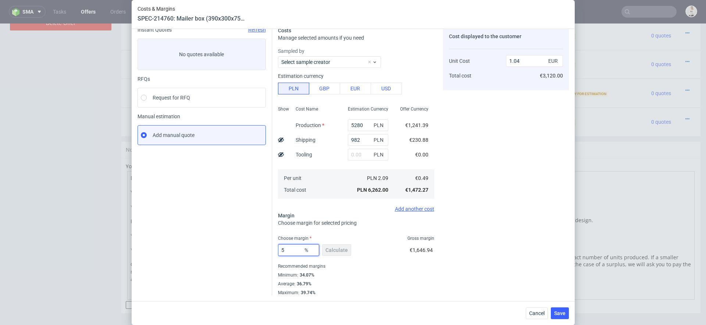
type input "0.52"
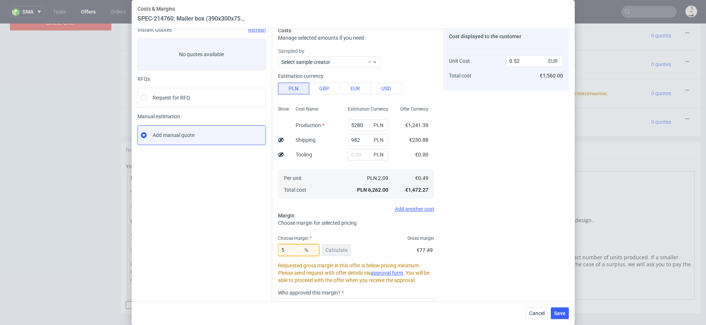
type input "53"
type input "1.05"
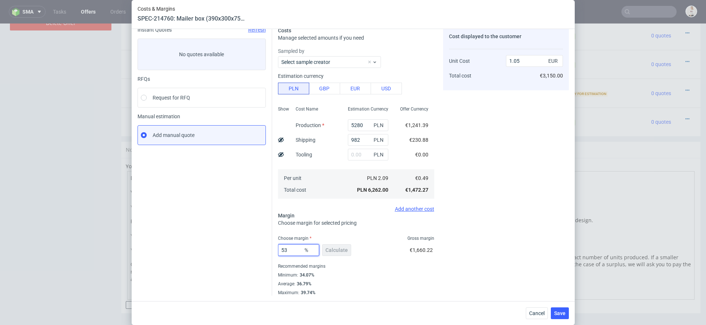
type input "5"
type input "0.52"
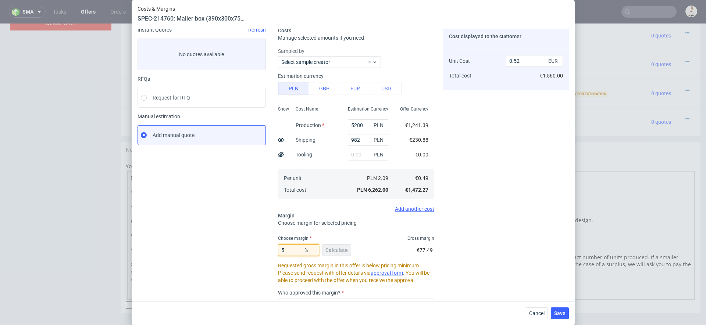
type input "54"
type input "1.07"
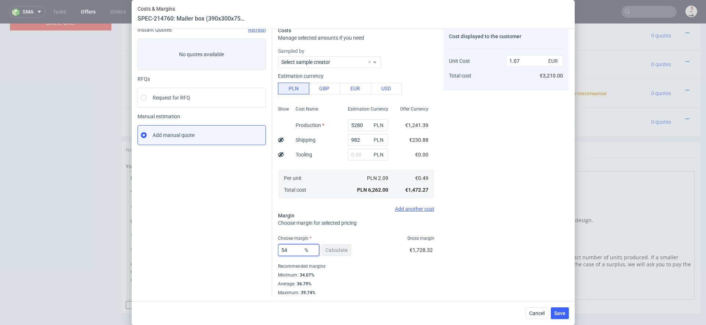
type input "54"
click at [498, 260] on div "Cost displayed to the customer Unit Cost Total cost 1.07 EUR €3,210.00" at bounding box center [506, 161] width 126 height 269
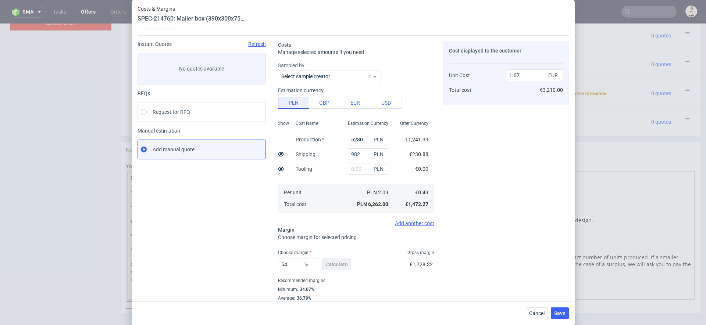
scroll to position [0, 0]
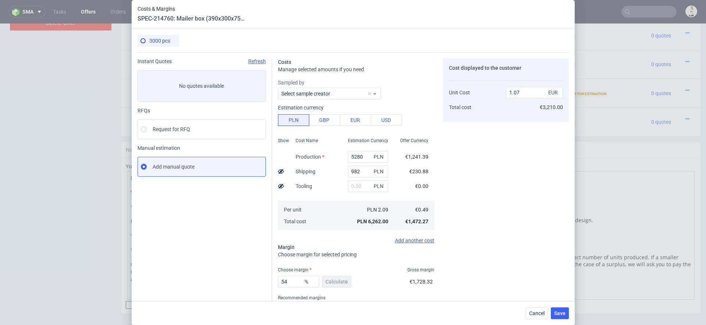
click at [499, 266] on div "Cost displayed to the customer Unit Cost Total cost 1.07 EUR €3,210.00" at bounding box center [506, 192] width 126 height 269
click at [562, 315] on span "Save" at bounding box center [559, 313] width 11 height 5
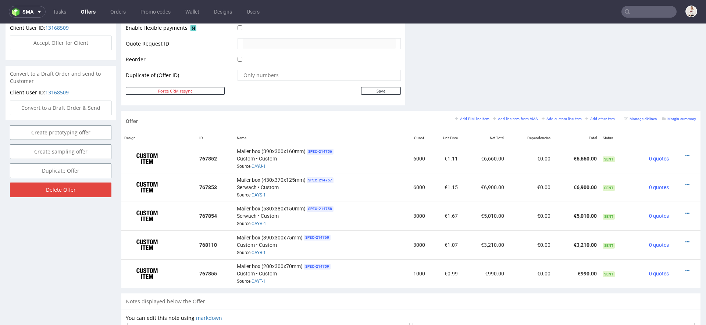
scroll to position [381, 0]
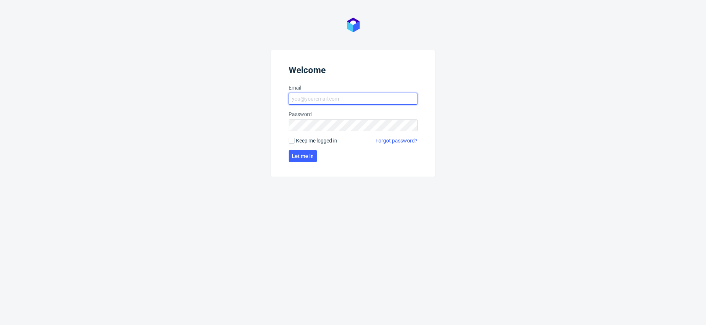
type input "[EMAIL_ADDRESS][DOMAIN_NAME]"
click at [510, 103] on div "Welcome Email [EMAIL_ADDRESS][DOMAIN_NAME] Password Keep me logged in Forgot pa…" at bounding box center [353, 162] width 706 height 325
click at [313, 154] on button "Let me in" at bounding box center [302, 156] width 28 height 12
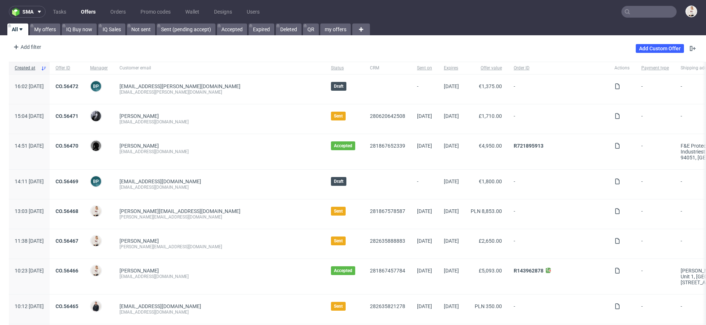
click at [654, 53] on div "Add Custom Offer" at bounding box center [665, 49] width 61 height 12
click at [652, 49] on link "Add Custom Offer" at bounding box center [659, 48] width 48 height 9
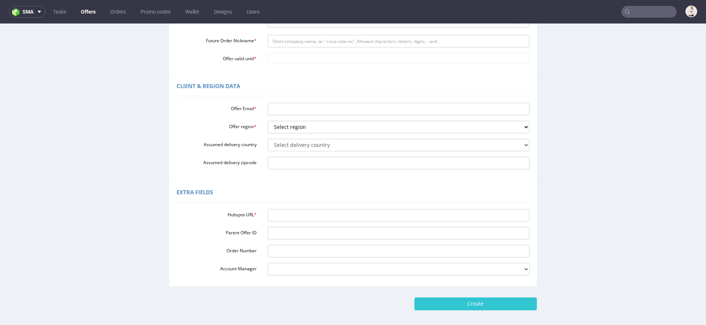
scroll to position [189, 0]
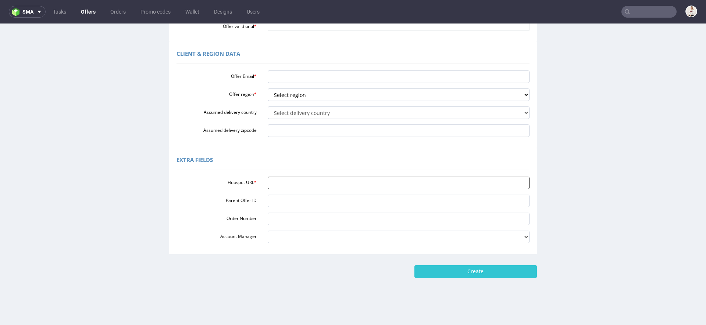
click at [351, 181] on input "Hubspot URL *" at bounding box center [399, 183] width 262 height 12
paste input "[URL][DOMAIN_NAME]"
type input "[URL][DOMAIN_NAME]"
click at [335, 160] on div "Extra Fields" at bounding box center [352, 161] width 353 height 18
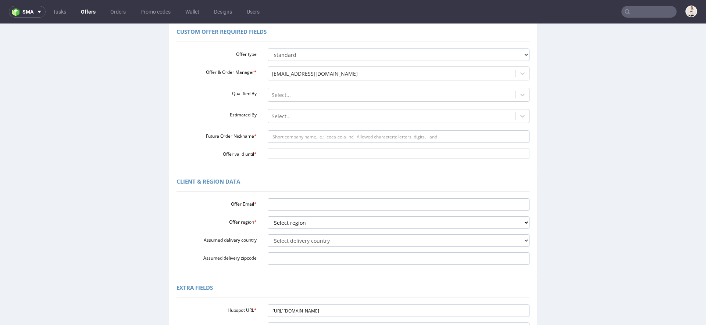
scroll to position [0, 0]
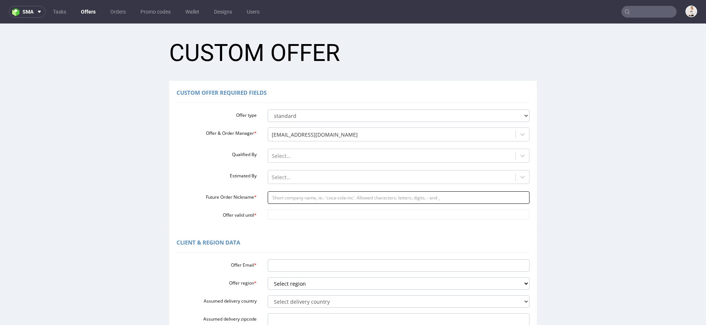
click at [321, 197] on input "Future Order Nickname *" at bounding box center [399, 197] width 262 height 12
paste input "annamanifiqpl"
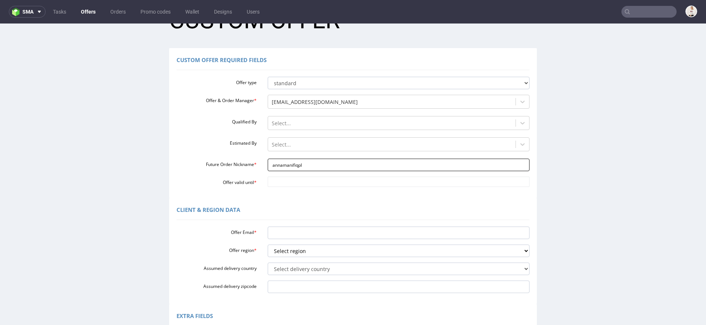
scroll to position [40, 0]
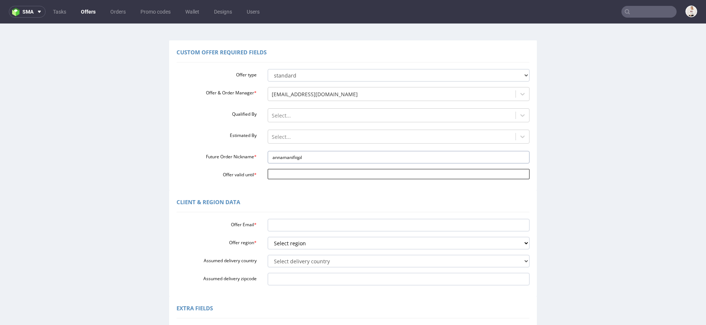
type input "annamanifiqpl"
click at [301, 177] on input "Offer valid until *" at bounding box center [399, 174] width 262 height 10
click at [339, 132] on td "16" at bounding box center [338, 130] width 11 height 11
type input "[DATE]"
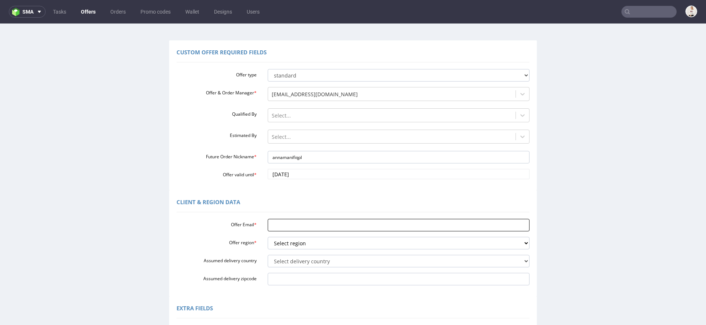
click at [287, 219] on input "Offer Email *" at bounding box center [399, 225] width 262 height 12
paste input "[PERSON_NAME][EMAIL_ADDRESS][DOMAIN_NAME]"
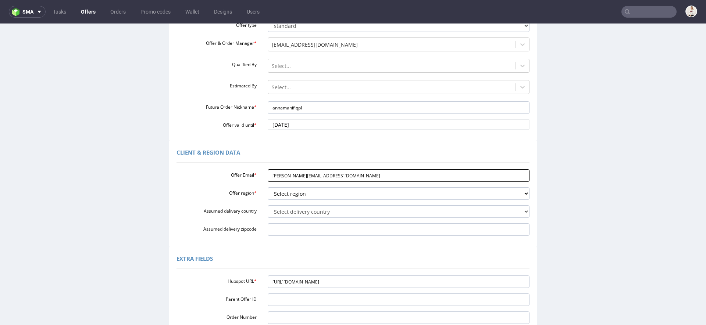
scroll to position [101, 0]
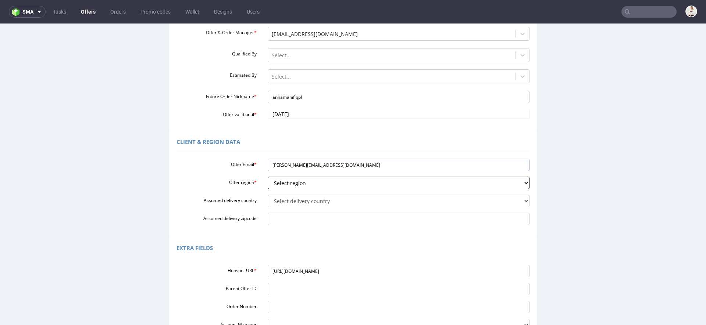
type input "[PERSON_NAME][EMAIL_ADDRESS][DOMAIN_NAME]"
click at [290, 184] on select "Select region eu gb de pl fr it es" at bounding box center [399, 183] width 262 height 12
select select "pl"
click at [268, 177] on select "Select region eu gb de pl fr it es" at bounding box center [399, 183] width 262 height 12
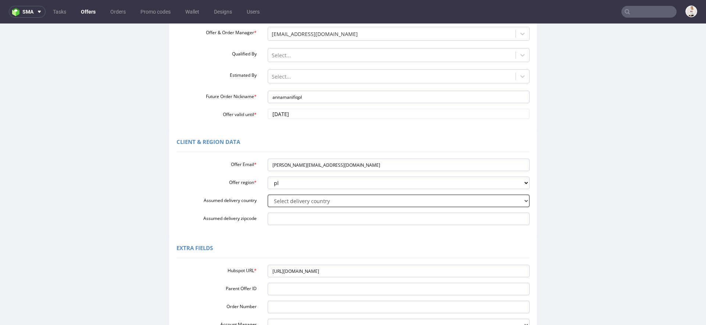
click at [298, 200] on select "Select delivery country [GEOGRAPHIC_DATA] [GEOGRAPHIC_DATA] [GEOGRAPHIC_DATA] […" at bounding box center [399, 201] width 262 height 12
select select "179"
click at [268, 195] on select "Select delivery country [GEOGRAPHIC_DATA] [GEOGRAPHIC_DATA] [GEOGRAPHIC_DATA] […" at bounding box center [399, 201] width 262 height 12
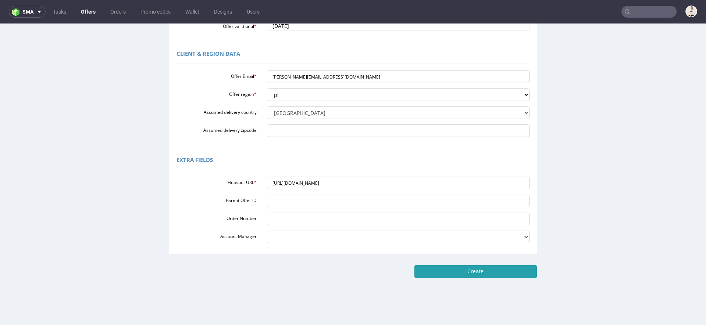
click at [476, 276] on input "Create" at bounding box center [475, 271] width 122 height 12
type input "Please wait..."
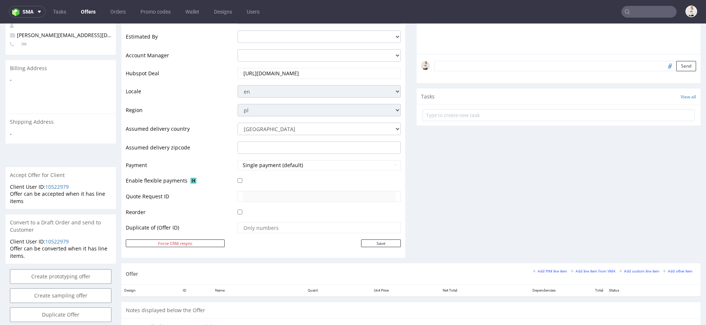
scroll to position [355, 0]
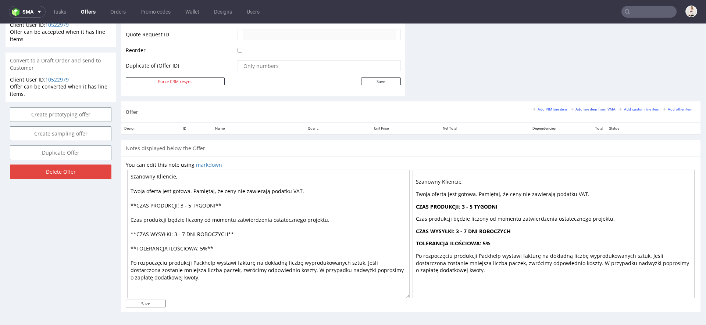
click at [581, 110] on small "Add line item from VMA" at bounding box center [592, 109] width 45 height 4
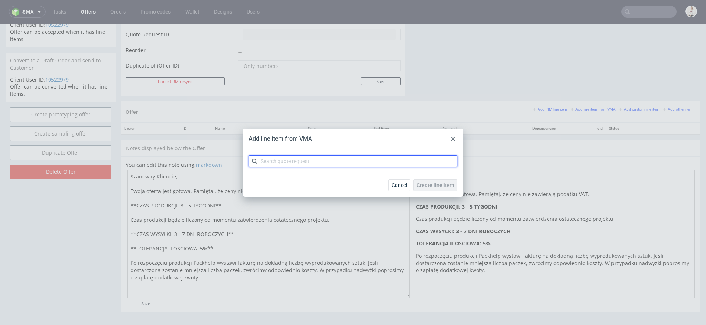
click at [385, 165] on input "text" at bounding box center [352, 161] width 209 height 12
paste input "CBAD"
type input "CBAD"
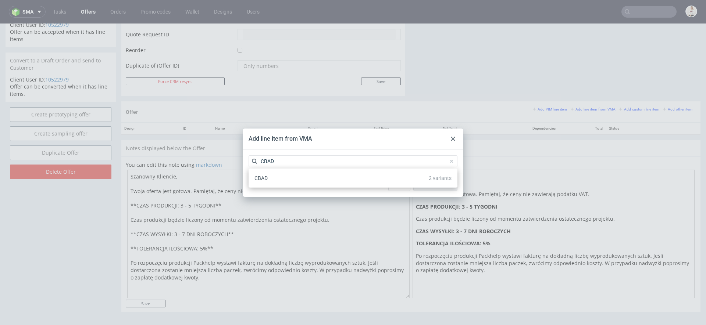
click at [366, 183] on div "CBAD 2 variants" at bounding box center [352, 178] width 203 height 13
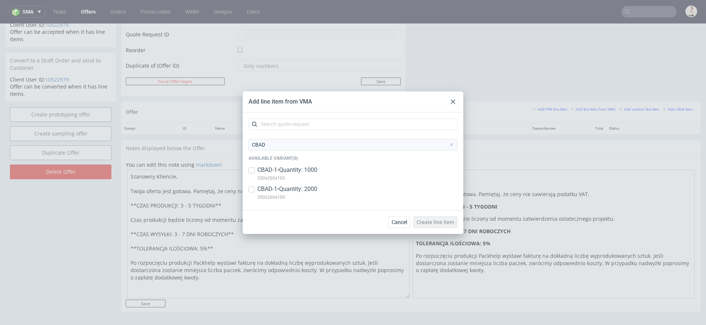
click at [341, 178] on div "CBAD-1 • Quantity: 1000 350x260x100" at bounding box center [352, 175] width 209 height 19
checkbox input "true"
click at [338, 186] on div "CBAD-1 • Quantity: 2000 350x260x100" at bounding box center [352, 194] width 209 height 19
checkbox input "true"
click at [439, 221] on span "Create line item" at bounding box center [434, 222] width 37 height 5
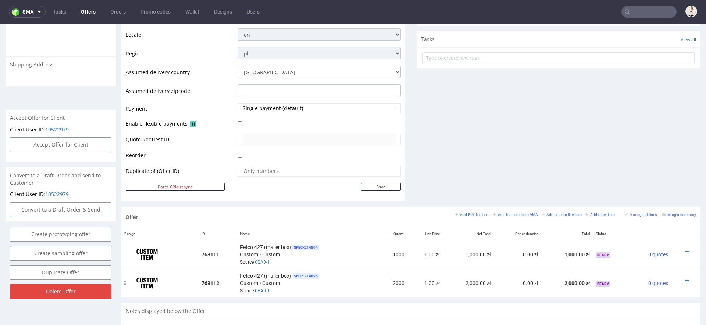
scroll to position [313, 0]
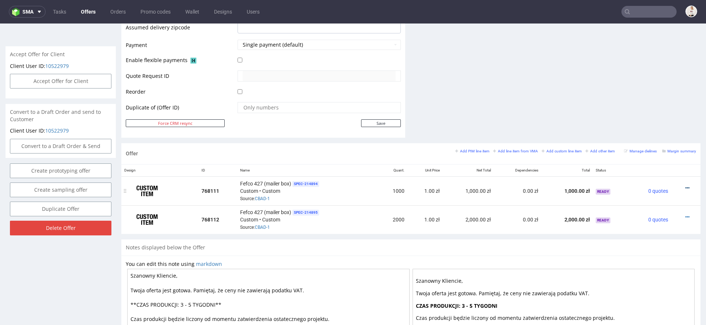
click at [685, 187] on icon at bounding box center [687, 188] width 4 height 5
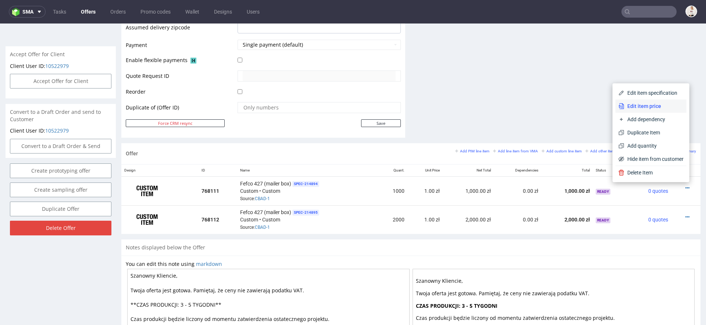
click at [649, 105] on span "Edit item price" at bounding box center [653, 106] width 59 height 7
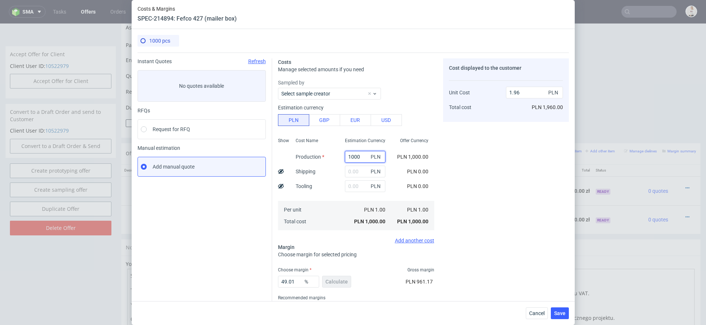
click at [352, 158] on input "1000" at bounding box center [365, 157] width 40 height 12
paste input "93"
type input "1930"
type input "3.79"
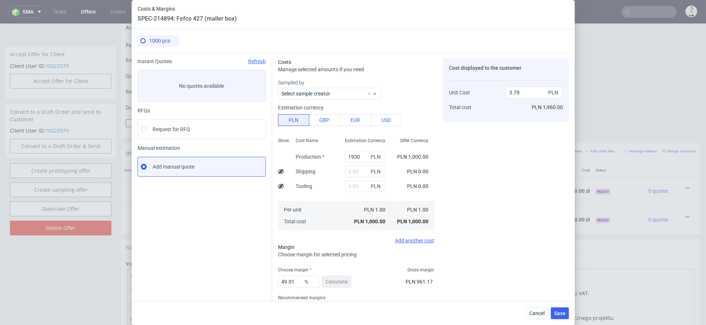
click at [409, 160] on div "PLN 1,000.00" at bounding box center [412, 156] width 31 height 7
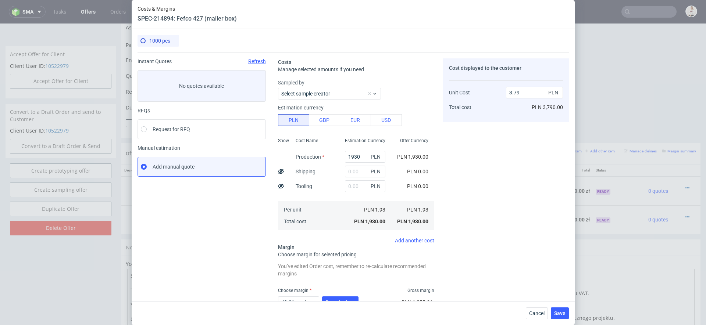
scroll to position [43, 0]
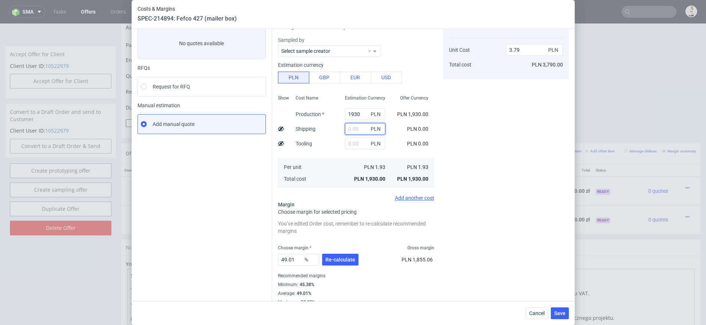
click at [360, 125] on input "text" at bounding box center [365, 129] width 40 height 12
type input "18"
type input "3.82"
type input "1"
type input "3.79"
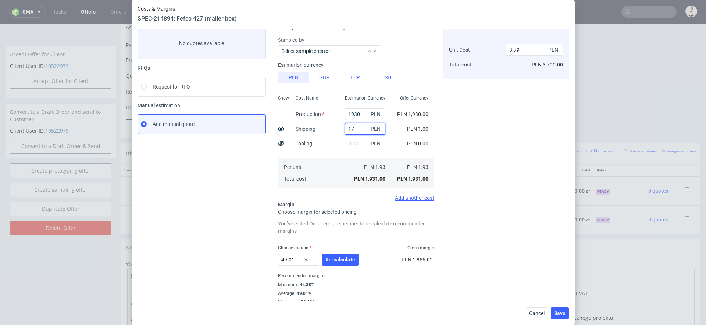
type input "170"
type input "4.12"
type input "170"
click at [439, 123] on div "Costs Manage selected amounts if you need Sampled by Select sample creator Esti…" at bounding box center [420, 157] width 297 height 295
click at [345, 254] on button "Re-calculate" at bounding box center [340, 260] width 36 height 12
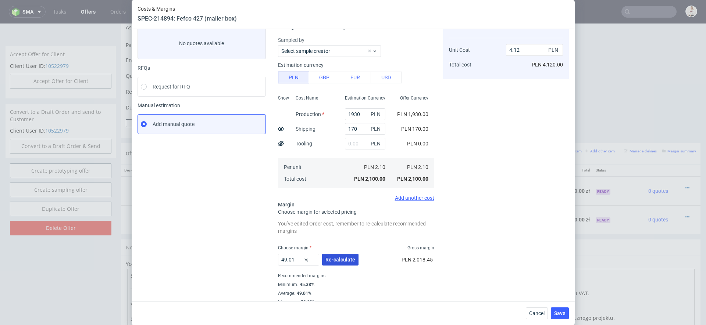
scroll to position [32, 0]
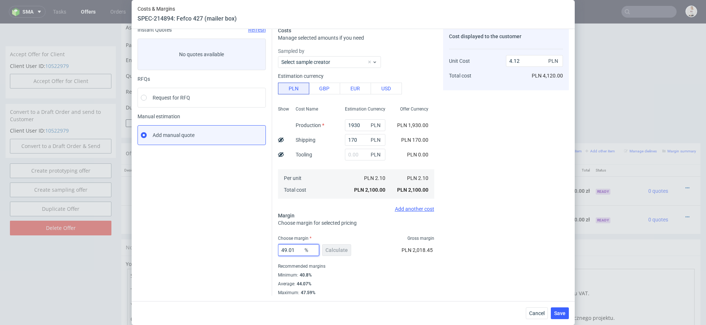
drag, startPoint x: 295, startPoint y: 250, endPoint x: 231, endPoint y: 250, distance: 64.3
click at [234, 250] on div "Instant Quotes Refresh No quotes available RFQs Request for RFQ Manual estimati…" at bounding box center [352, 158] width 431 height 275
type input "55"
type input "4.67"
type input "55"
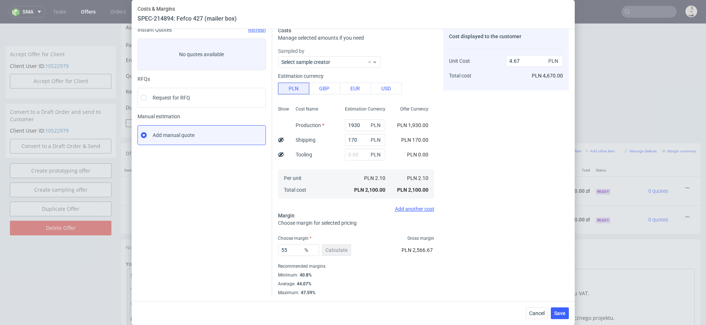
click at [496, 231] on div "Cost displayed to the customer Unit Cost Total cost 4.67 PLN PLN 4,670.00" at bounding box center [506, 161] width 126 height 269
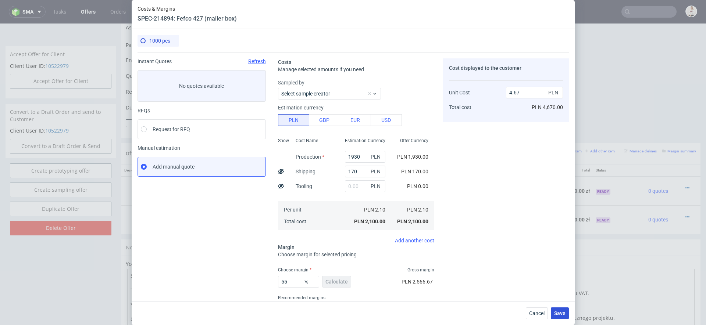
click at [562, 313] on span "Save" at bounding box center [559, 313] width 11 height 5
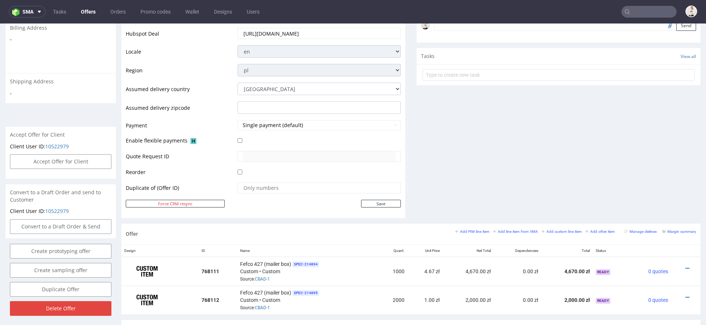
scroll to position [332, 0]
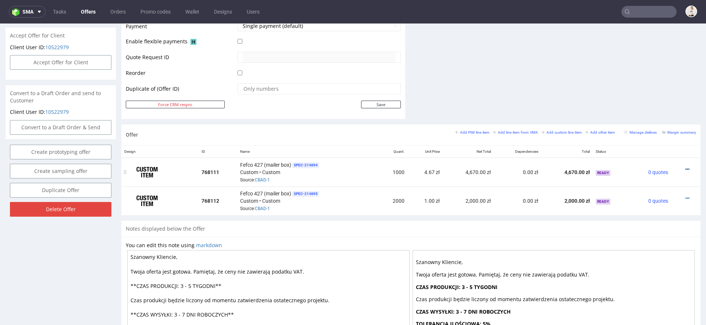
click at [685, 167] on icon at bounding box center [687, 169] width 4 height 5
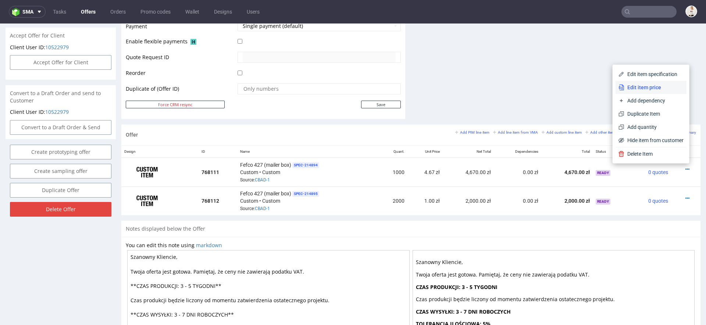
click at [648, 83] on li "Edit item price" at bounding box center [650, 87] width 71 height 13
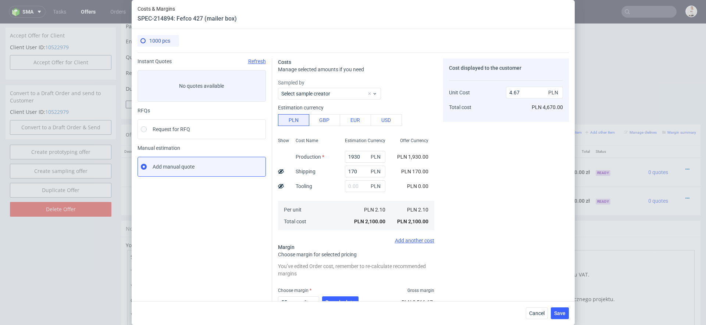
scroll to position [52, 0]
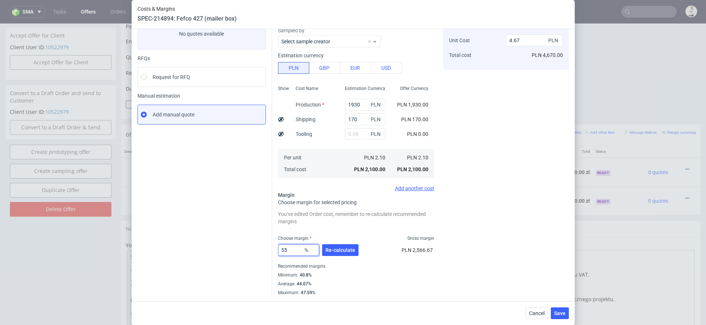
click at [292, 251] on input "55" at bounding box center [298, 250] width 41 height 12
type input "57"
type input "4.88"
type input "56"
type input "4.77"
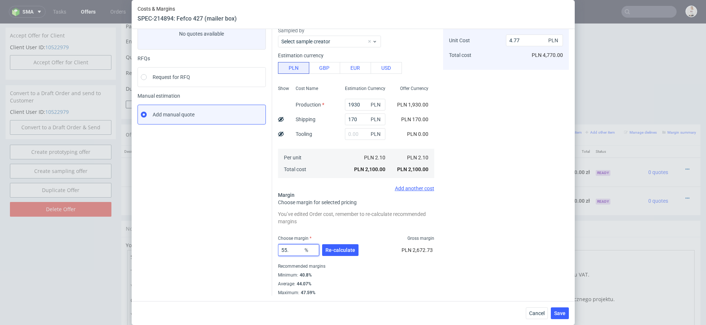
type input "55"
type input "4.67"
type input "559"
type input "-0.46"
click at [287, 251] on input "559" at bounding box center [298, 250] width 41 height 12
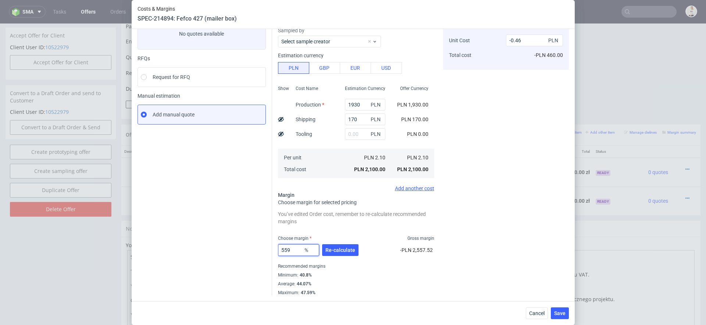
type input "55.9"
type input "4.76"
type input "55.9"
click at [351, 248] on span "Re-calculate" at bounding box center [340, 250] width 30 height 5
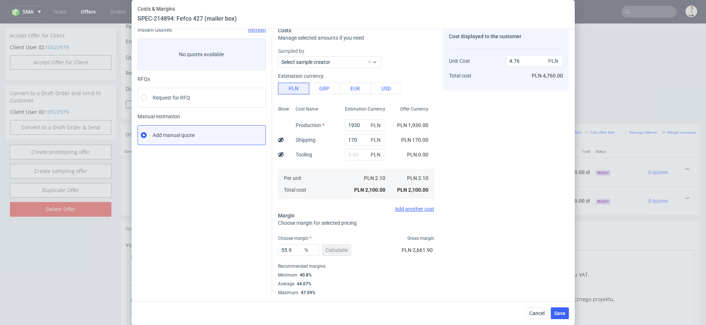
scroll to position [0, 0]
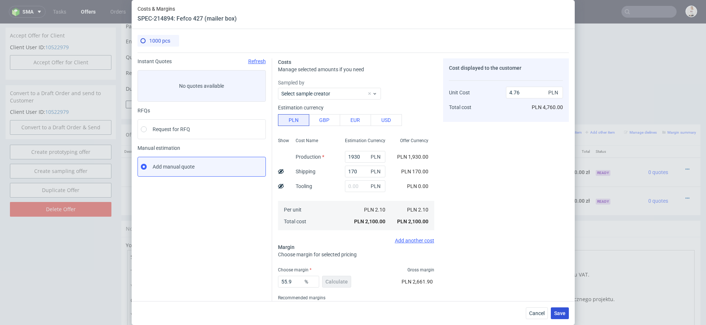
click at [565, 308] on button "Save" at bounding box center [559, 314] width 18 height 12
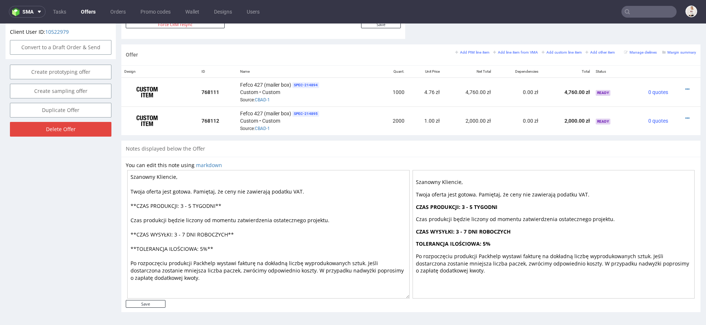
scroll to position [2, 0]
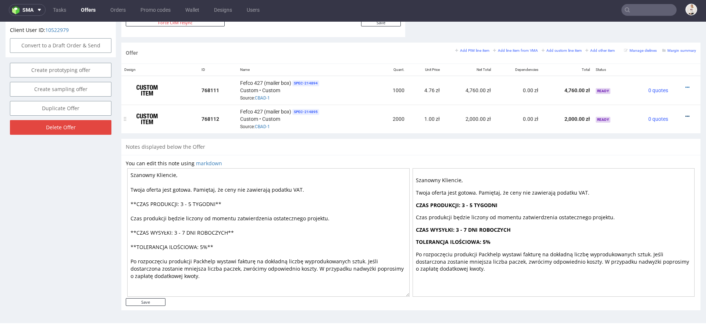
click at [685, 114] on icon at bounding box center [687, 116] width 4 height 5
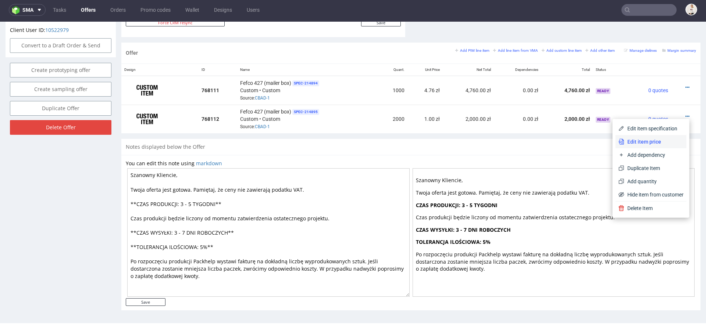
click at [646, 141] on span "Edit item price" at bounding box center [653, 141] width 59 height 7
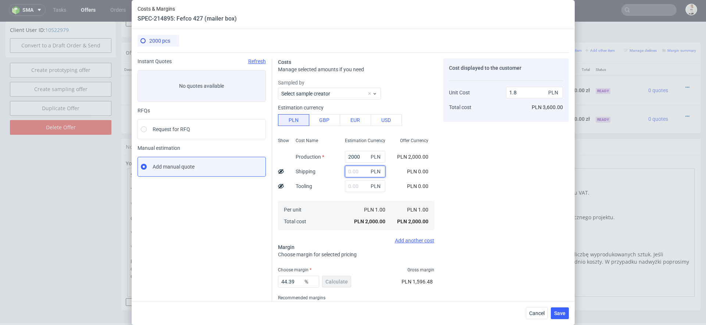
click at [354, 175] on input "text" at bounding box center [365, 172] width 40 height 12
type input "300"
type input "2.07"
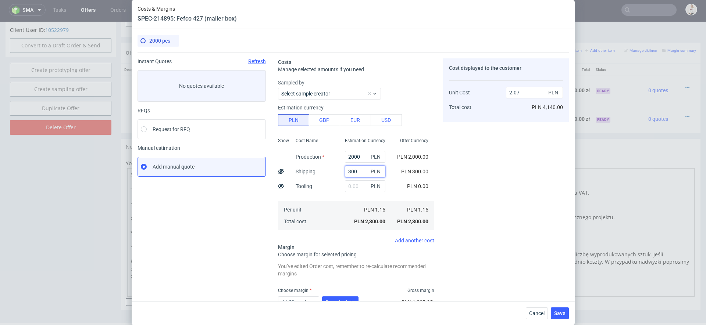
type input "300"
click at [477, 177] on div "Cost displayed to the customer Unit Cost Total cost 2.07 PLN PLN 4,140.00" at bounding box center [506, 203] width 126 height 290
click at [354, 158] on input "2000" at bounding box center [365, 157] width 40 height 12
paste input "34"
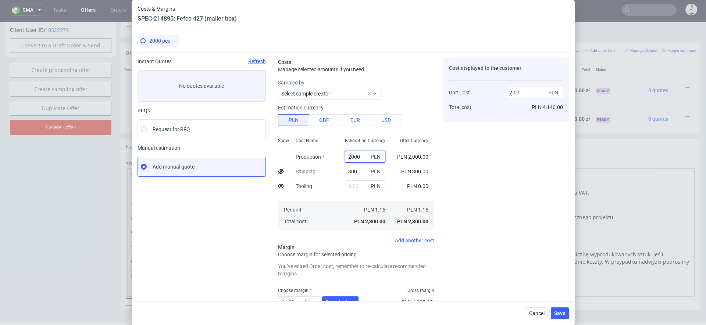
type input "3400"
type input "3.33"
type input "3400"
click at [465, 171] on div "Cost displayed to the customer Unit Cost Total cost 3.33 PLN PLN 6,660.00" at bounding box center [506, 203] width 126 height 290
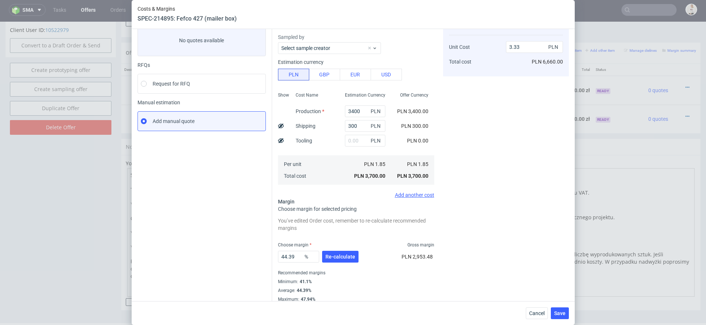
scroll to position [52, 0]
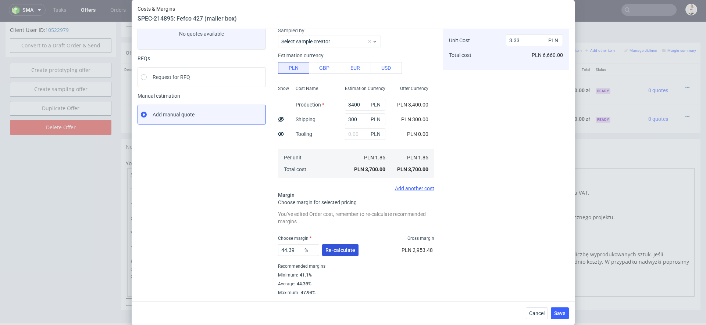
click at [347, 251] on span "Re-calculate" at bounding box center [340, 250] width 30 height 5
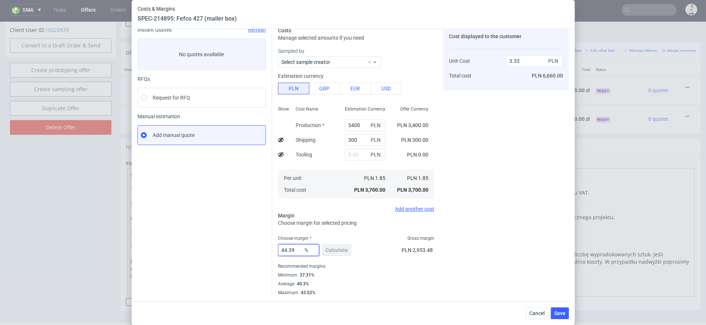
drag, startPoint x: 298, startPoint y: 250, endPoint x: 239, endPoint y: 250, distance: 59.2
click at [243, 250] on div "Instant Quotes Refresh No quotes available RFQs Request for RFQ Manual estimati…" at bounding box center [352, 158] width 431 height 275
type input "55"
type input "4.11"
click at [492, 238] on div "Cost displayed to the customer Unit Cost Total cost 4.11 PLN PLN 8,220.00" at bounding box center [506, 161] width 126 height 269
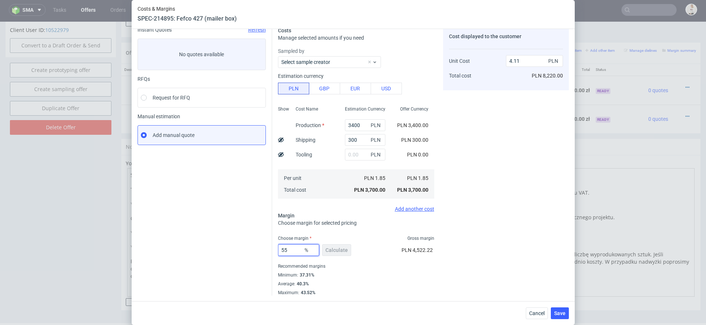
click at [291, 250] on input "55" at bounding box center [298, 250] width 41 height 12
type input "52"
type input "3.85"
click at [487, 242] on div "Cost displayed to the customer Unit Cost Total cost 3.85 PLN PLN 7,700.00" at bounding box center [506, 161] width 126 height 269
click at [296, 248] on input "52" at bounding box center [298, 250] width 41 height 12
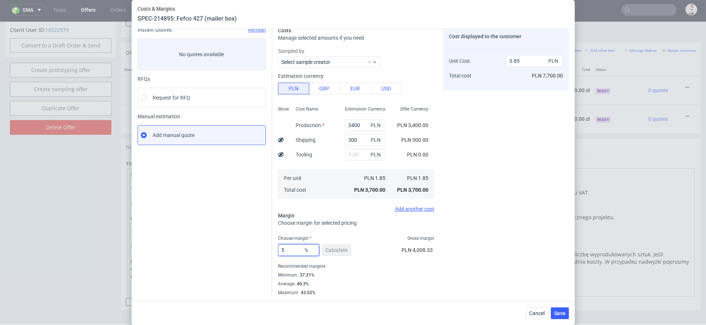
type input "53"
type input "3.94"
type input "54"
type input "4.02"
type input "5"
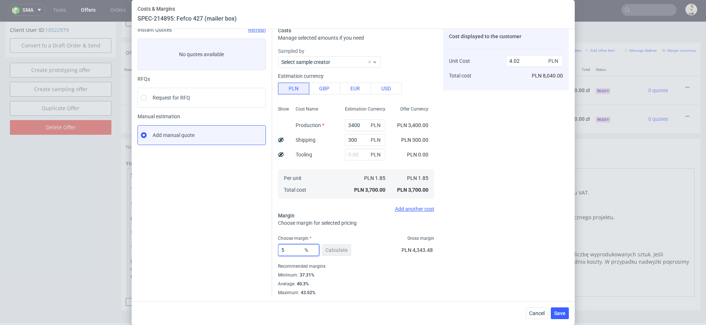
type input "1.95"
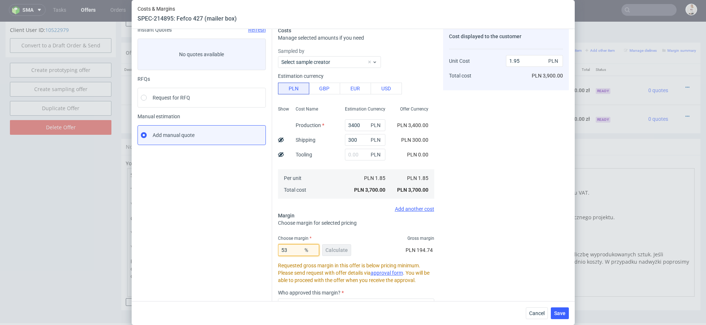
type input "53."
type input "3.94"
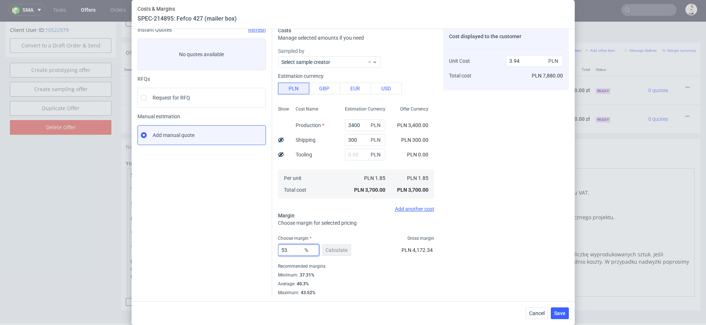
type input "53.6"
type input "3.99"
type input "53.6"
click at [499, 231] on div "Cost displayed to the customer Unit Cost Total cost 3.99 PLN PLN 7,980.00" at bounding box center [506, 161] width 126 height 269
click at [555, 312] on span "Save" at bounding box center [559, 313] width 11 height 5
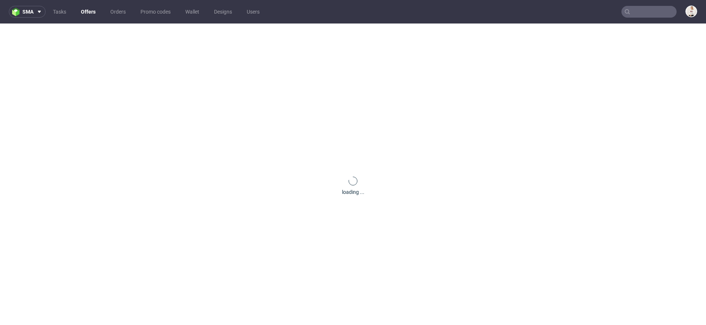
scroll to position [0, 0]
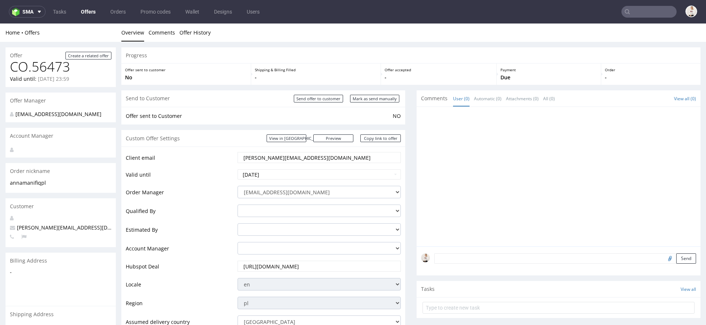
click at [388, 103] on div "Send to Customer Send offer to customer Mark as send manually" at bounding box center [263, 98] width 284 height 17
click at [384, 90] on div "Send to Customer Send offer to customer Mark as send manually" at bounding box center [263, 98] width 284 height 17
click at [384, 95] on input "Mark as send manually" at bounding box center [374, 99] width 49 height 8
type input "In progress..."
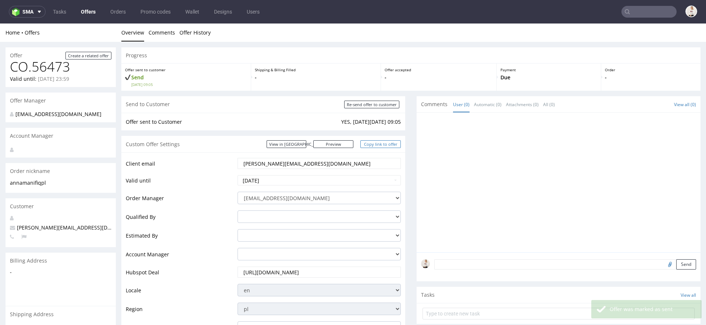
click at [380, 148] on link "Copy link to offer" at bounding box center [380, 144] width 40 height 8
click at [87, 6] on link "Offers" at bounding box center [88, 12] width 24 height 12
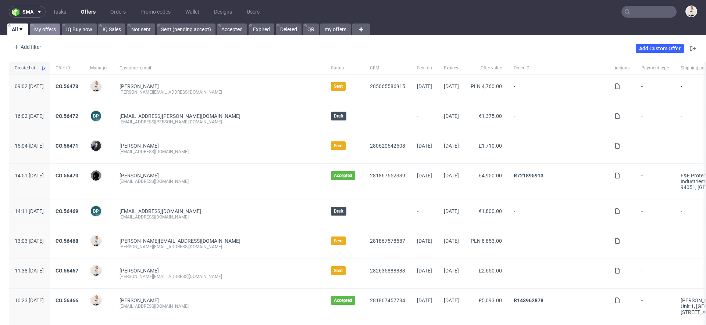
click at [50, 28] on link "My offers" at bounding box center [45, 30] width 30 height 12
click at [638, 9] on input "text" at bounding box center [648, 12] width 55 height 12
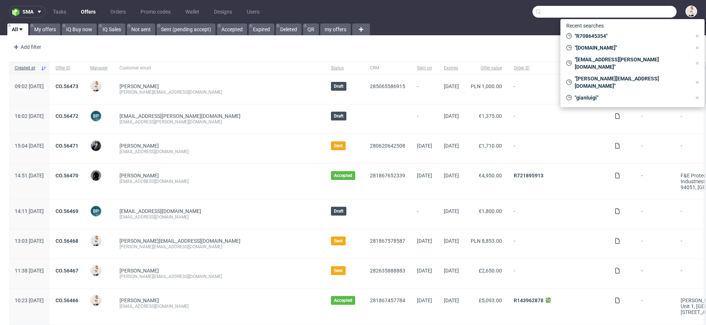
paste input "1930"
type input "1930"
paste input "[PERSON_NAME][EMAIL_ADDRESS][DOMAIN_NAME]"
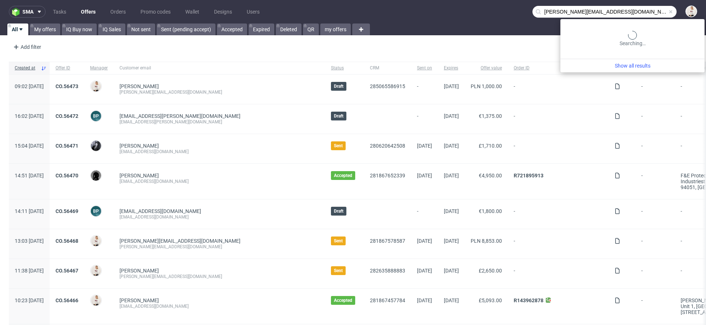
type input "[PERSON_NAME][EMAIL_ADDRESS][DOMAIN_NAME]"
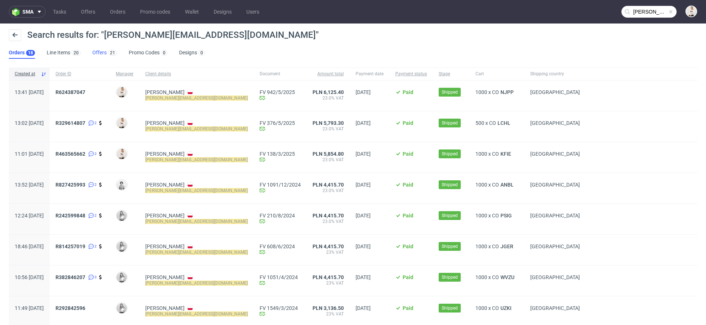
click at [93, 52] on link "Offers 21" at bounding box center [104, 53] width 25 height 12
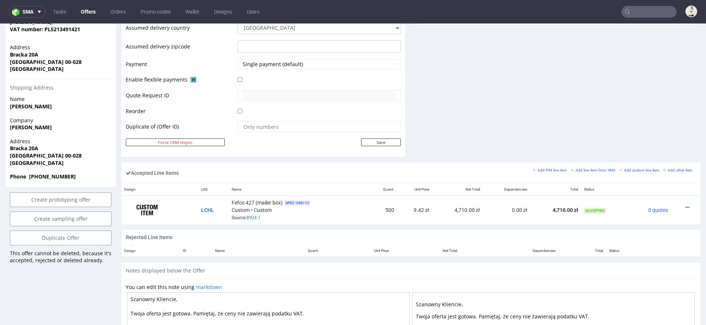
scroll to position [441, 0]
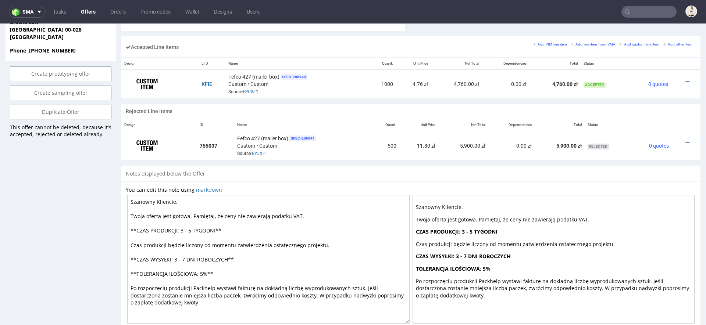
scroll to position [446, 0]
click at [685, 78] on icon at bounding box center [687, 80] width 4 height 5
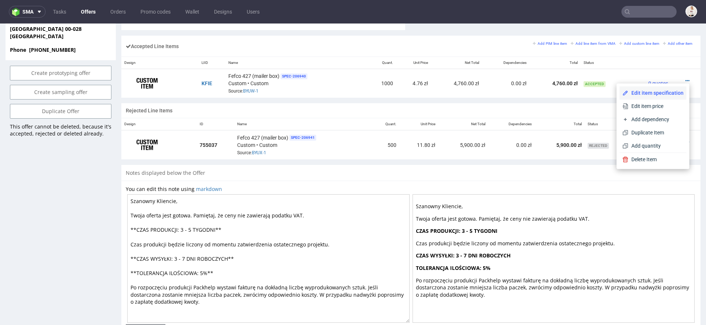
click at [646, 91] on span "Edit item specification" at bounding box center [655, 92] width 55 height 7
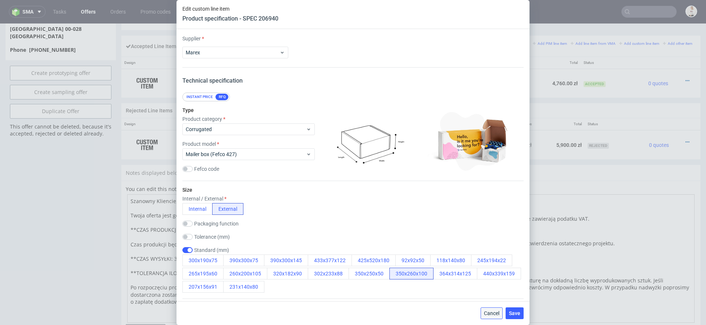
click at [493, 317] on button "Cancel" at bounding box center [491, 314] width 22 height 12
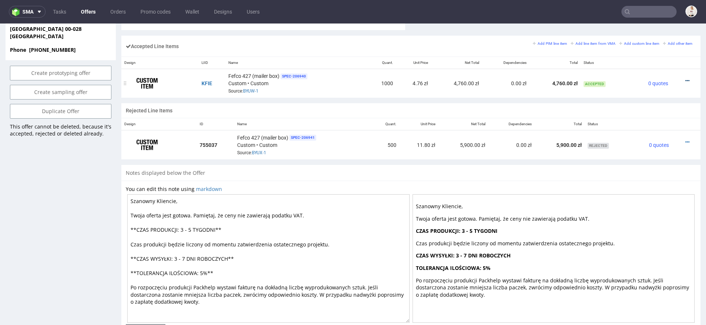
click at [685, 78] on icon at bounding box center [687, 80] width 4 height 5
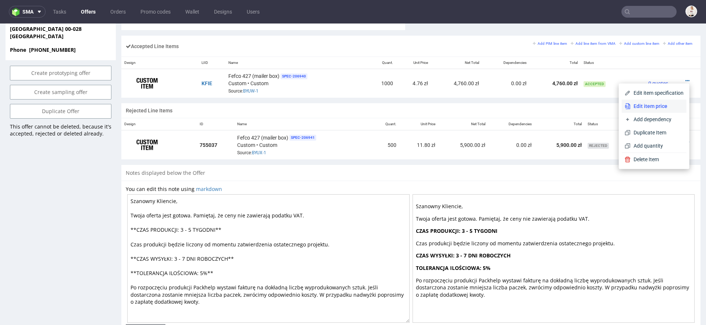
click at [651, 105] on span "Edit item price" at bounding box center [656, 106] width 53 height 7
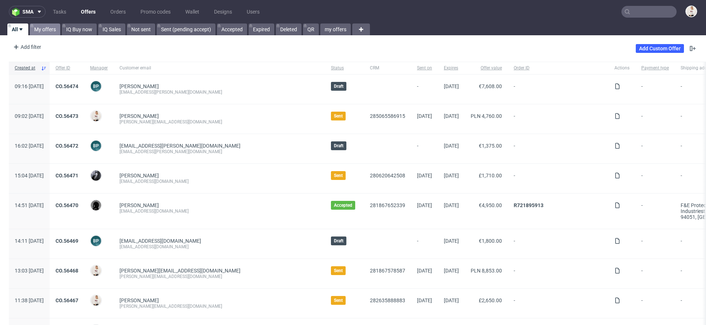
click at [51, 27] on link "My offers" at bounding box center [45, 30] width 30 height 12
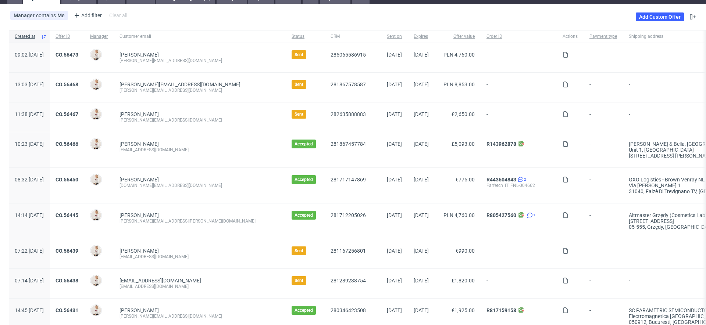
scroll to position [33, 0]
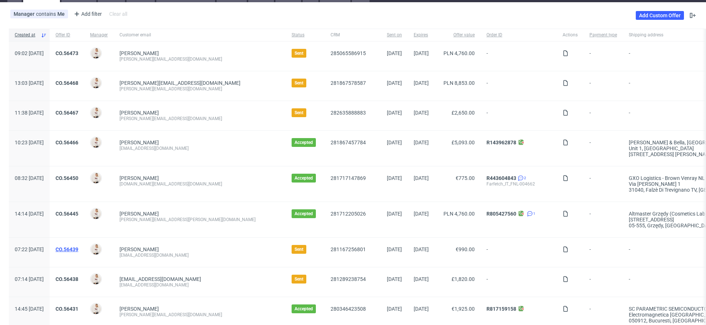
click at [78, 248] on link "CO.56439" at bounding box center [66, 250] width 23 height 6
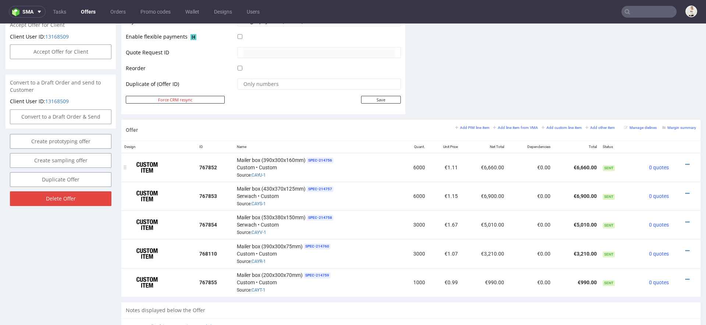
scroll to position [353, 0]
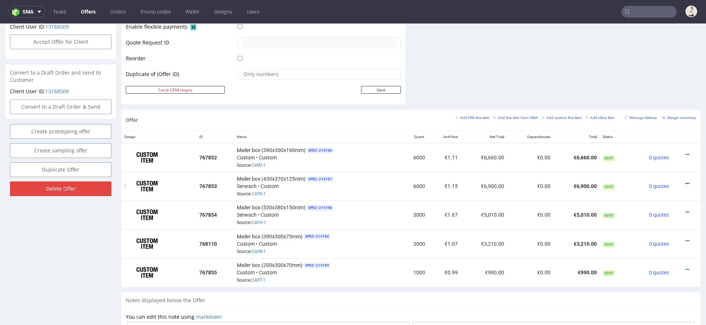
click at [685, 181] on icon at bounding box center [687, 183] width 4 height 5
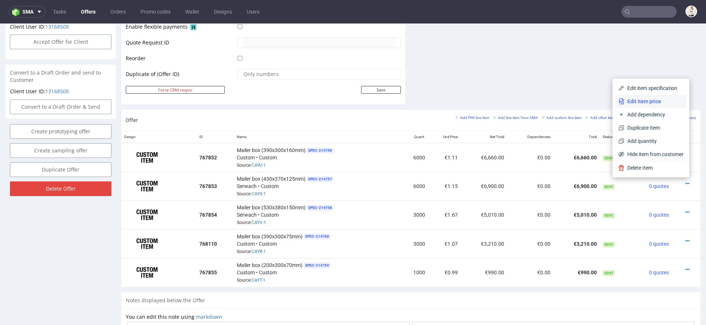
click at [654, 101] on span "Edit item price" at bounding box center [653, 101] width 59 height 7
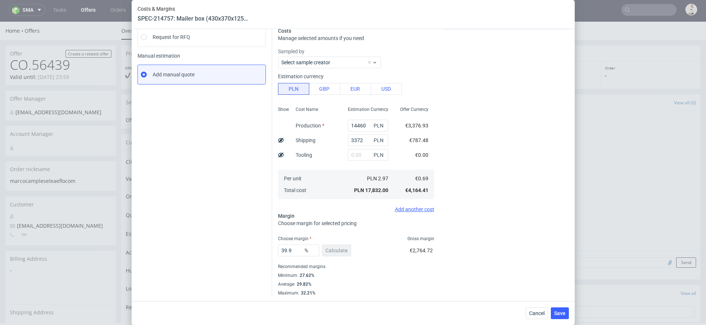
scroll to position [0, 0]
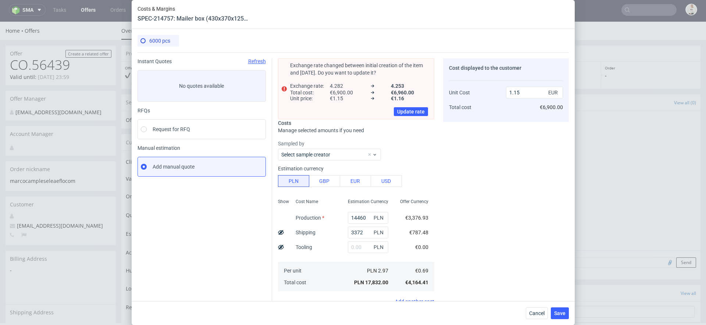
click at [482, 226] on div "Cost displayed to the customer Unit Cost Total cost 1.15 EUR €6,900.00" at bounding box center [506, 223] width 126 height 330
click at [539, 314] on span "Cancel" at bounding box center [536, 313] width 15 height 5
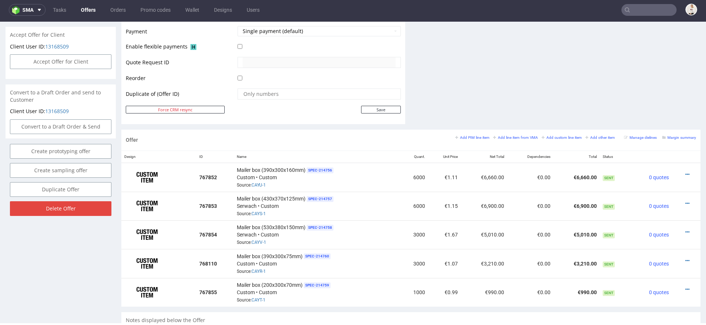
scroll to position [348, 0]
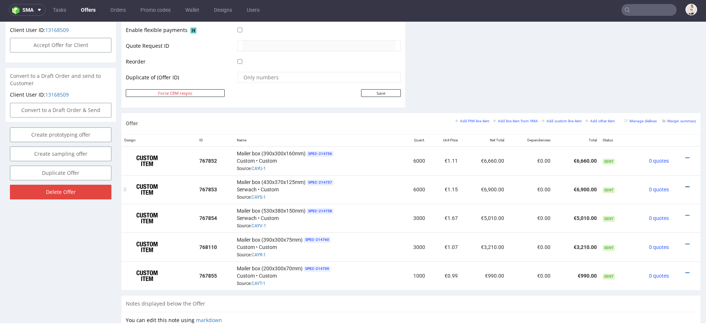
click at [685, 186] on icon at bounding box center [687, 186] width 4 height 5
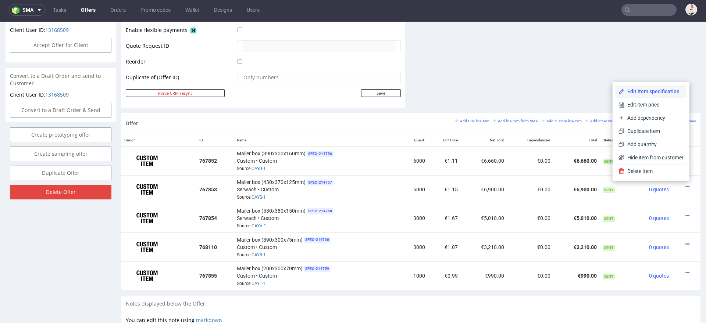
click at [647, 93] on span "Edit item specification" at bounding box center [653, 91] width 59 height 7
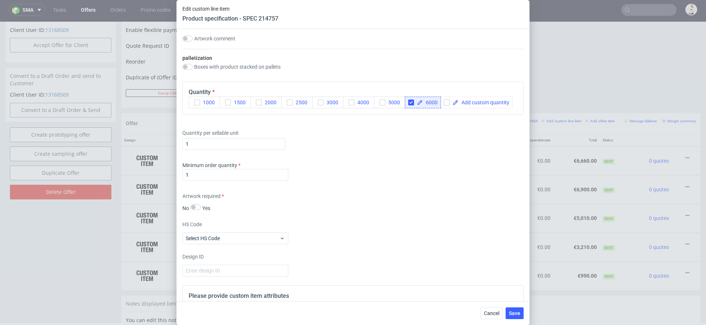
scroll to position [819, 0]
click at [428, 102] on span "6000" at bounding box center [430, 104] width 15 height 5
checkbox input "true"
click at [518, 311] on span "Save" at bounding box center [514, 313] width 11 height 5
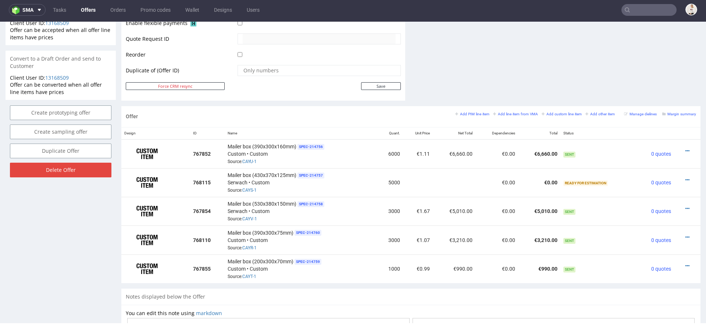
scroll to position [376, 0]
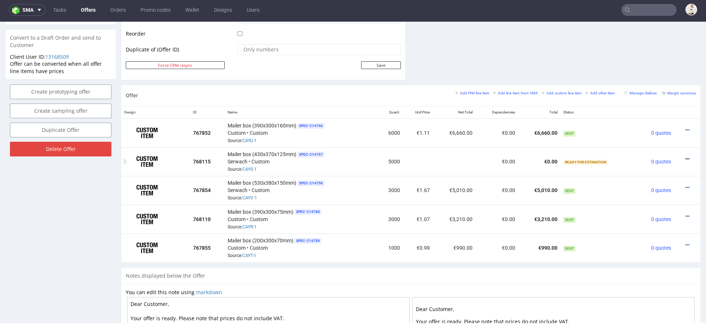
click at [685, 157] on icon at bounding box center [687, 159] width 4 height 5
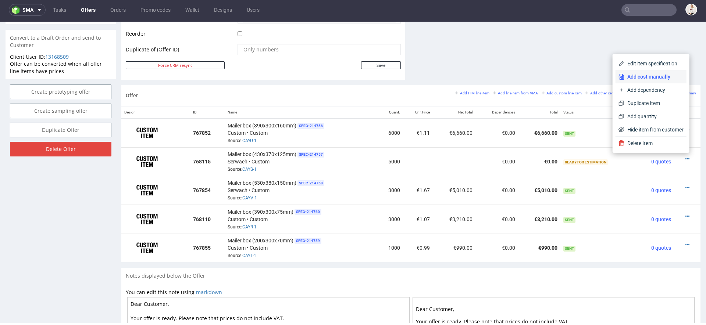
click at [641, 80] on span "Add cost manually" at bounding box center [653, 76] width 59 height 7
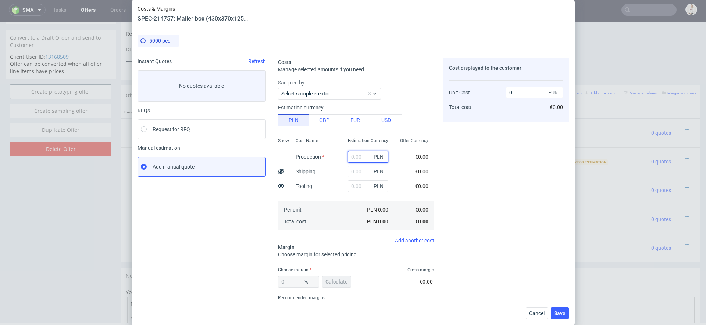
click at [354, 156] on input "text" at bounding box center [368, 157] width 40 height 12
paste input "12150"
type input "12150"
type input "0.57"
type input "12150"
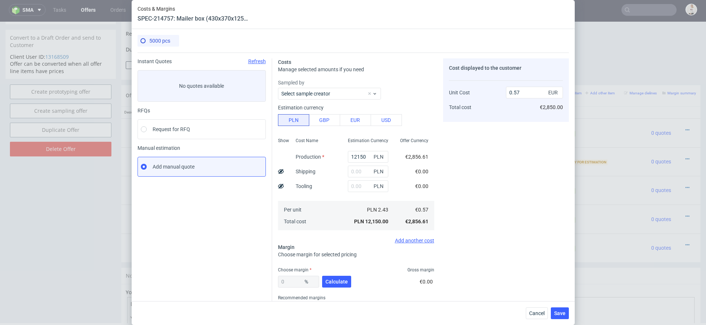
click at [493, 189] on div "Cost displayed to the customer Unit Cost Total cost 0.57 EUR €2,850.00" at bounding box center [506, 192] width 126 height 269
click at [362, 172] on input "text" at bounding box center [368, 172] width 40 height 12
type input "3372"
type input "0.73"
type input "3372"
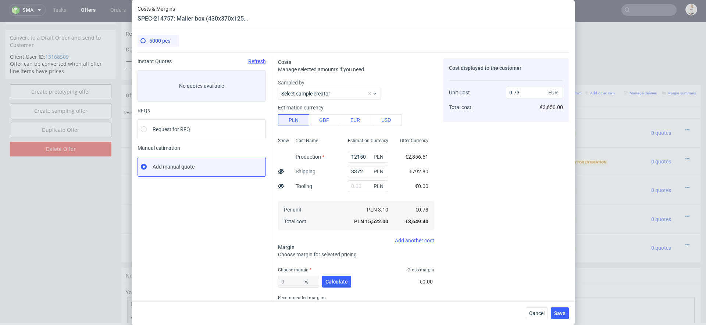
click at [444, 179] on div "Cost displayed to the customer Unit Cost Total cost 0.73 EUR €3,650.00" at bounding box center [506, 192] width 126 height 269
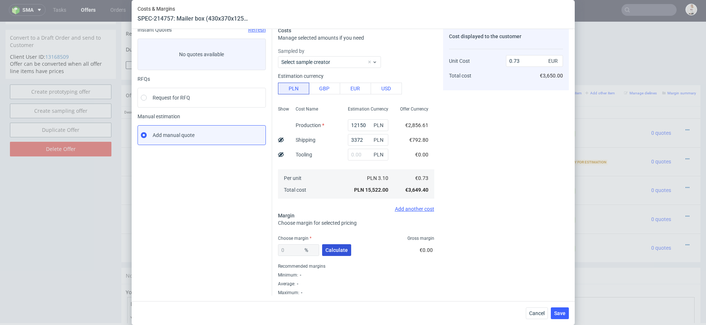
click at [339, 253] on button "Calculate" at bounding box center [336, 250] width 29 height 12
type input "30.75"
type input "1.06"
drag, startPoint x: 296, startPoint y: 249, endPoint x: 206, endPoint y: 243, distance: 90.6
click at [209, 244] on div "Instant Quotes Refresh No quotes available RFQs Request for RFQ Manual estimati…" at bounding box center [352, 158] width 431 height 275
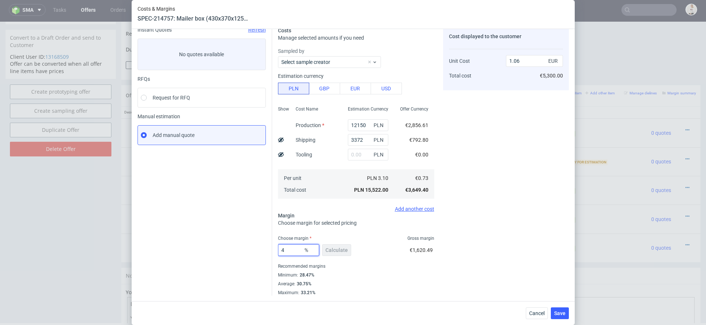
type input "40"
type input "1.22"
type input "40"
click at [455, 235] on div "Cost displayed to the customer Unit Cost Total cost 1.22 EUR €6,100.00" at bounding box center [506, 161] width 126 height 269
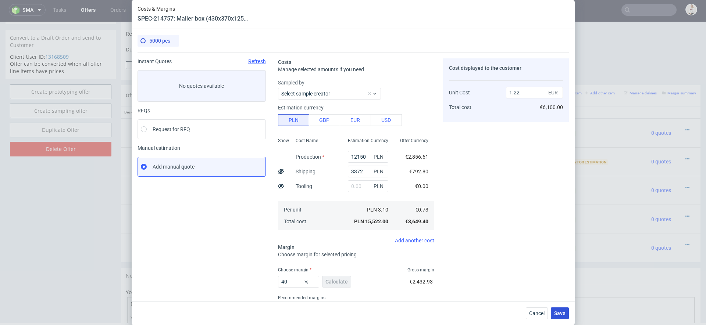
click at [560, 309] on button "Save" at bounding box center [559, 314] width 18 height 12
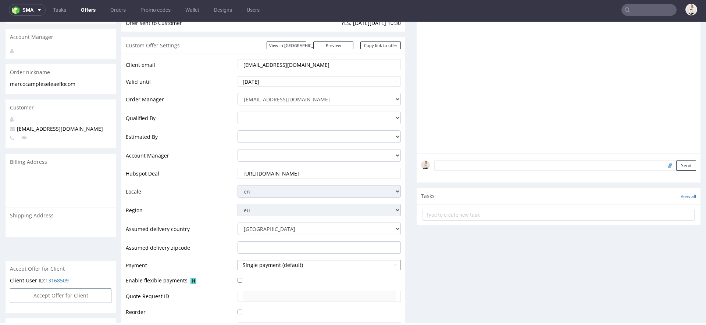
scroll to position [3, 0]
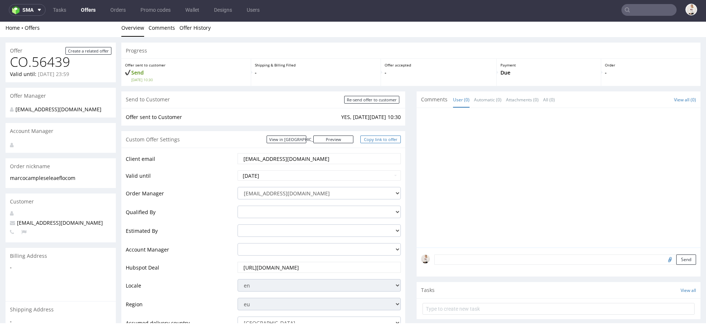
click at [378, 140] on link "Copy link to offer" at bounding box center [380, 140] width 40 height 8
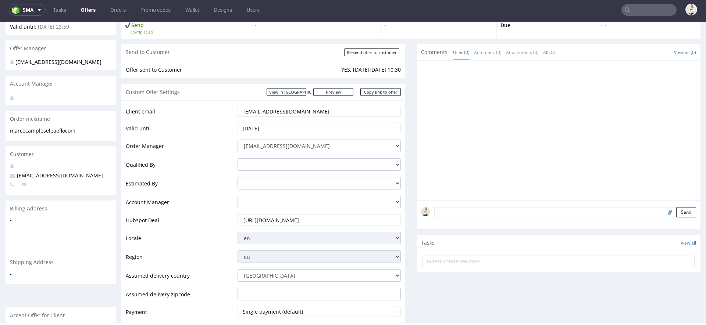
scroll to position [42, 0]
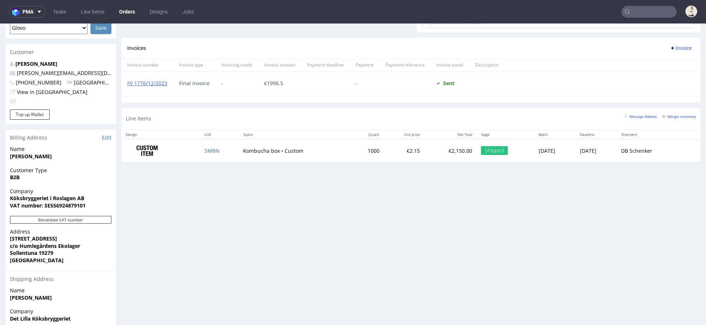
scroll to position [388, 0]
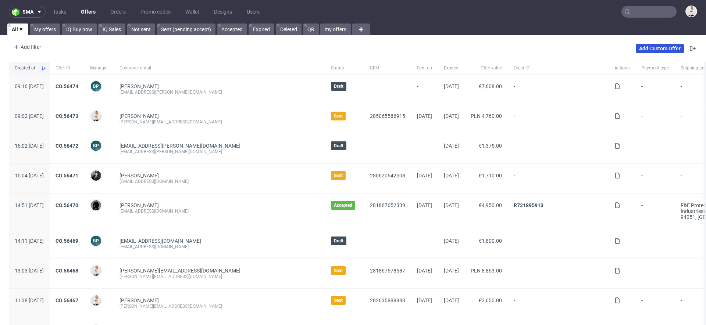
click at [654, 50] on link "Add Custom Offer" at bounding box center [659, 48] width 48 height 9
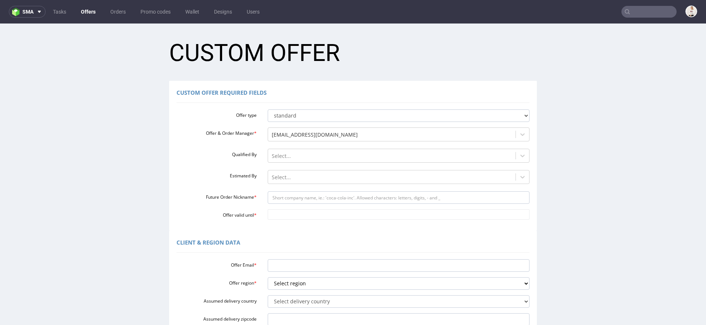
scroll to position [151, 0]
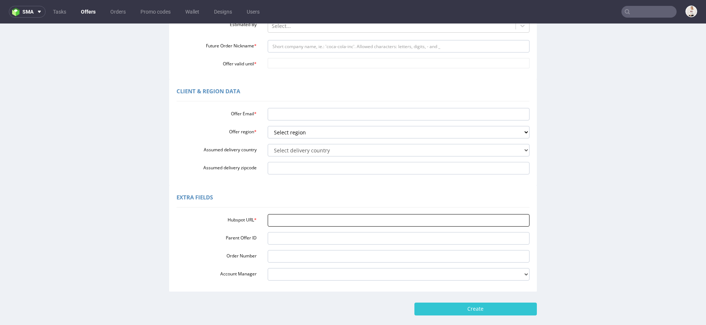
click at [342, 219] on input "Hubspot URL *" at bounding box center [399, 220] width 262 height 12
paste input "[URL][DOMAIN_NAME]"
type input "[URL][DOMAIN_NAME]"
click at [328, 197] on div "Extra Fields" at bounding box center [352, 199] width 353 height 18
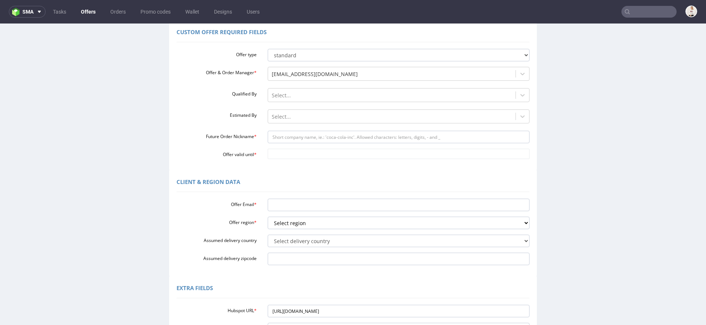
scroll to position [0, 0]
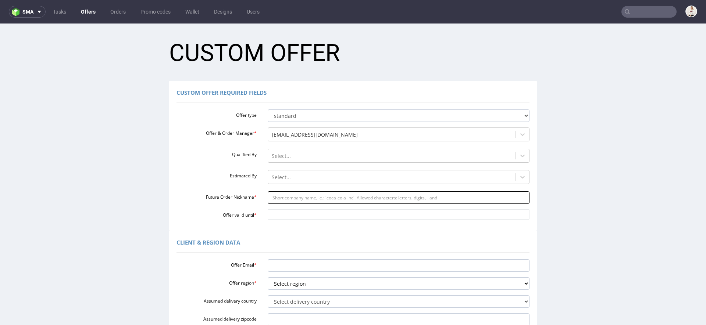
click at [324, 195] on input "Future Order Nickname *" at bounding box center [399, 197] width 262 height 12
paste input "outsourceprintedcom"
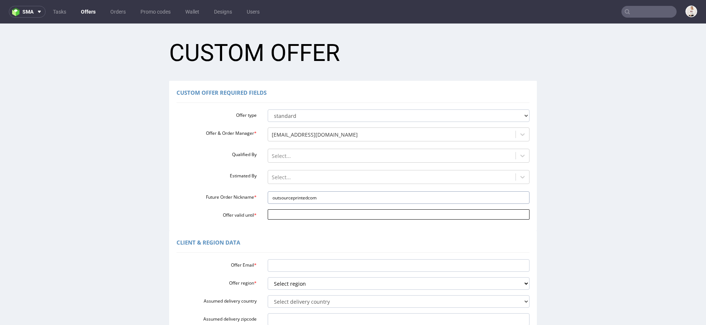
type input "outsourceprintedcom"
click at [299, 212] on input "Offer valid until *" at bounding box center [399, 214] width 262 height 10
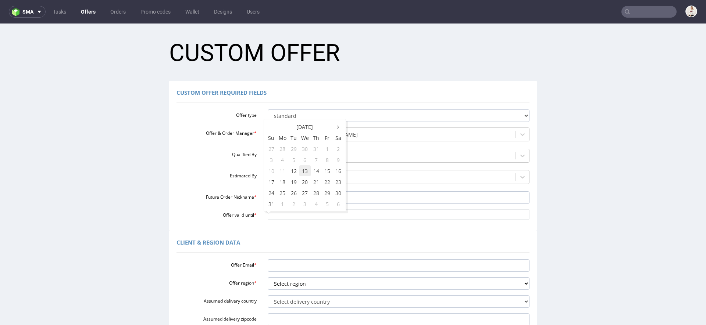
click at [307, 174] on td "13" at bounding box center [304, 170] width 11 height 11
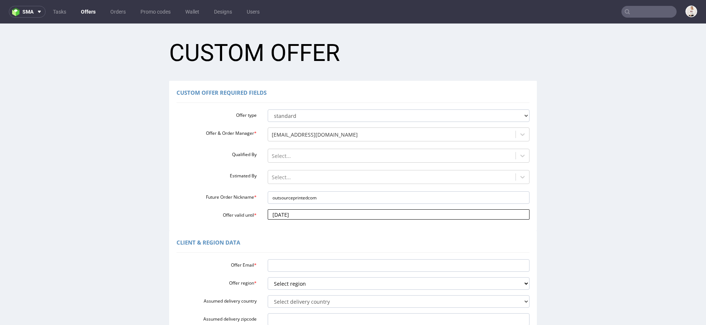
click at [313, 216] on input "[DATE]" at bounding box center [399, 214] width 262 height 10
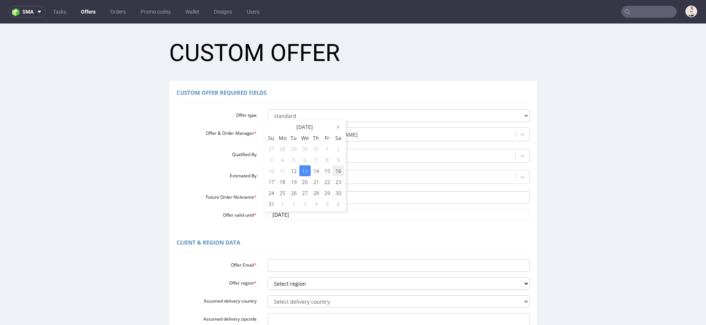
click at [338, 175] on td "16" at bounding box center [338, 170] width 11 height 11
type input "[DATE]"
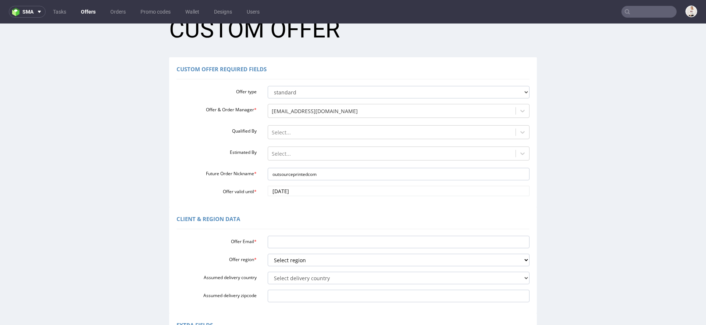
scroll to position [37, 0]
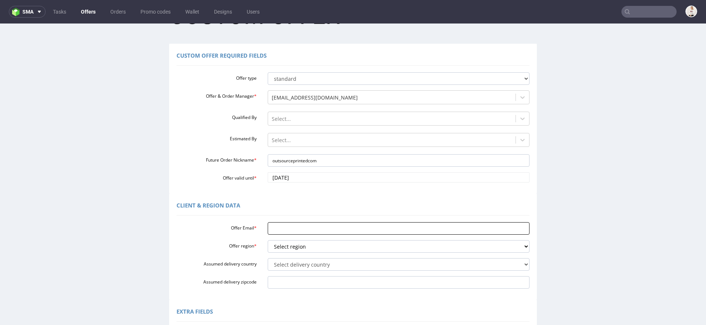
click at [322, 227] on input "Offer Email *" at bounding box center [399, 228] width 262 height 12
paste input "[EMAIL_ADDRESS][DOMAIN_NAME]"
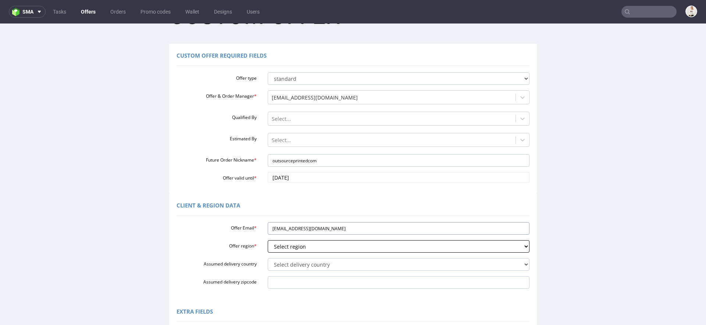
type input "[EMAIL_ADDRESS][DOMAIN_NAME]"
click at [311, 245] on select "Select region eu gb de pl fr it es" at bounding box center [399, 246] width 262 height 12
select select "gb"
click at [268, 240] on select "Select region eu gb de pl fr it es" at bounding box center [399, 246] width 262 height 12
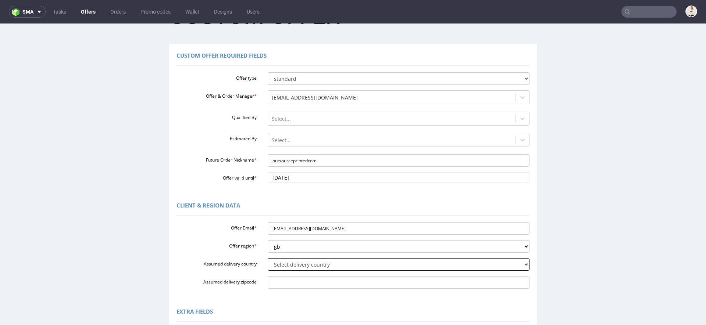
click at [299, 268] on select "Select delivery country [GEOGRAPHIC_DATA] [GEOGRAPHIC_DATA] [GEOGRAPHIC_DATA] […" at bounding box center [399, 264] width 262 height 12
select select "77"
click at [268, 258] on select "Select delivery country [GEOGRAPHIC_DATA] [GEOGRAPHIC_DATA] [GEOGRAPHIC_DATA] […" at bounding box center [399, 264] width 262 height 12
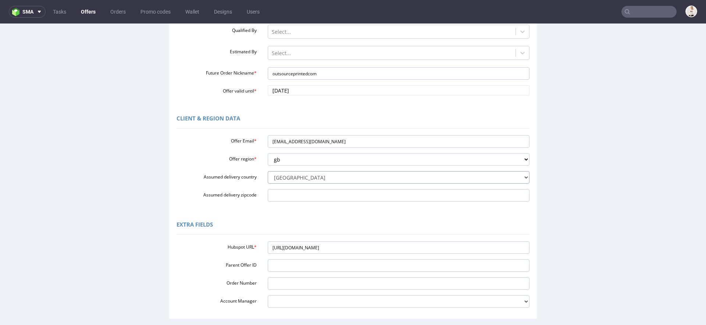
scroll to position [189, 0]
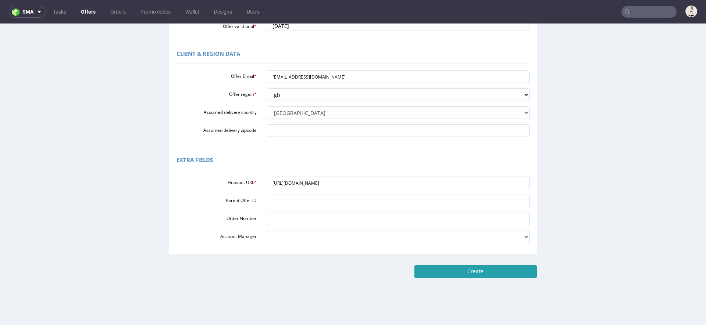
click at [461, 268] on input "Create" at bounding box center [475, 271] width 122 height 12
type input "Please wait..."
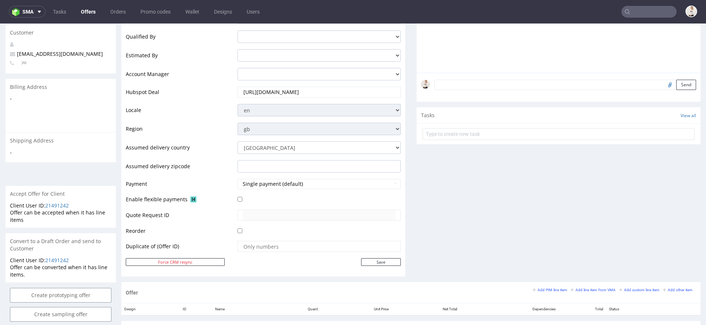
scroll to position [338, 0]
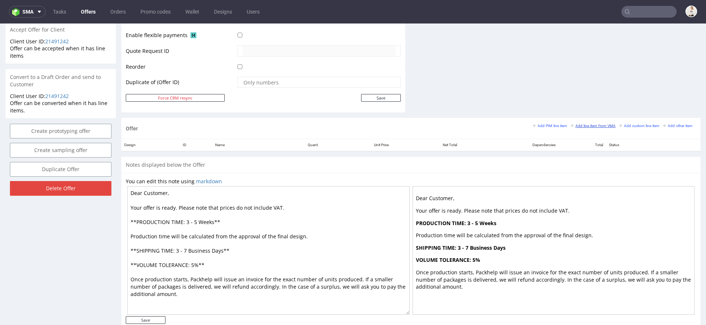
click at [578, 125] on small "Add line item from VMA" at bounding box center [592, 126] width 45 height 4
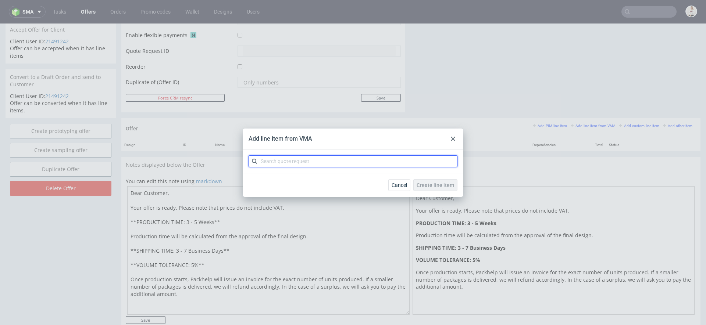
click at [386, 163] on input "text" at bounding box center [352, 161] width 209 height 12
paste input "CBAG"
type input "CBAG"
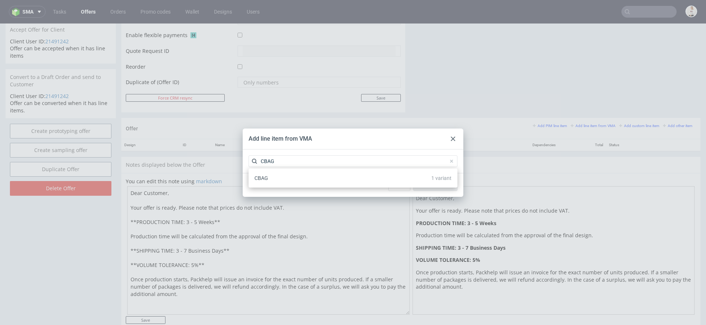
click at [340, 179] on div "CBAG 1 variant" at bounding box center [352, 178] width 203 height 13
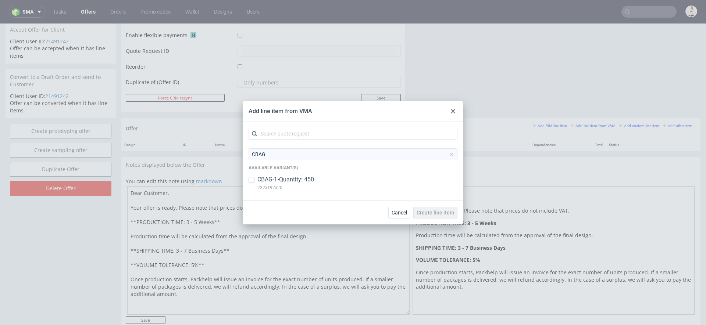
click at [337, 173] on div "CBAG Available variant(s) CBAG-1 • Quantity: 450 232x192x20" at bounding box center [352, 171] width 209 height 46
click at [331, 178] on div "CBAG-1 • Quantity: 450 232x192x20" at bounding box center [352, 185] width 209 height 19
checkbox input "true"
click at [440, 211] on span "Create line item" at bounding box center [434, 212] width 37 height 5
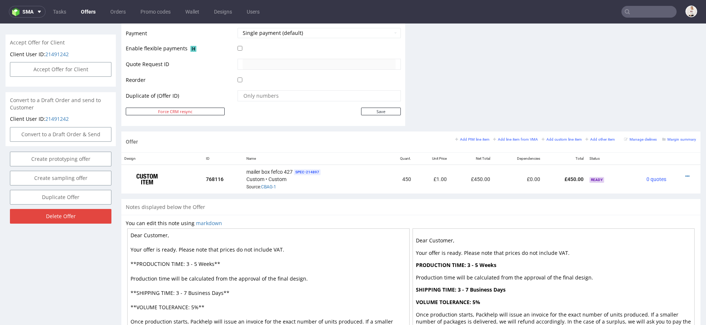
scroll to position [328, 0]
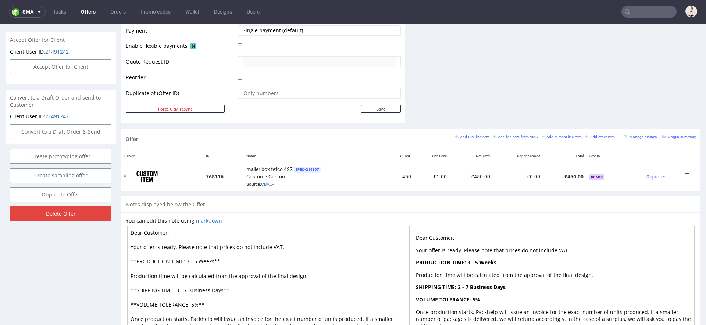
click at [685, 173] on icon at bounding box center [687, 173] width 4 height 5
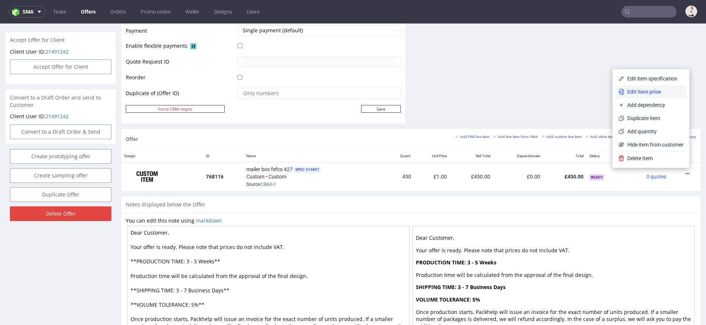
click at [636, 89] on span "Edit item price" at bounding box center [653, 91] width 59 height 7
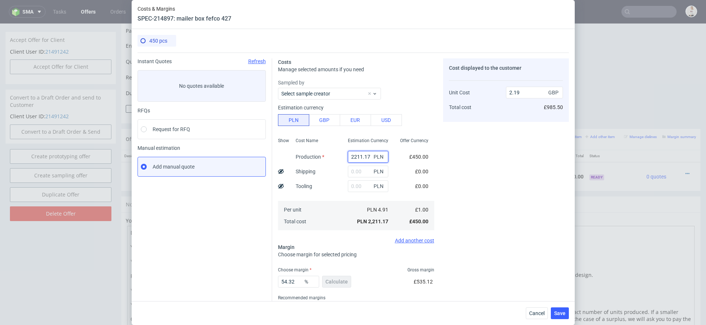
click at [357, 159] on input "2211.17" at bounding box center [368, 157] width 40 height 12
paste input "5063.00"
click at [411, 172] on div "£0.00" at bounding box center [421, 171] width 25 height 15
type input "5063"
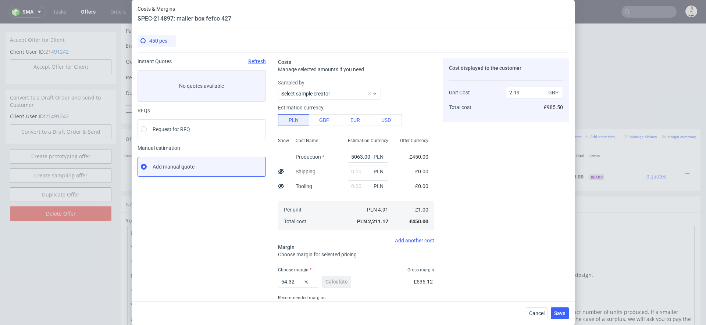
type input "5.01"
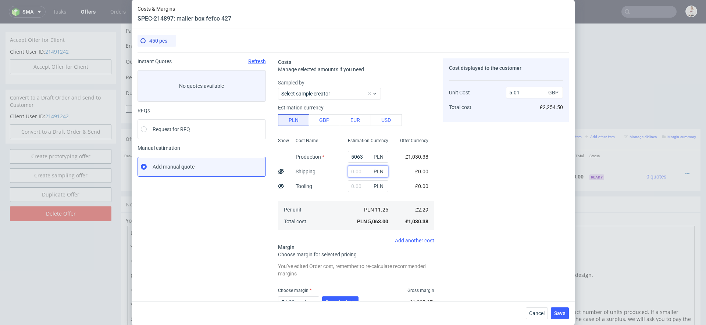
click at [358, 173] on input "text" at bounding box center [368, 172] width 40 height 12
type input "300"
type input "5.31"
type input "300"
click at [493, 183] on div "Cost displayed to the customer Unit Cost Total cost 5.31 GBP £2,389.50" at bounding box center [506, 203] width 126 height 290
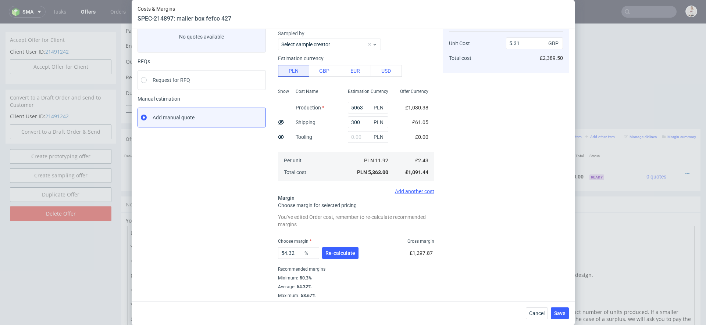
scroll to position [52, 0]
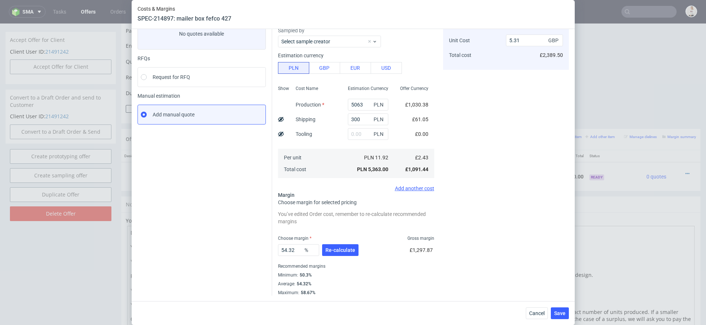
click at [337, 256] on div "54.32 % Re-calculate" at bounding box center [319, 251] width 82 height 21
click at [336, 252] on span "Re-calculate" at bounding box center [340, 250] width 30 height 5
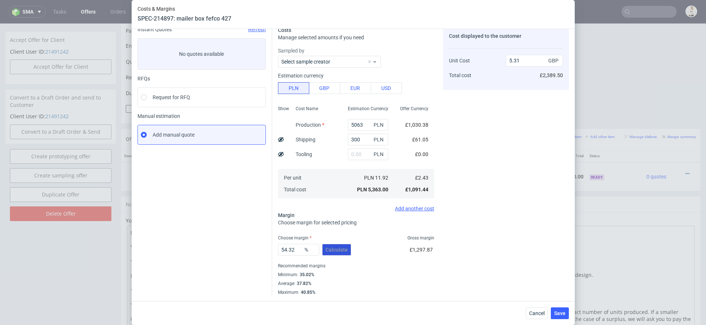
scroll to position [32, 0]
drag, startPoint x: 298, startPoint y: 249, endPoint x: 175, endPoint y: 232, distance: 125.0
click at [175, 232] on div "Instant Quotes Refresh No quotes available RFQs Request for RFQ Manual estimati…" at bounding box center [352, 158] width 431 height 275
type input "35"
type input "3.74"
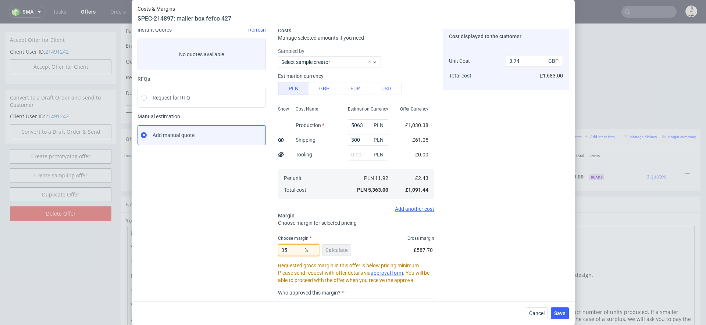
type input "3"
type input "2.5"
type input "36"
type input "3.79"
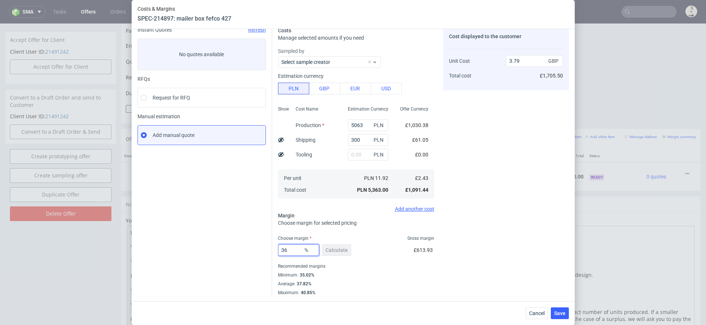
type input "36"
click at [522, 227] on div "Cost displayed to the customer Unit Cost Total cost 3.79 GBP £1,705.50" at bounding box center [506, 161] width 126 height 269
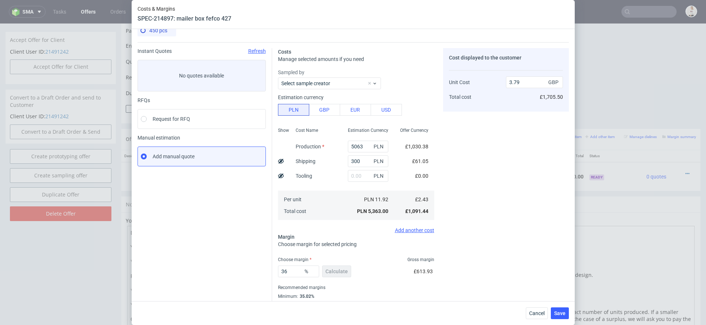
scroll to position [0, 0]
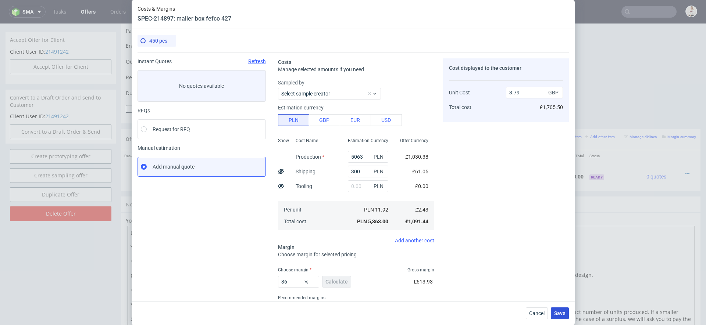
click at [559, 310] on button "Save" at bounding box center [559, 314] width 18 height 12
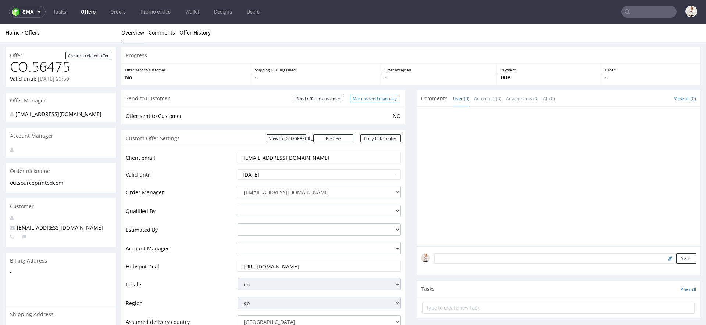
click at [374, 97] on input "Mark as send manually" at bounding box center [374, 99] width 49 height 8
type input "In progress..."
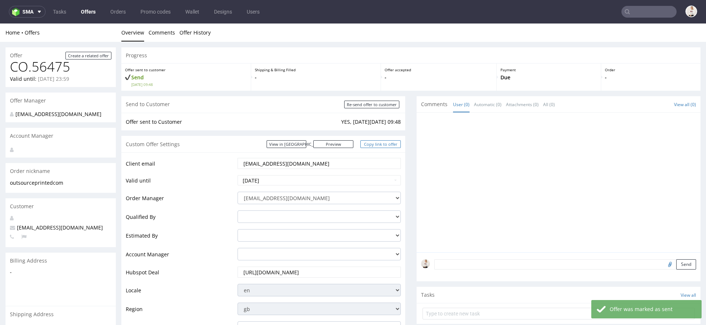
click at [376, 143] on link "Copy link to offer" at bounding box center [380, 144] width 40 height 8
